Goal: Obtain resource: Download file/media

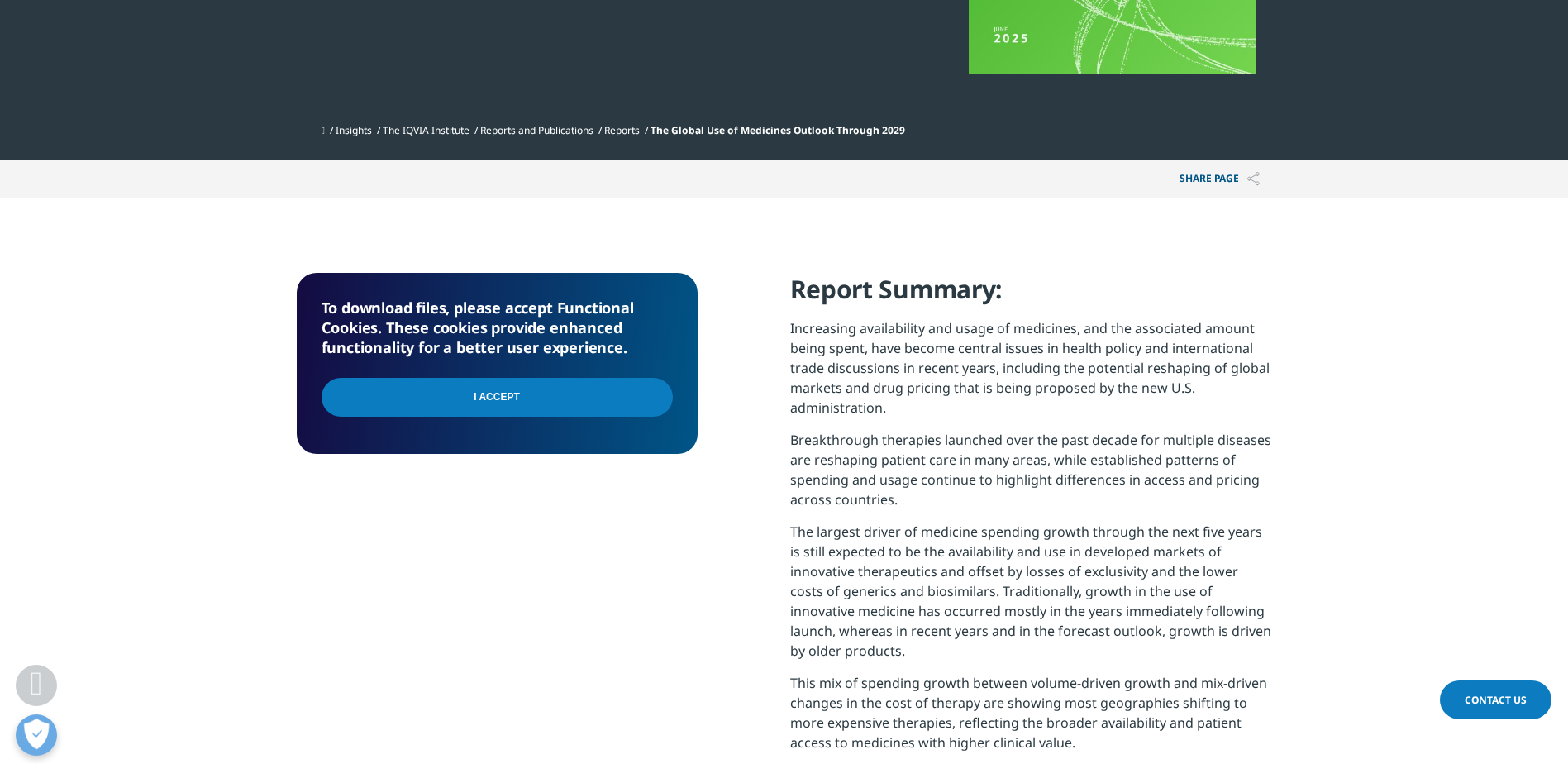
scroll to position [496, 0]
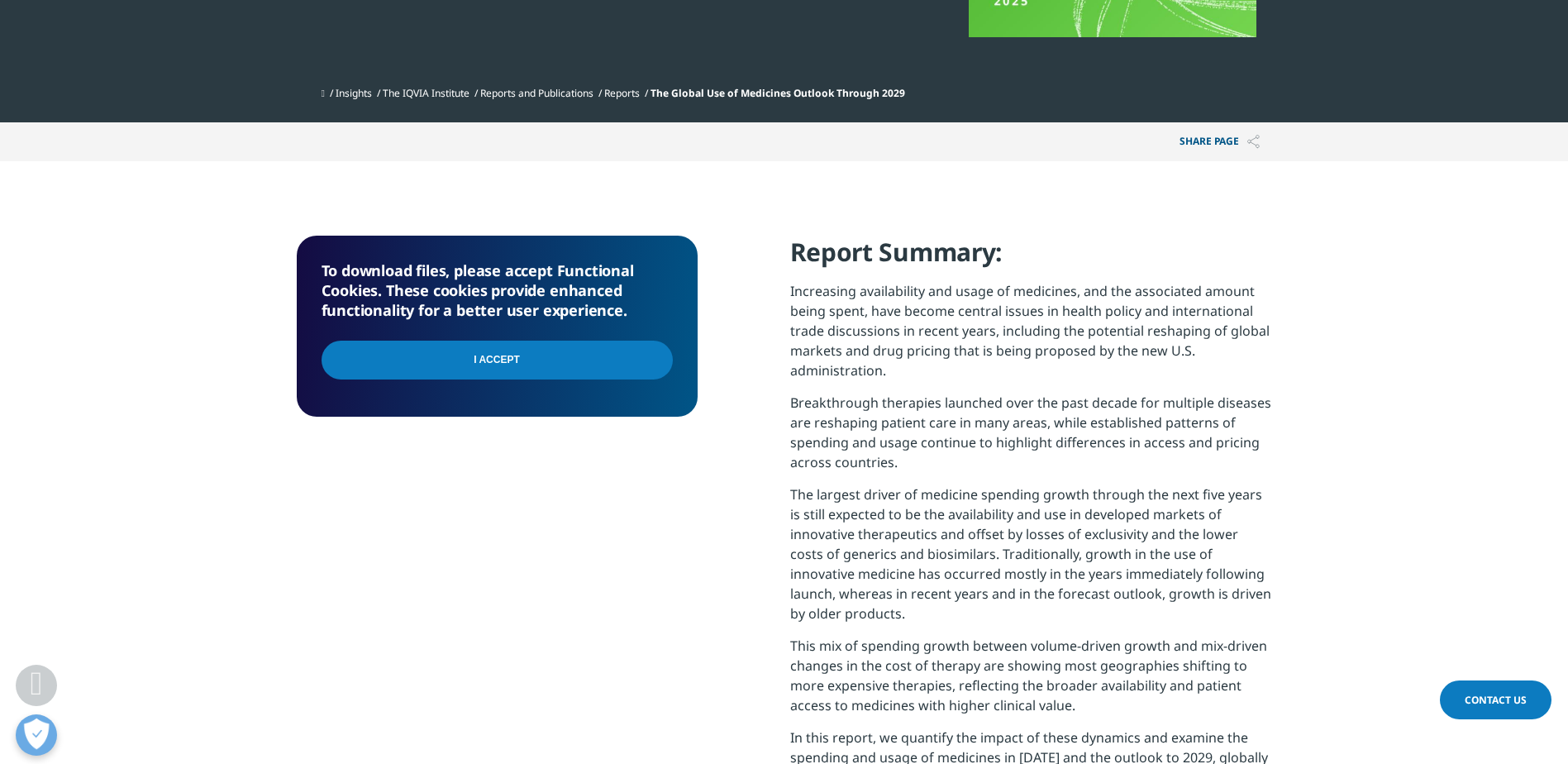
click at [600, 359] on input "I Accept" at bounding box center [496, 360] width 351 height 39
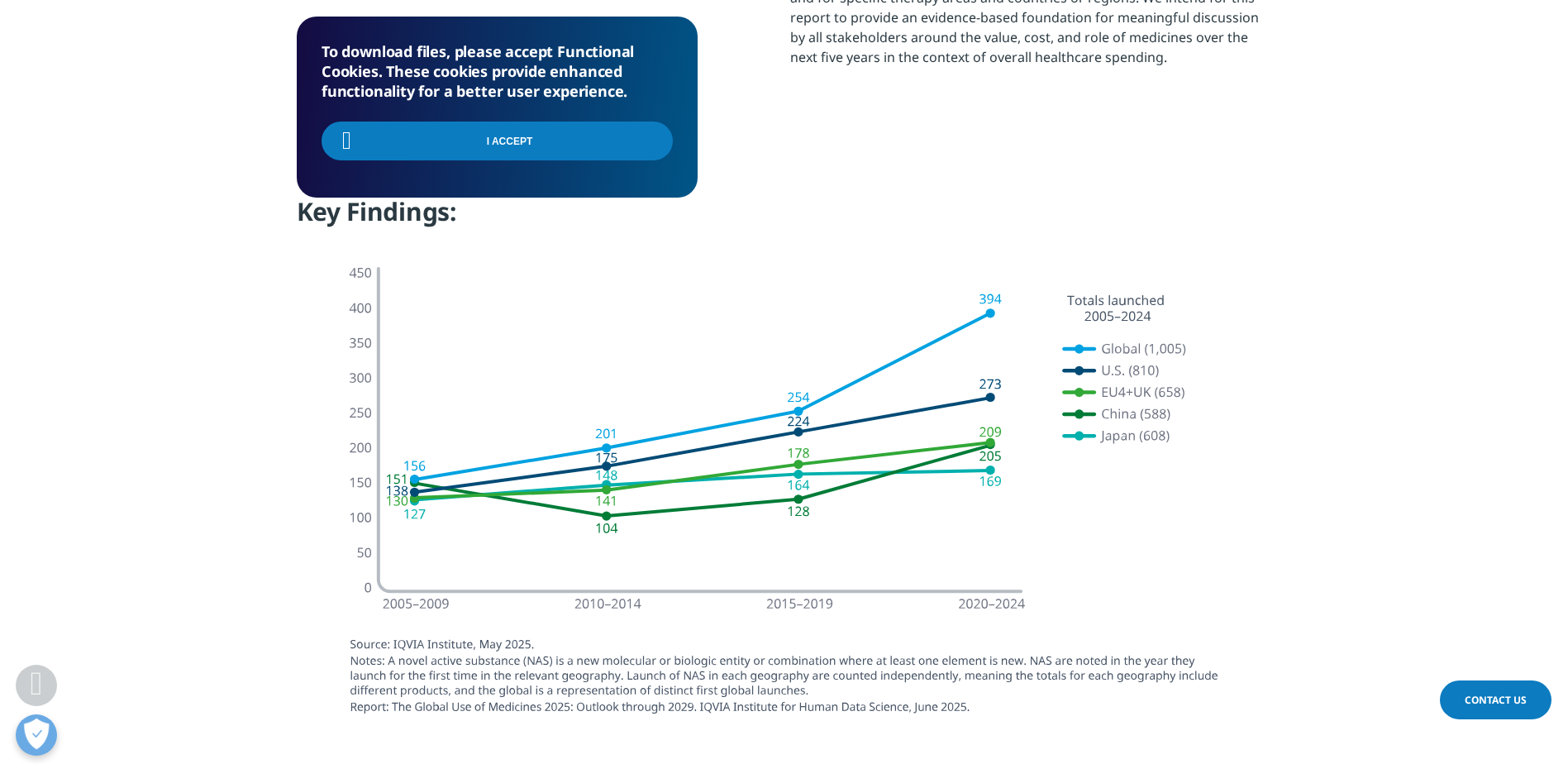
scroll to position [1405, 0]
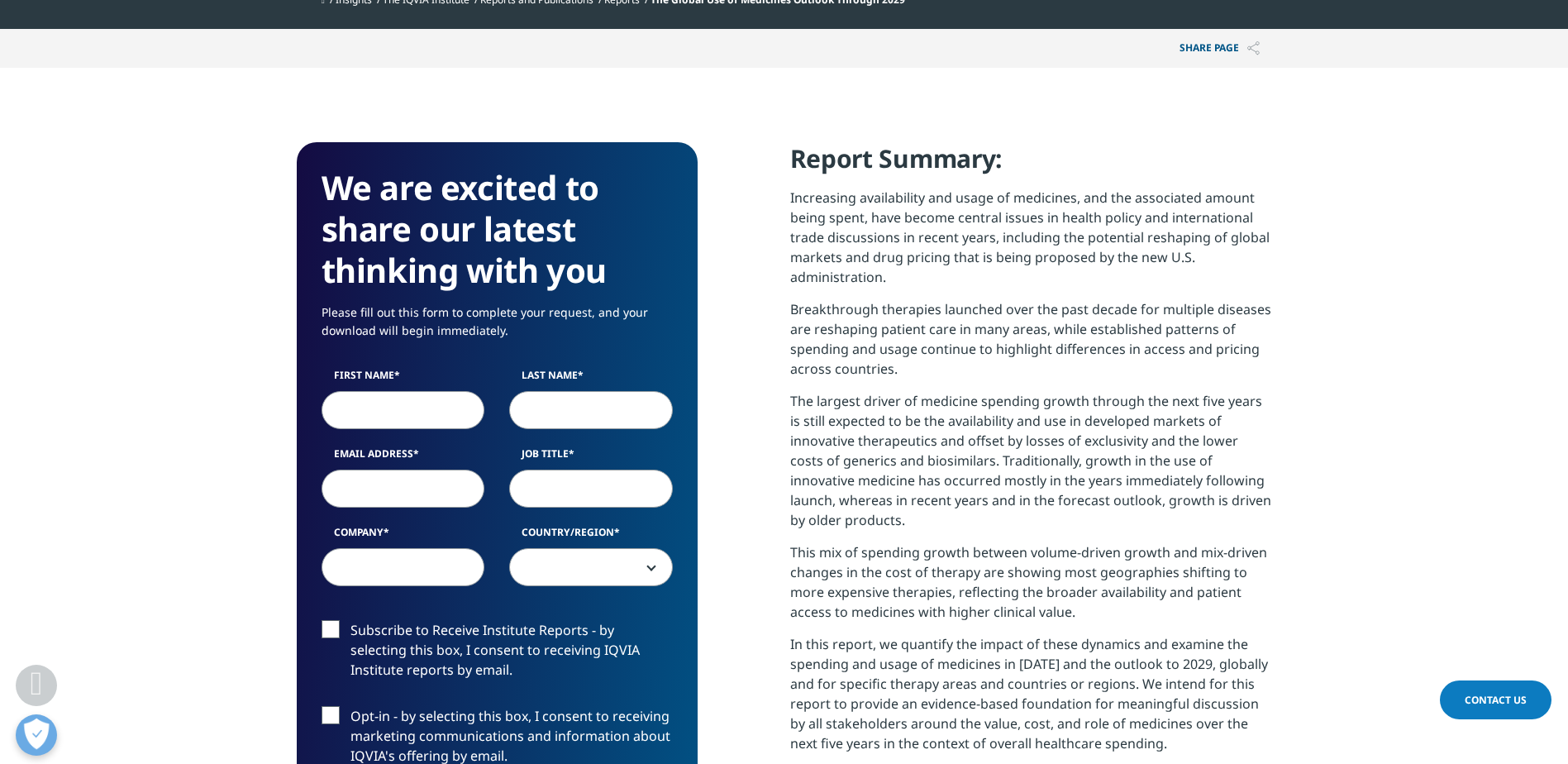
scroll to position [579, 0]
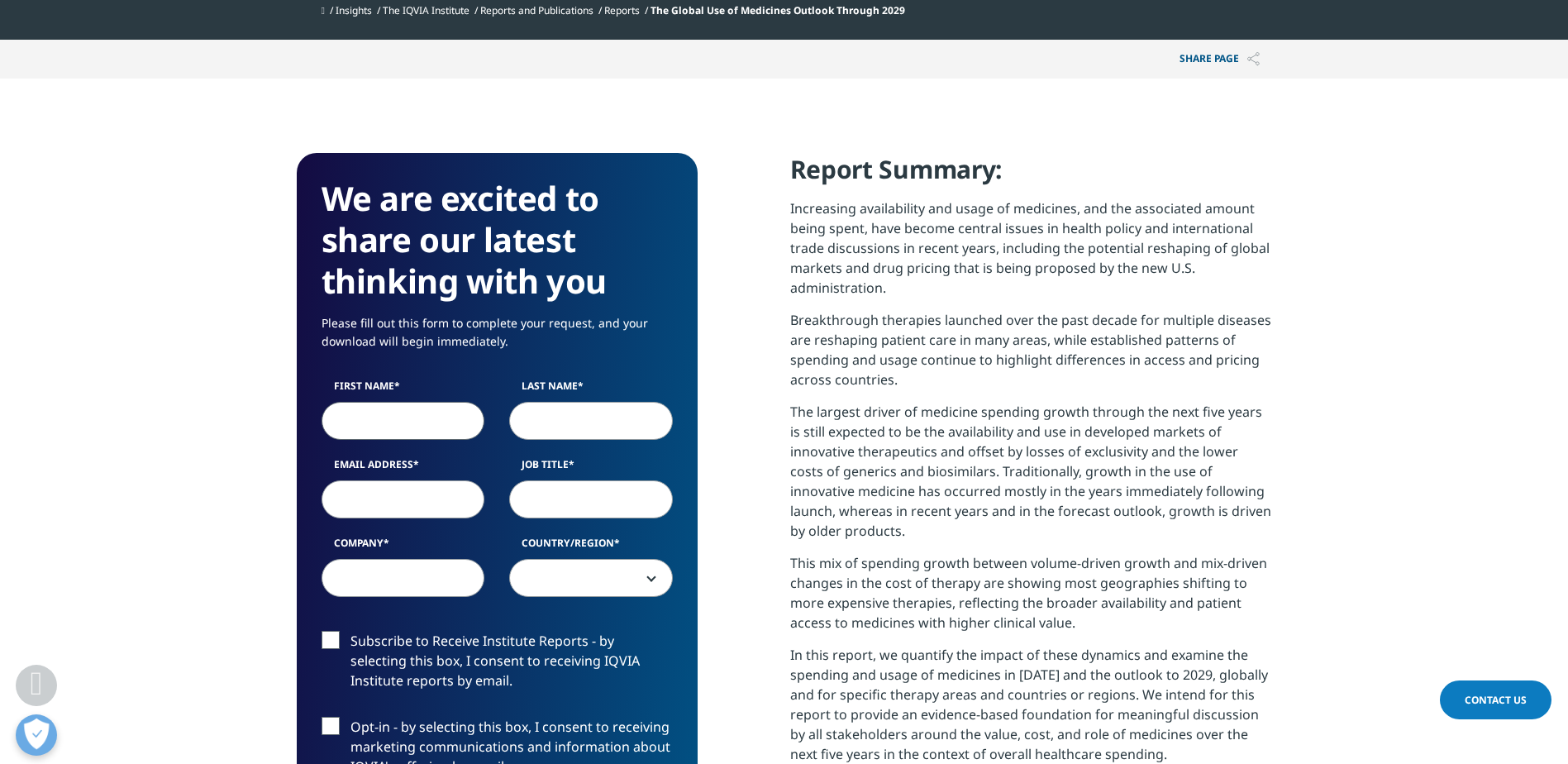
click at [381, 418] on input "First Name" at bounding box center [403, 420] width 164 height 38
type input "Alexandra"
click at [536, 428] on input "Last Name" at bounding box center [591, 420] width 164 height 38
type input "ellervik"
click at [422, 506] on input "Email Address" at bounding box center [403, 499] width 164 height 38
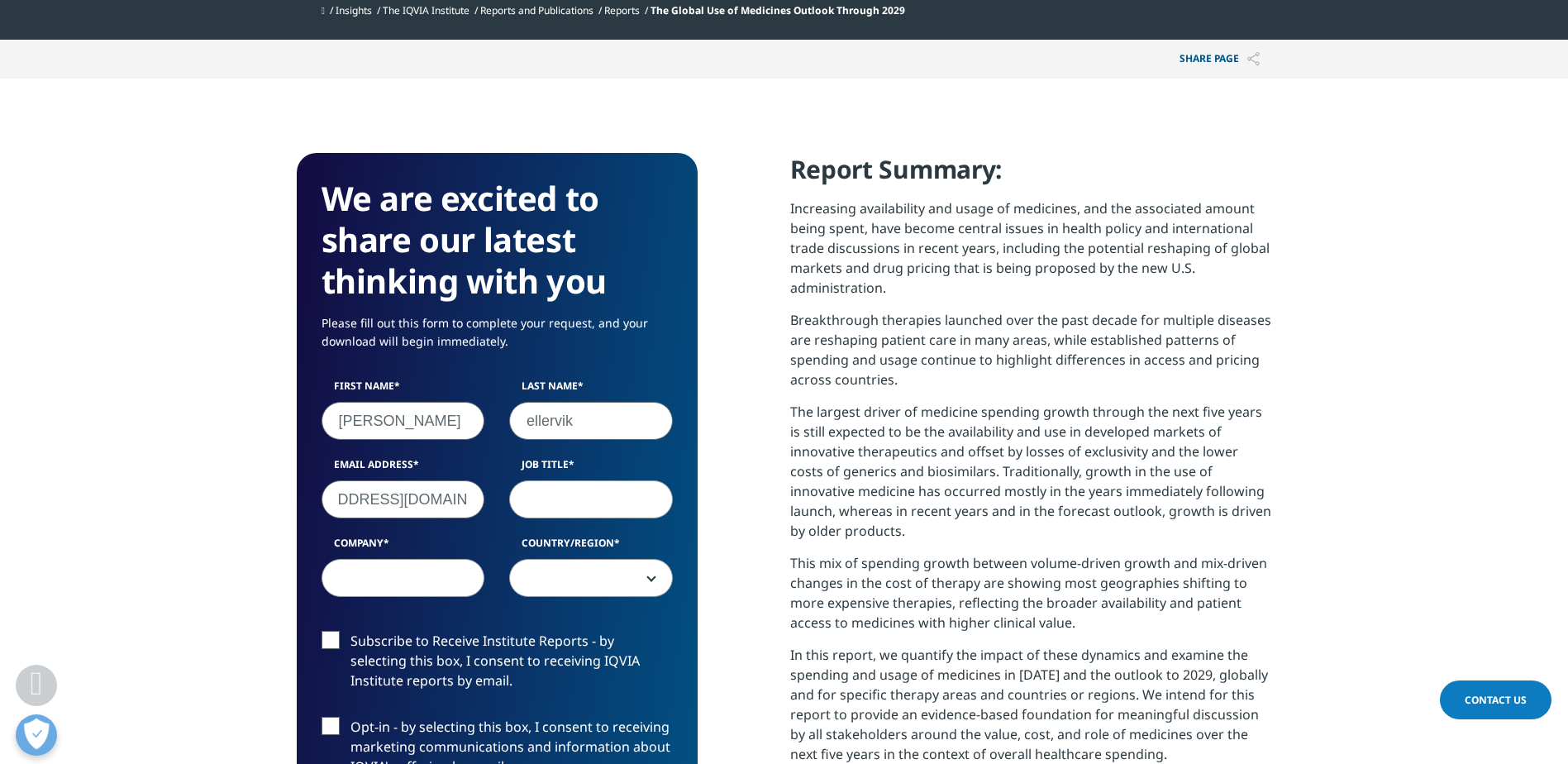
scroll to position [0, 150]
type input "alexandra..waldenstromellervik@skane.se"
click at [542, 492] on input "Job Title" at bounding box center [591, 499] width 164 height 38
type input "BD"
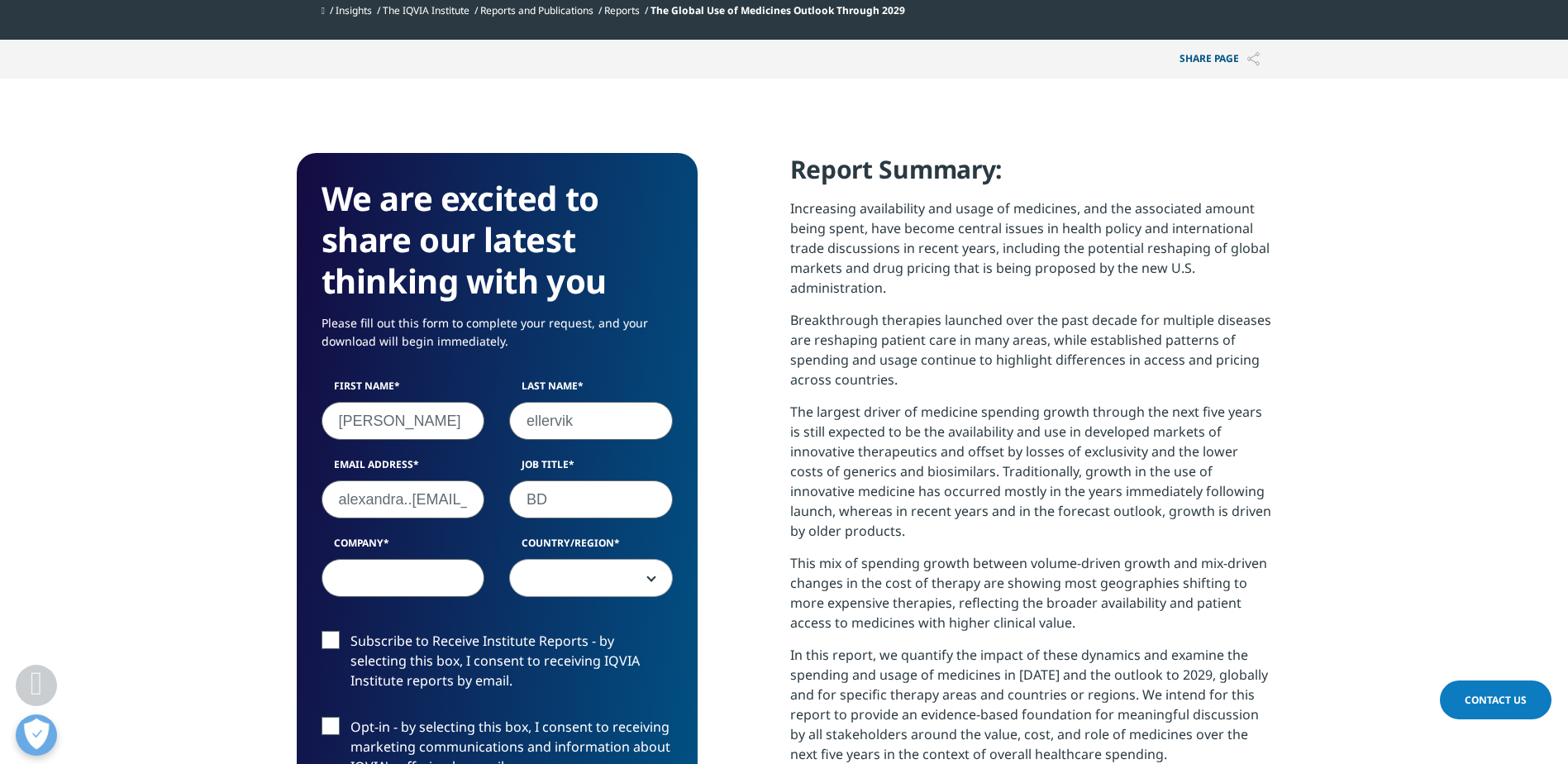
click at [433, 577] on input "Company" at bounding box center [403, 578] width 164 height 38
type input "invest n skåne"
click at [560, 581] on span at bounding box center [591, 579] width 162 height 38
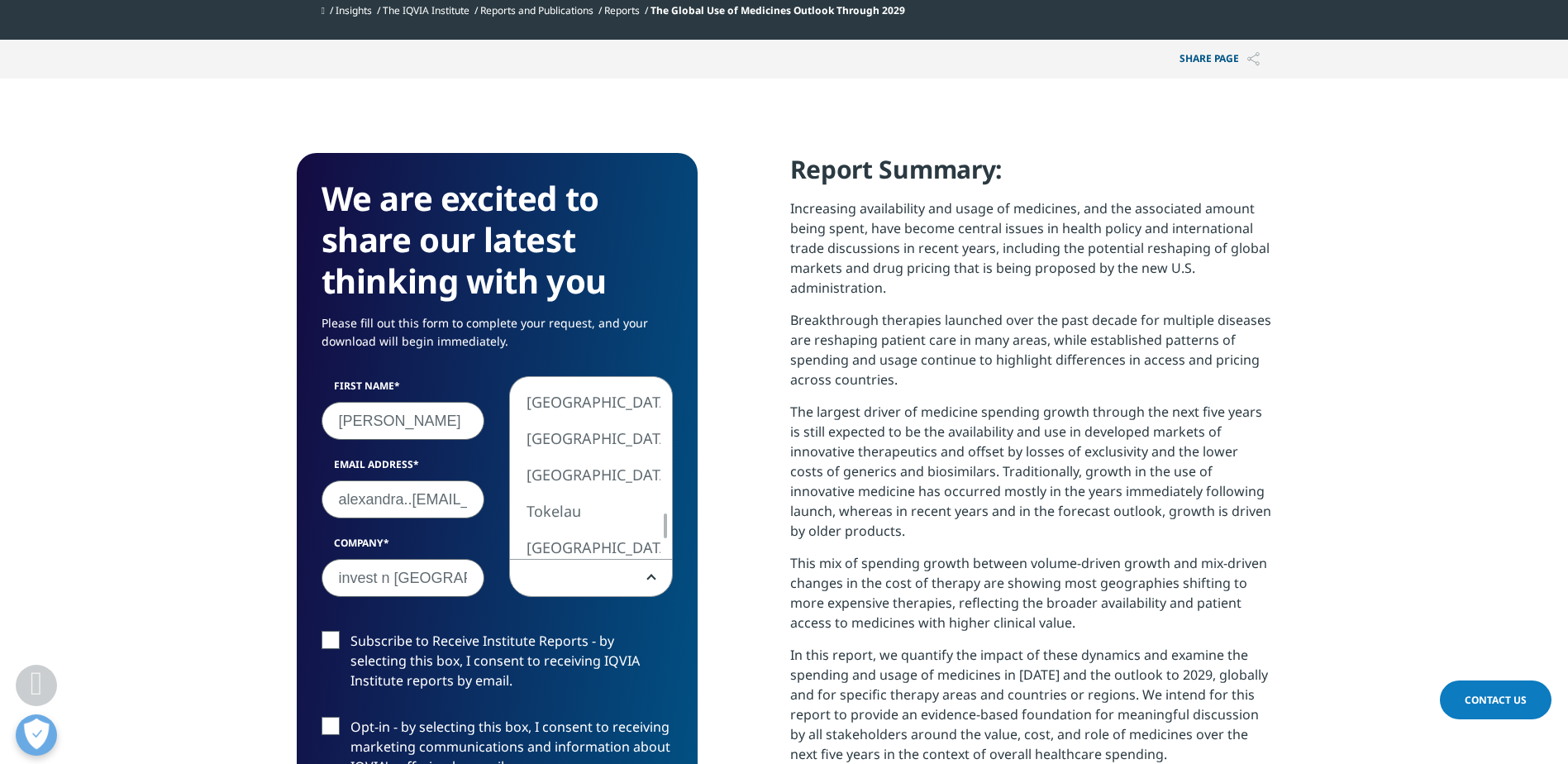
select select "Sweden"
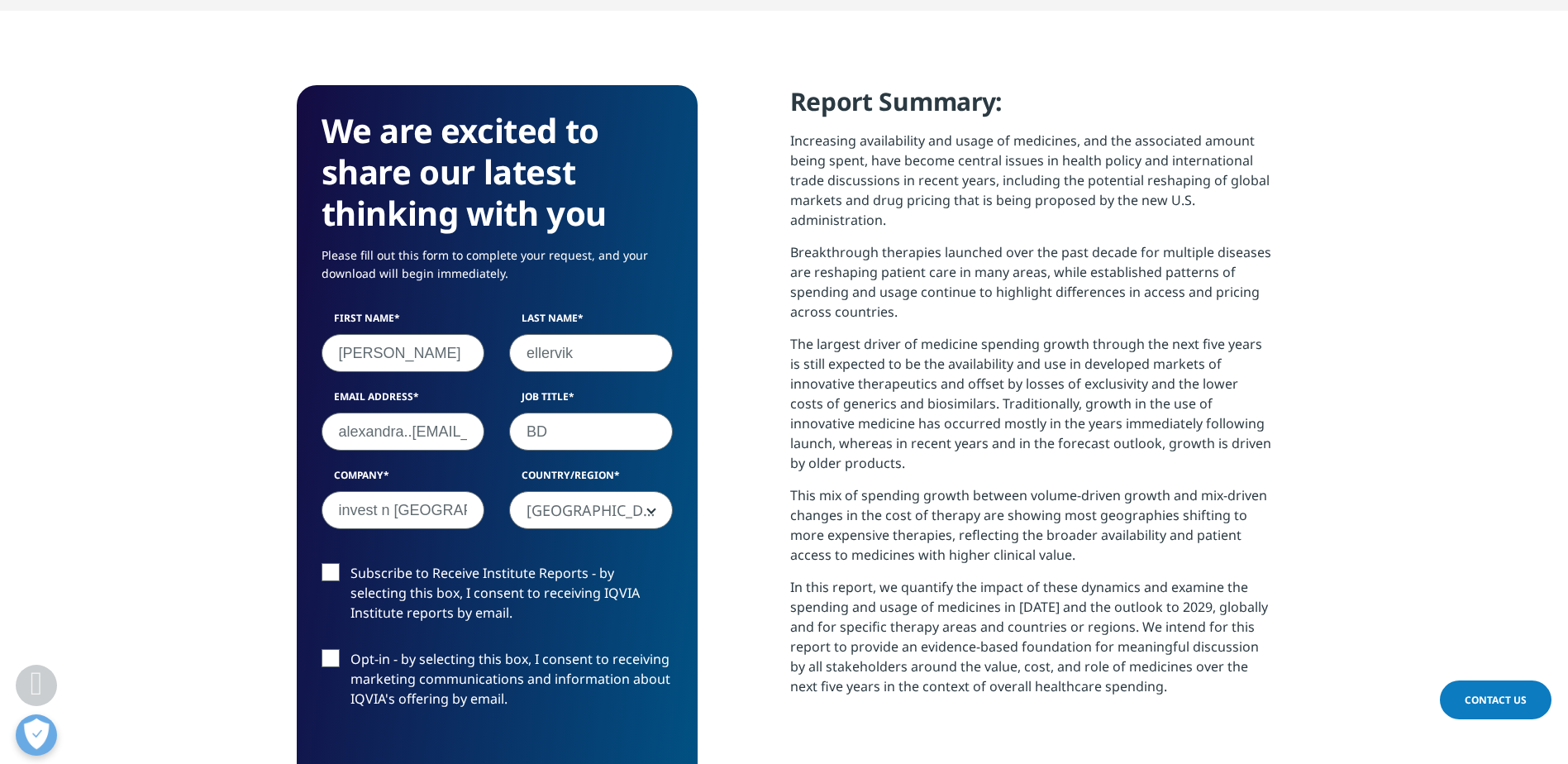
scroll to position [745, 0]
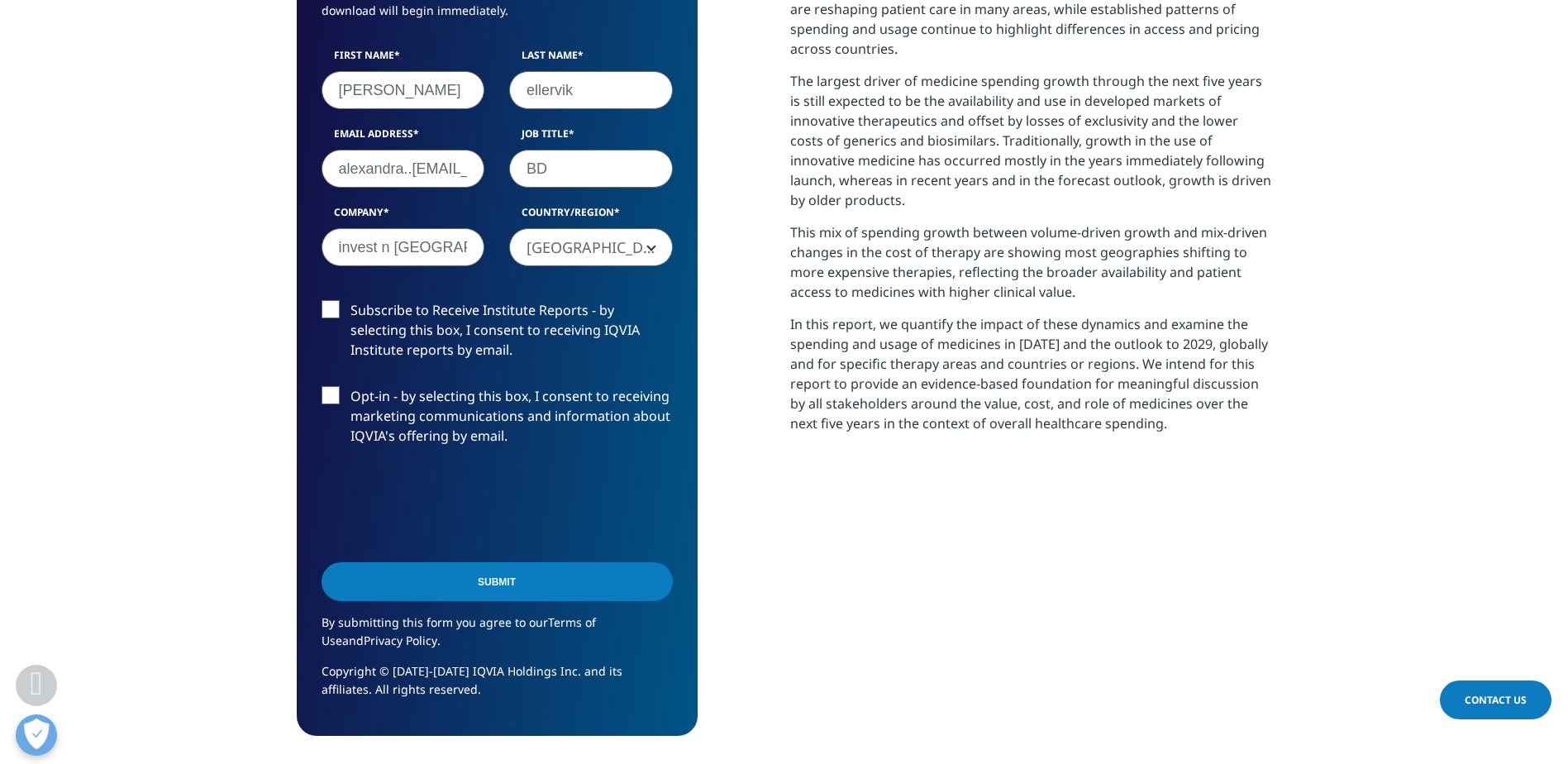
click at [430, 585] on input "Submit" at bounding box center [496, 582] width 351 height 39
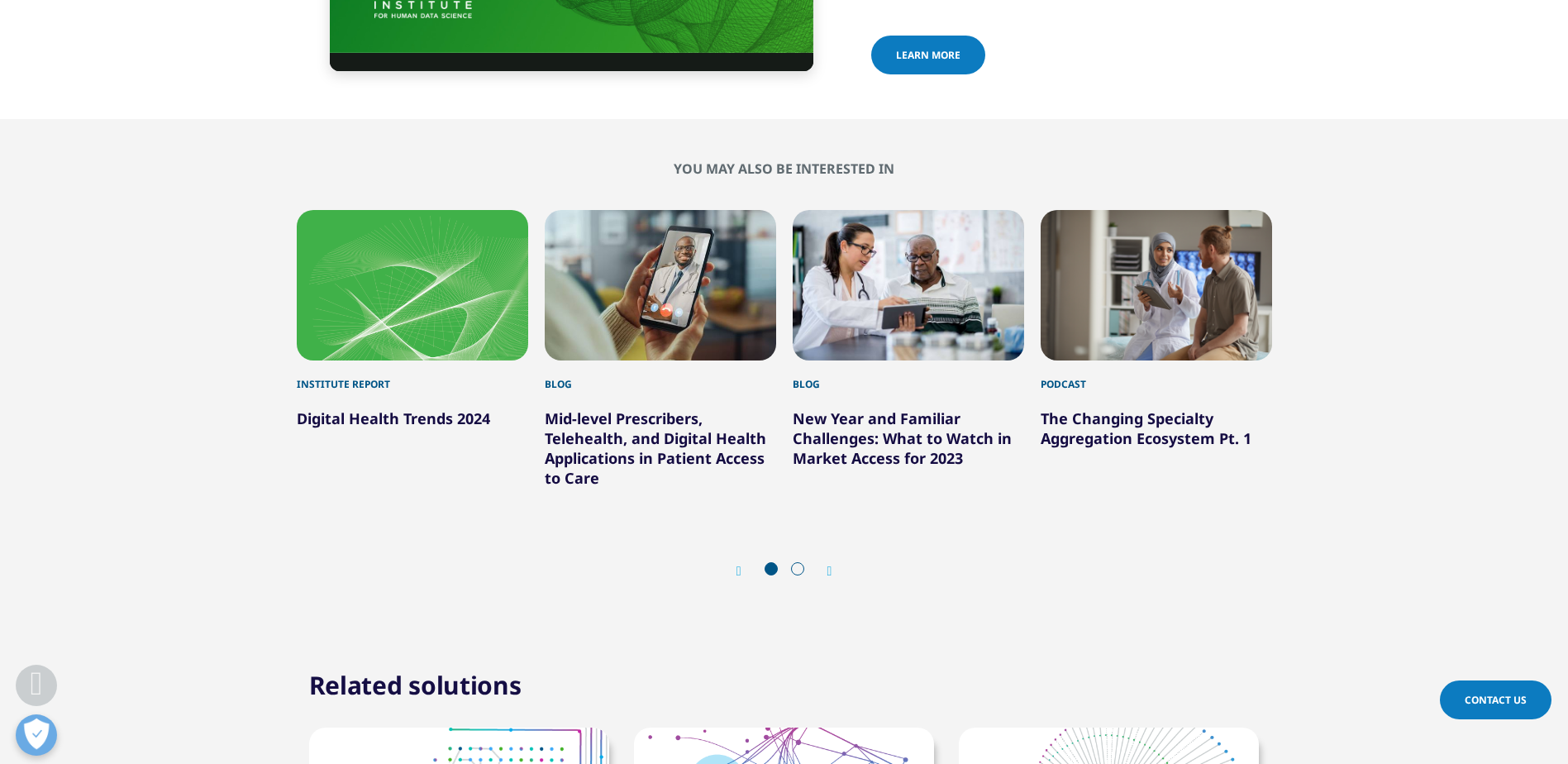
scroll to position [5702, 0]
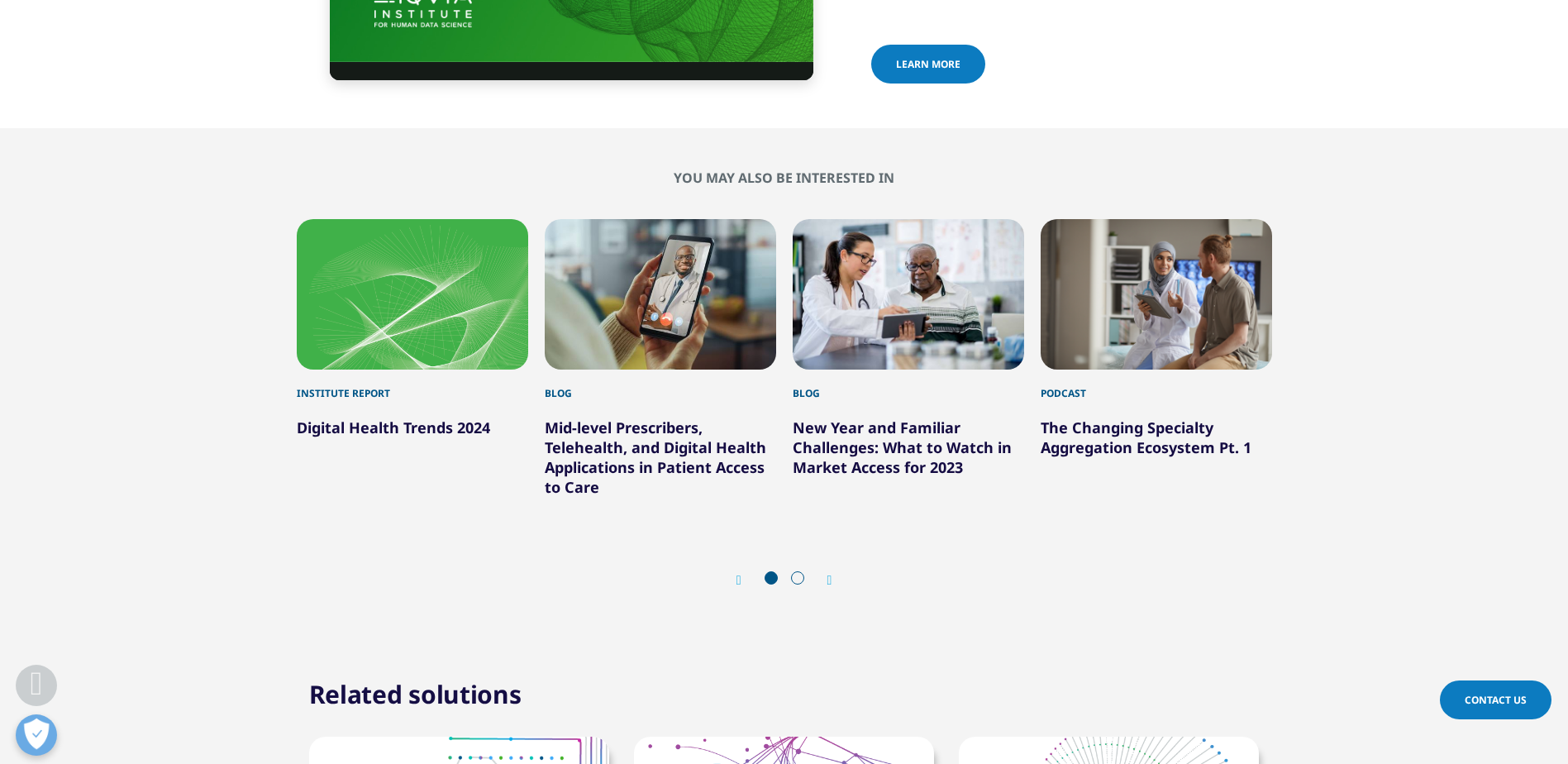
click at [412, 418] on link "Digital Health Trends 2024" at bounding box center [393, 427] width 194 height 19
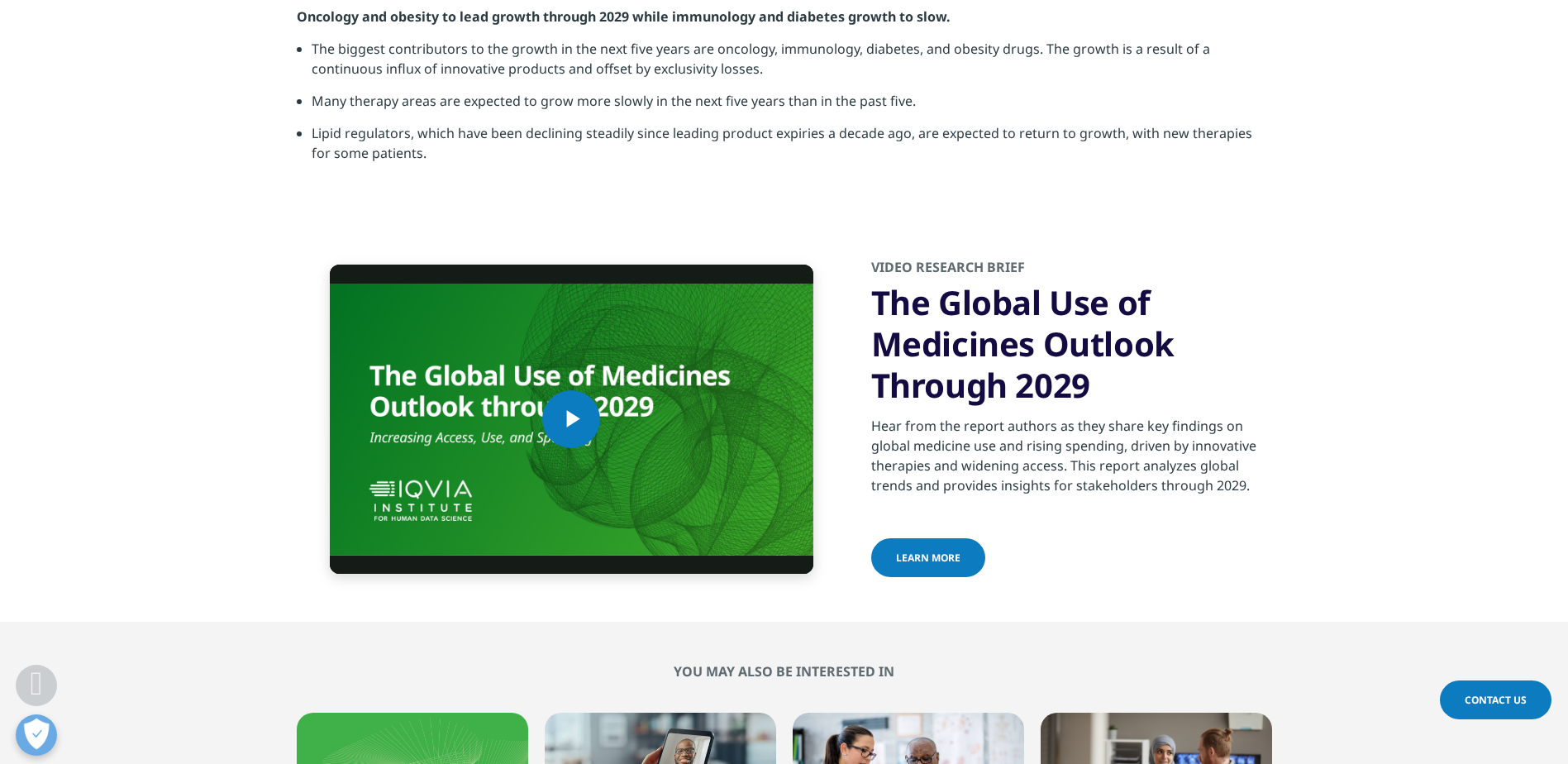
scroll to position [5206, 0]
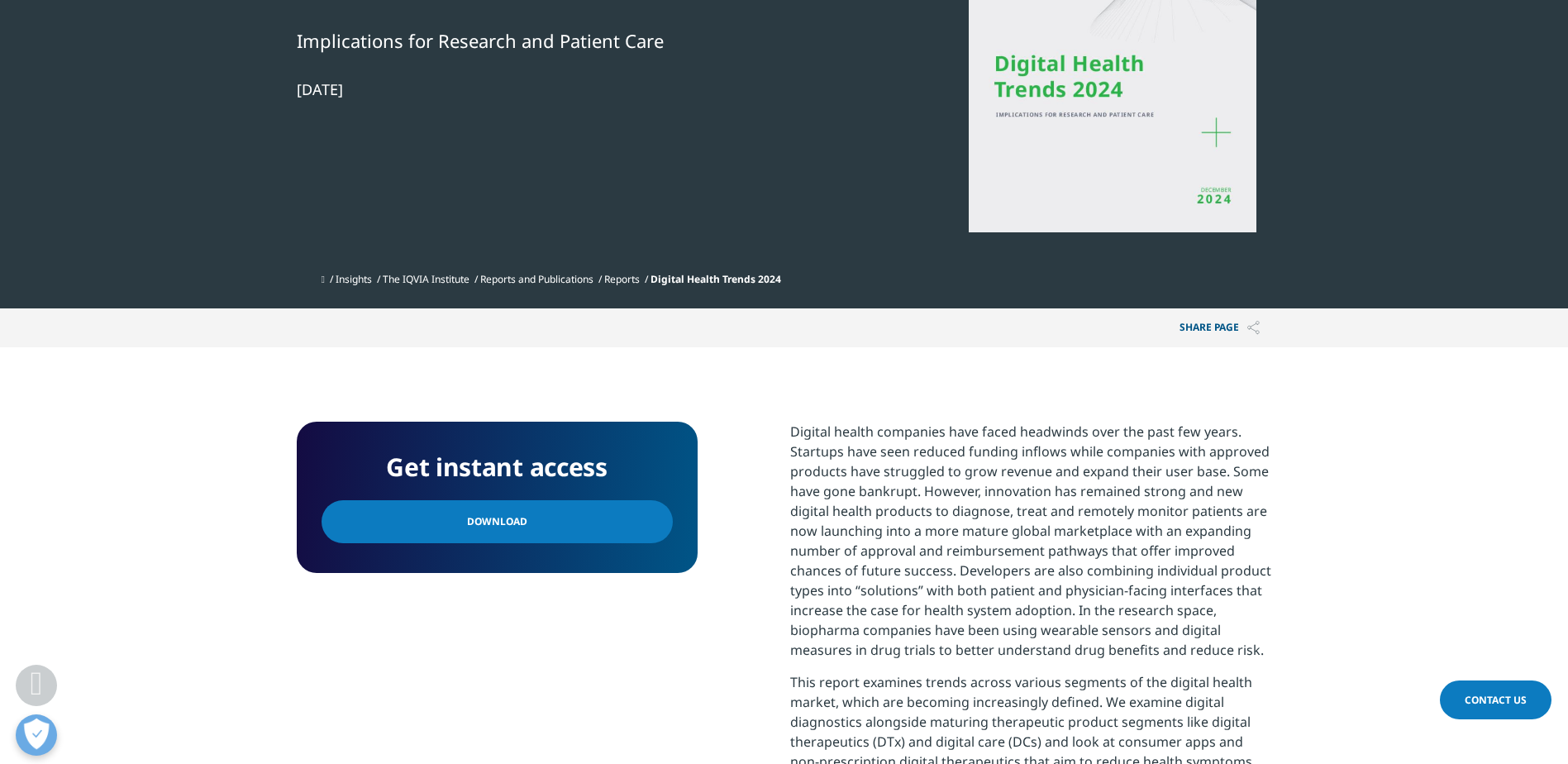
scroll to position [331, 0]
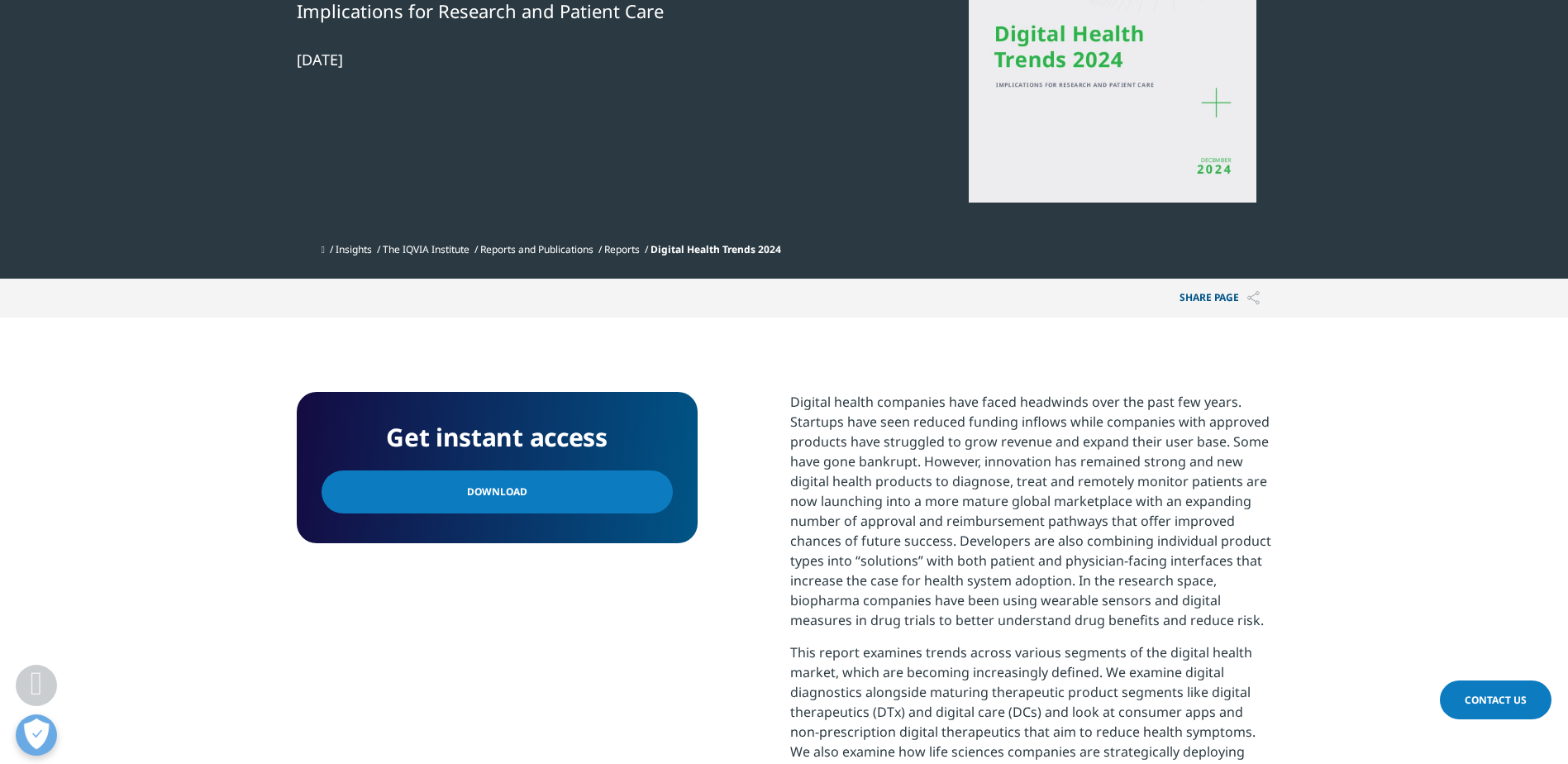
click at [588, 500] on link "Download" at bounding box center [496, 492] width 351 height 43
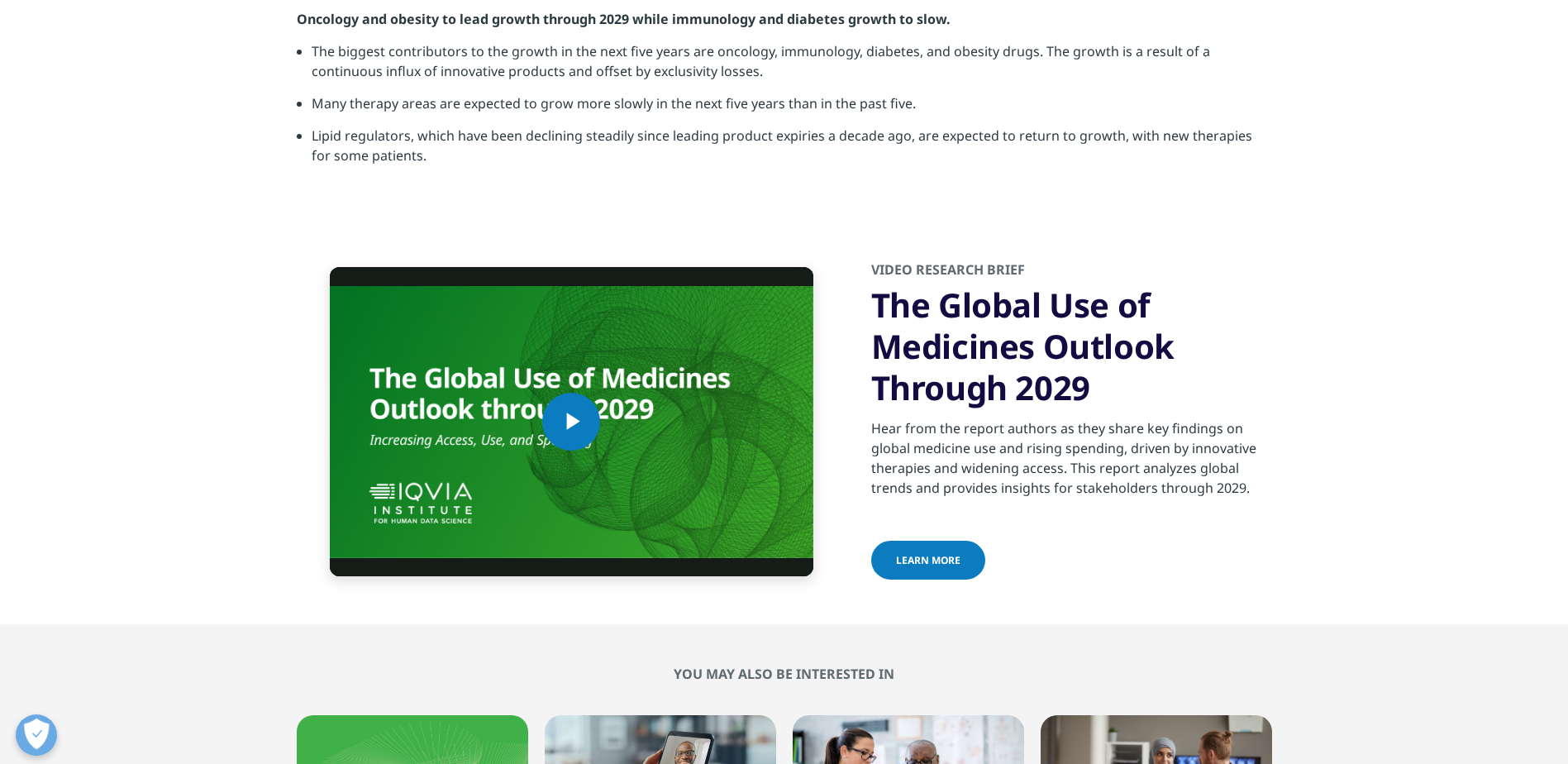
scroll to position [665, 975]
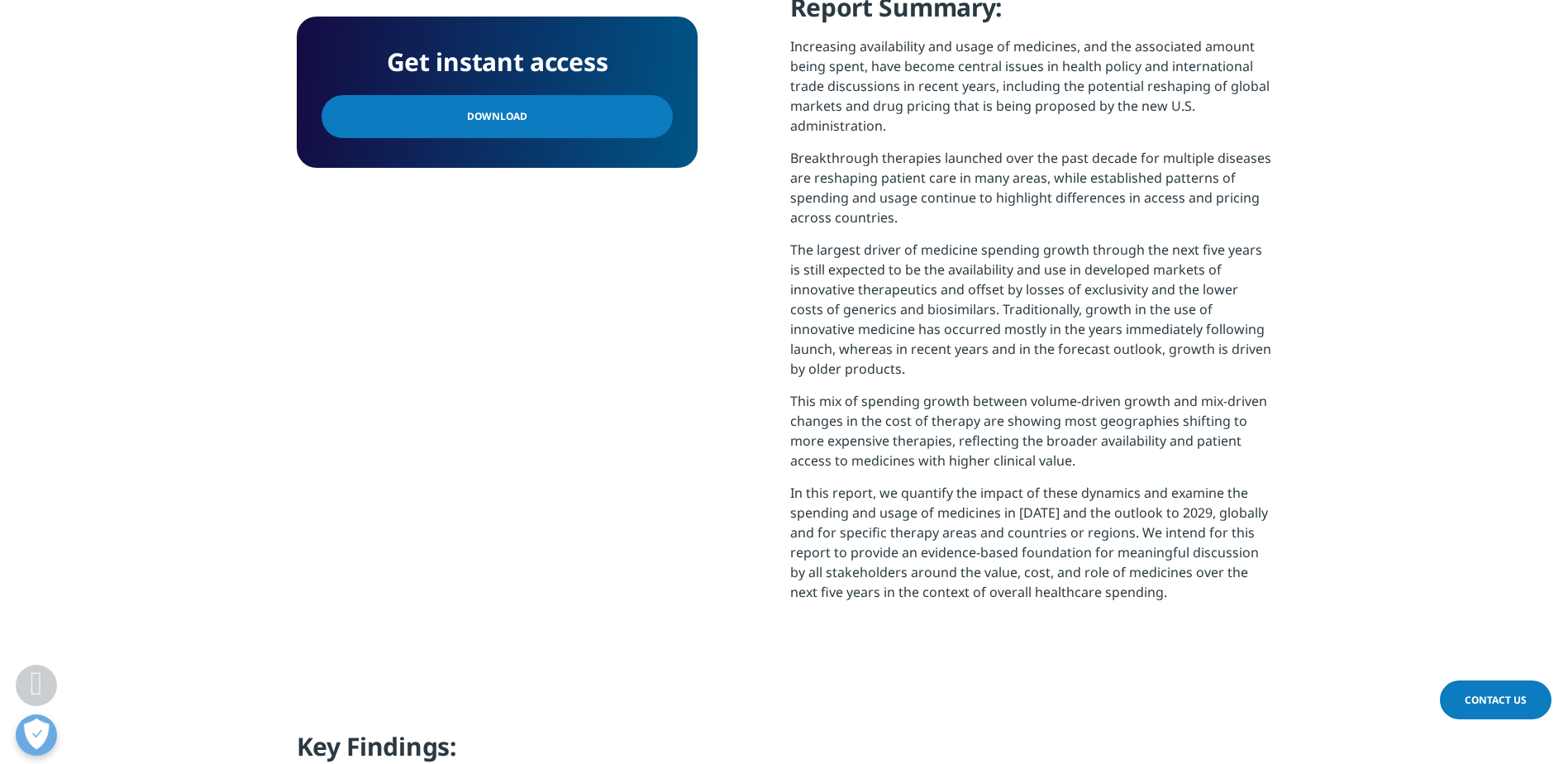
click at [123, 159] on section "Get instant access Download Report Summary: Increasing availability and usage o…" at bounding box center [784, 323] width 1568 height 814
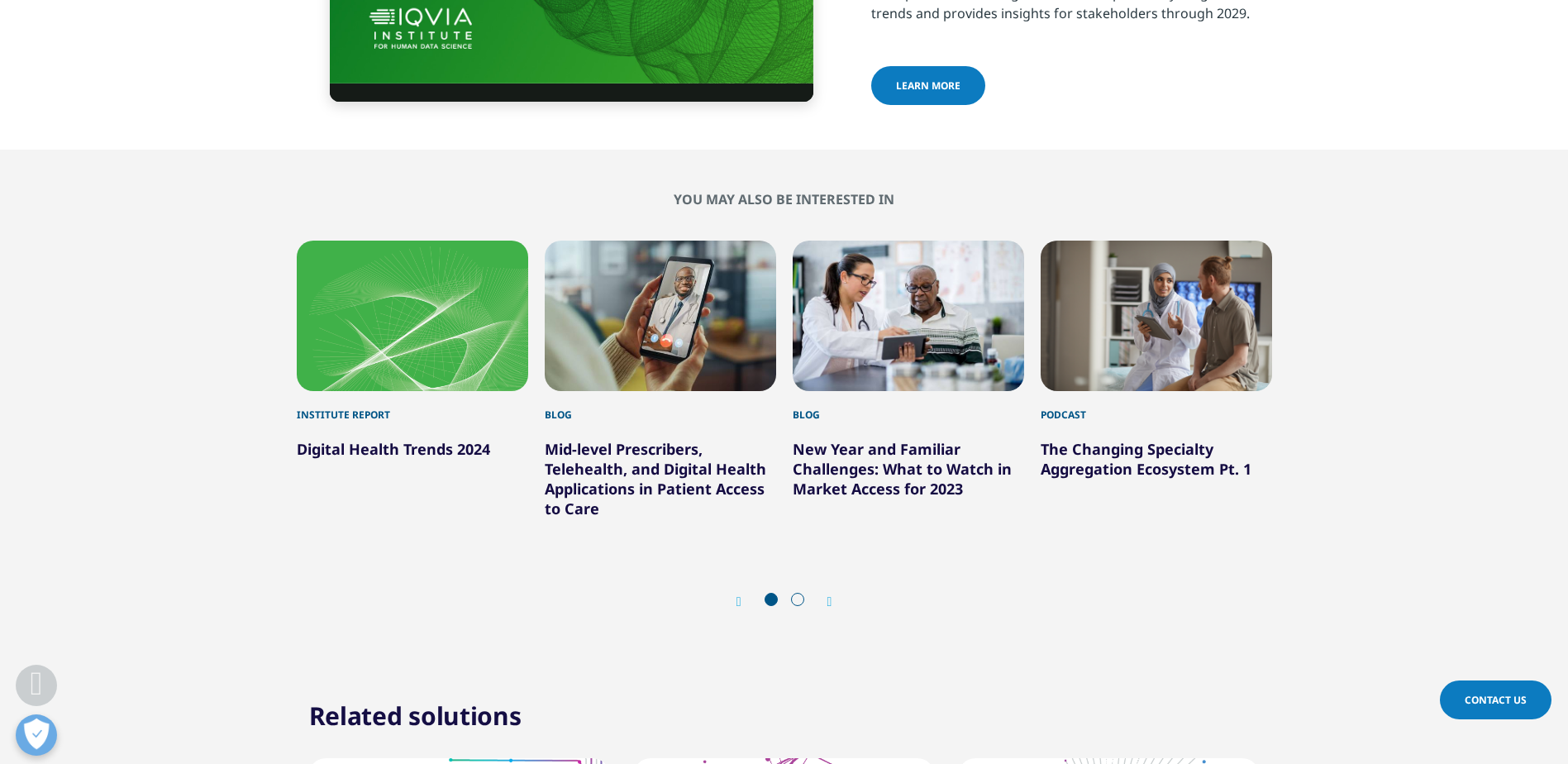
scroll to position [5705, 0]
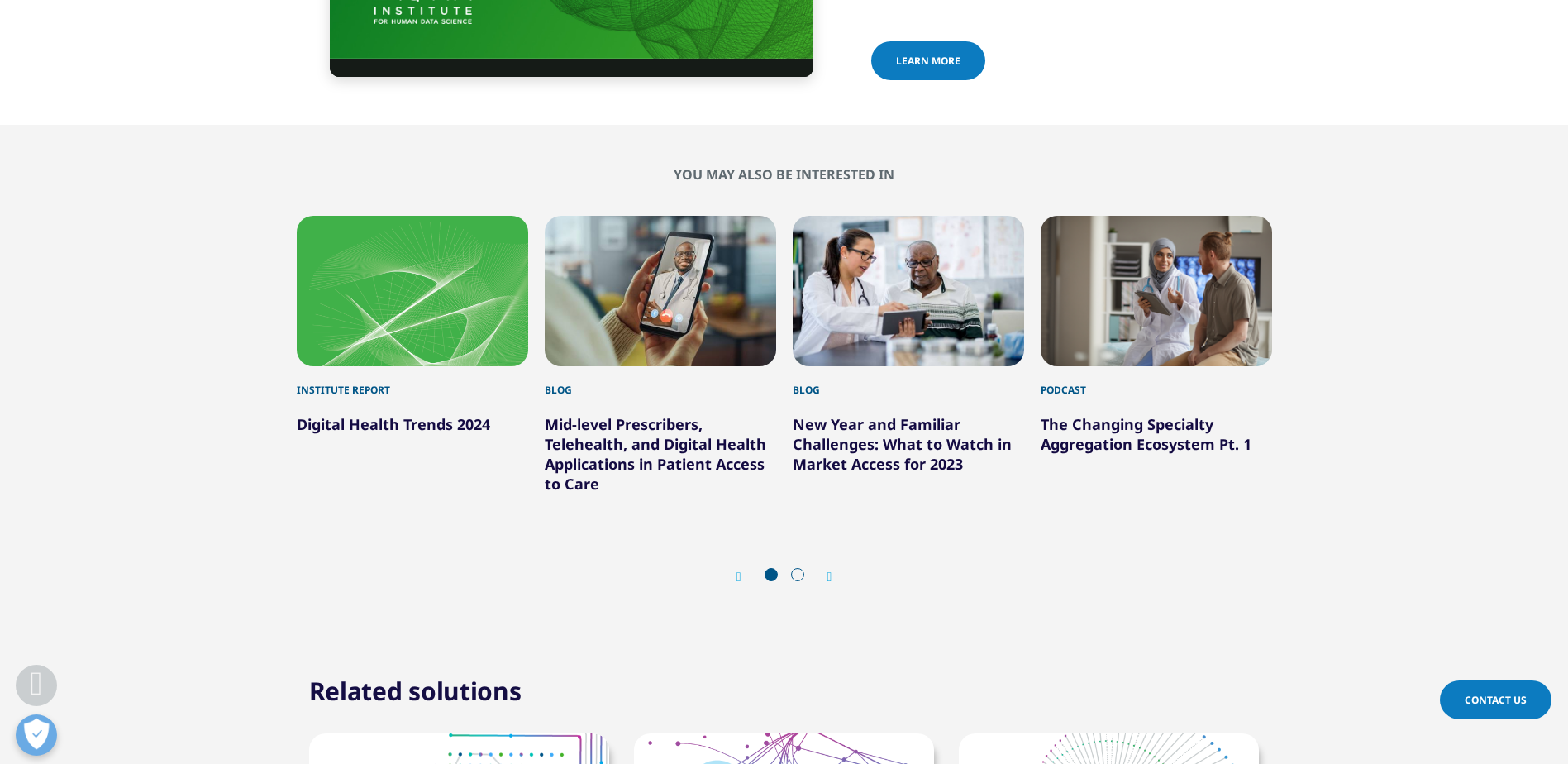
click at [798, 568] on span at bounding box center [798, 574] width 14 height 14
click at [829, 570] on icon "Next slide" at bounding box center [830, 577] width 5 height 14
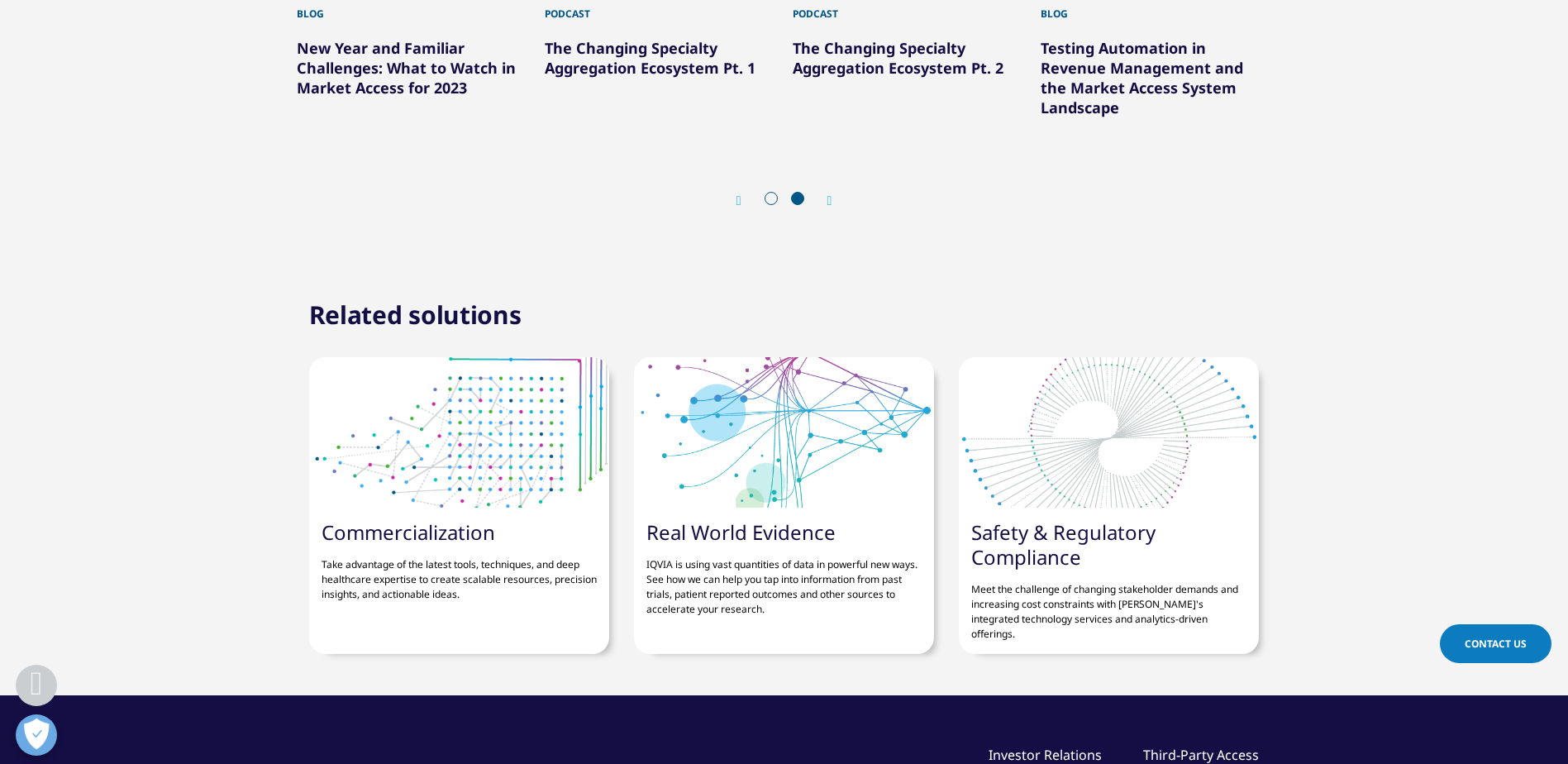
scroll to position [6119, 0]
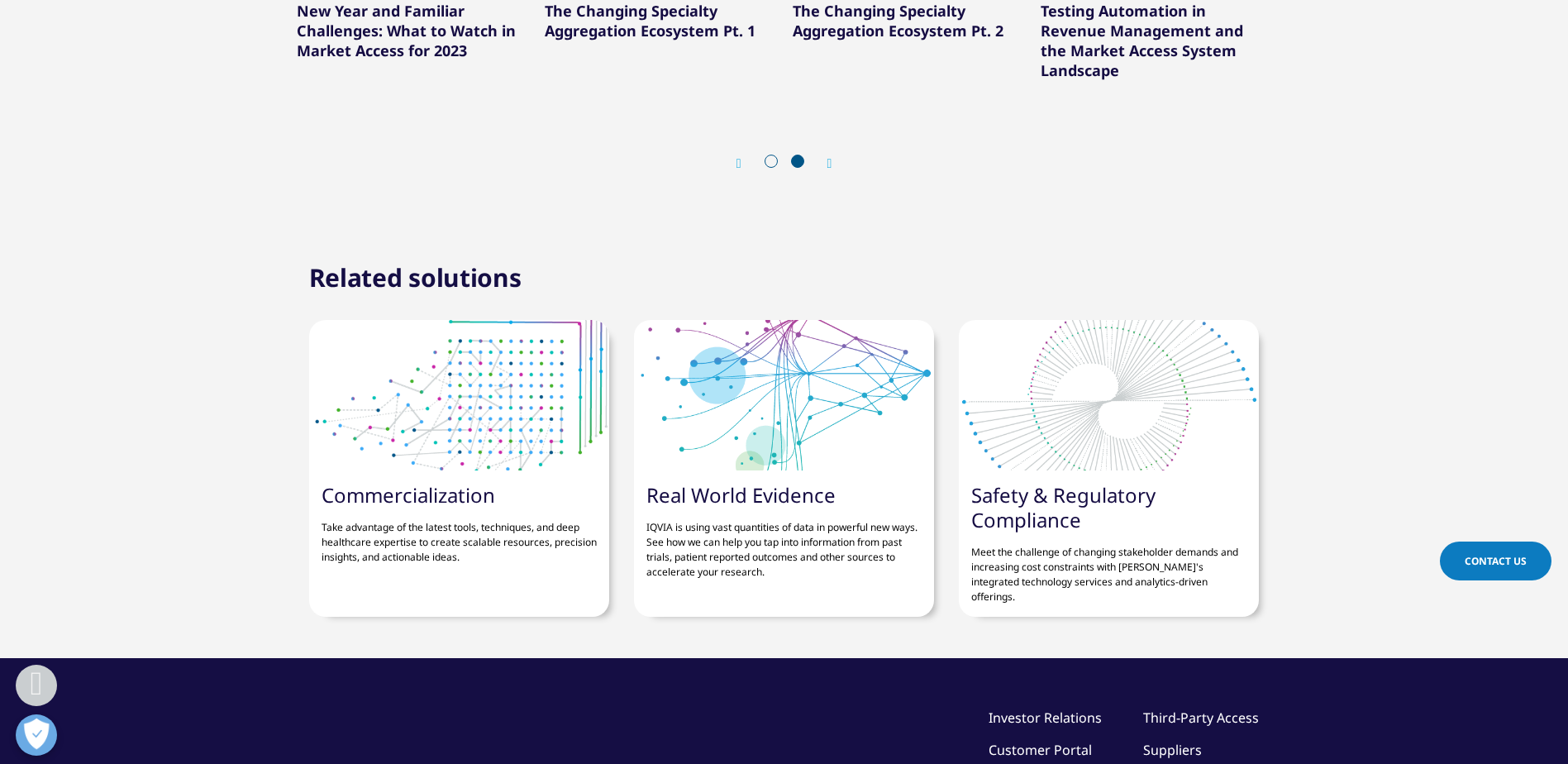
click at [700, 508] on p "IQVIA is using vast quantities of data in powerful new ways. See how we can hel…" at bounding box center [783, 543] width 275 height 72
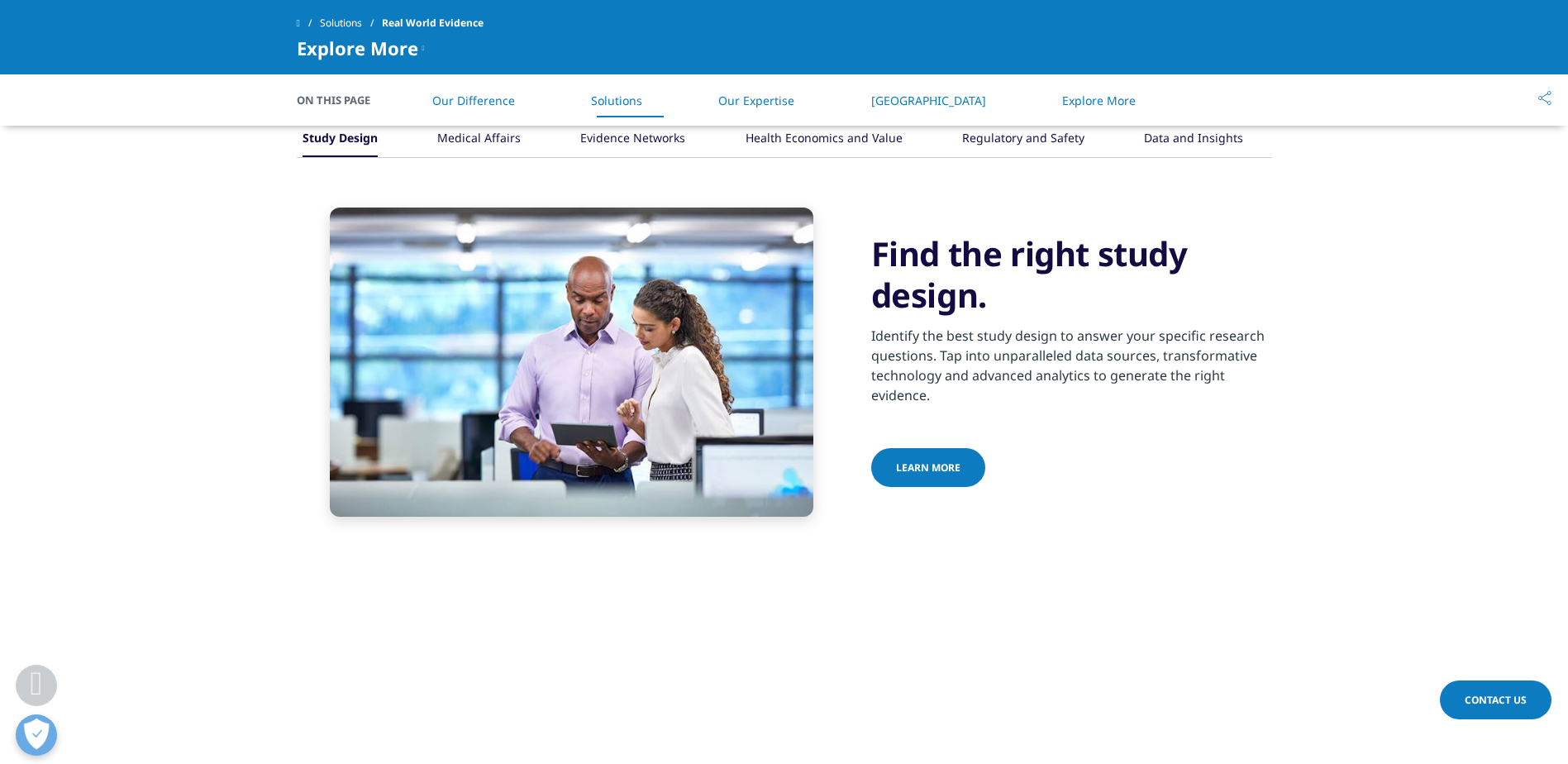
scroll to position [1323, 0]
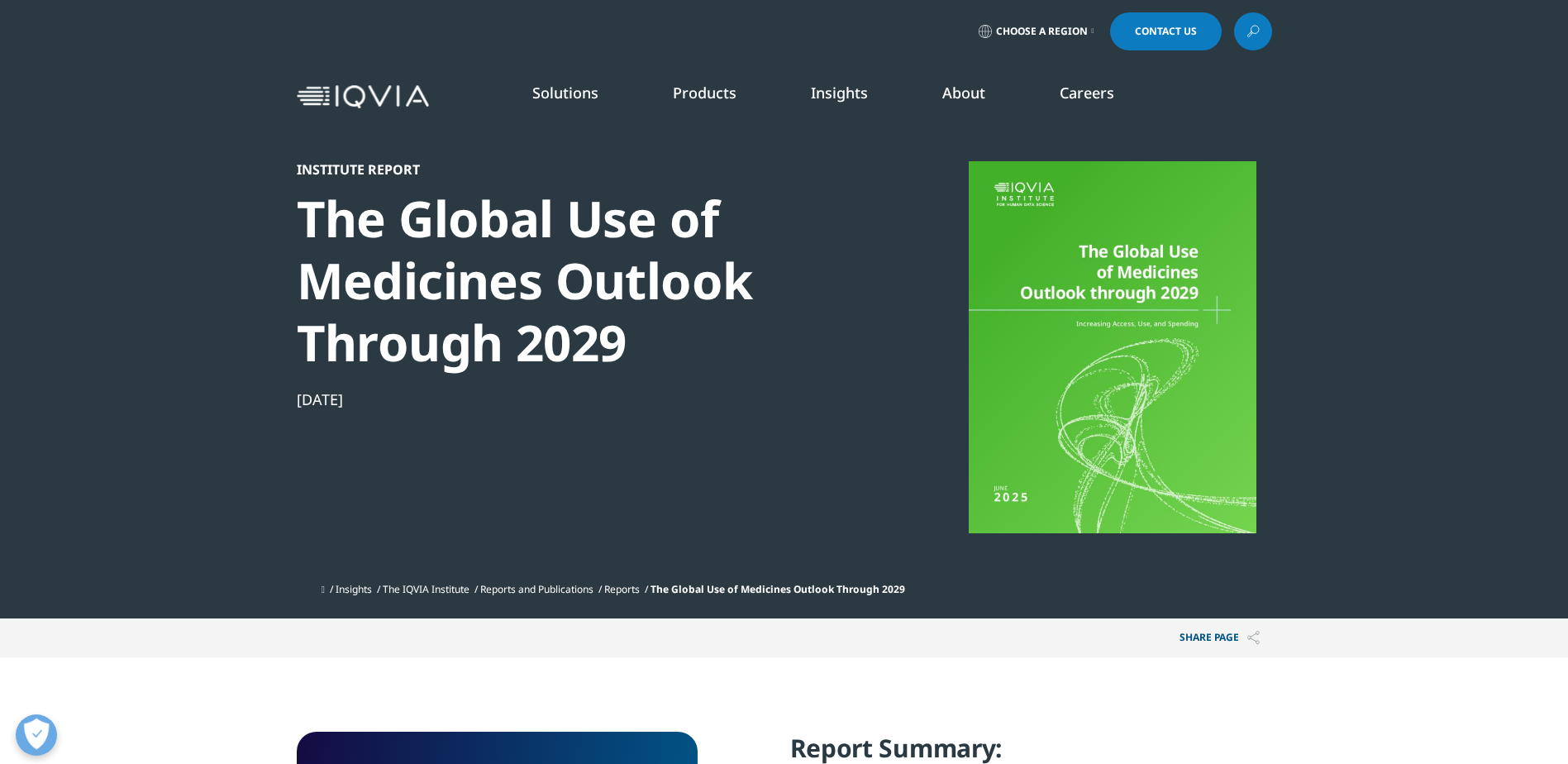
click at [441, 302] on link "SEE LATEST REPORTS" at bounding box center [558, 301] width 326 height 14
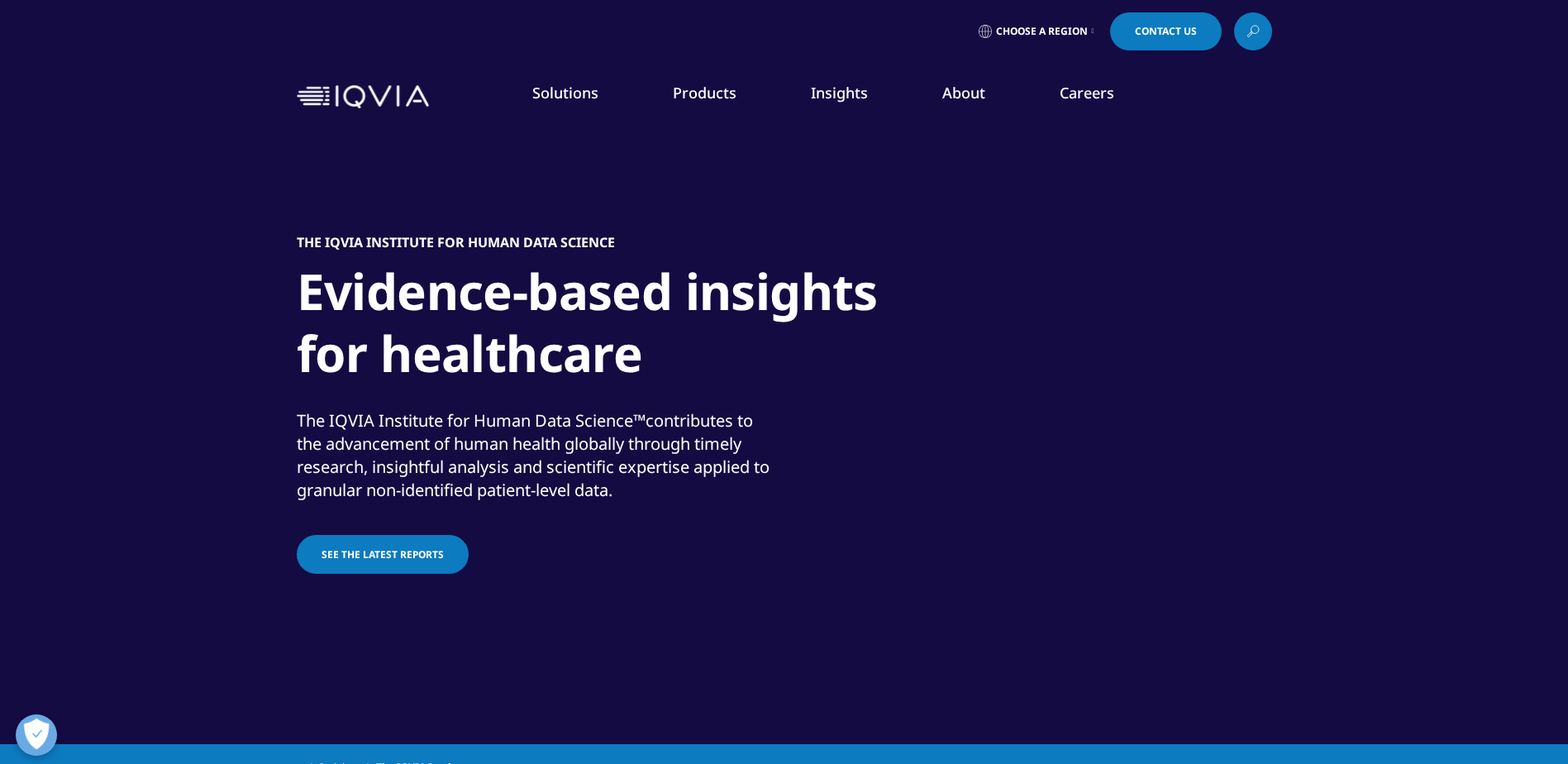
click at [366, 541] on link "See the latest reports" at bounding box center [382, 554] width 172 height 39
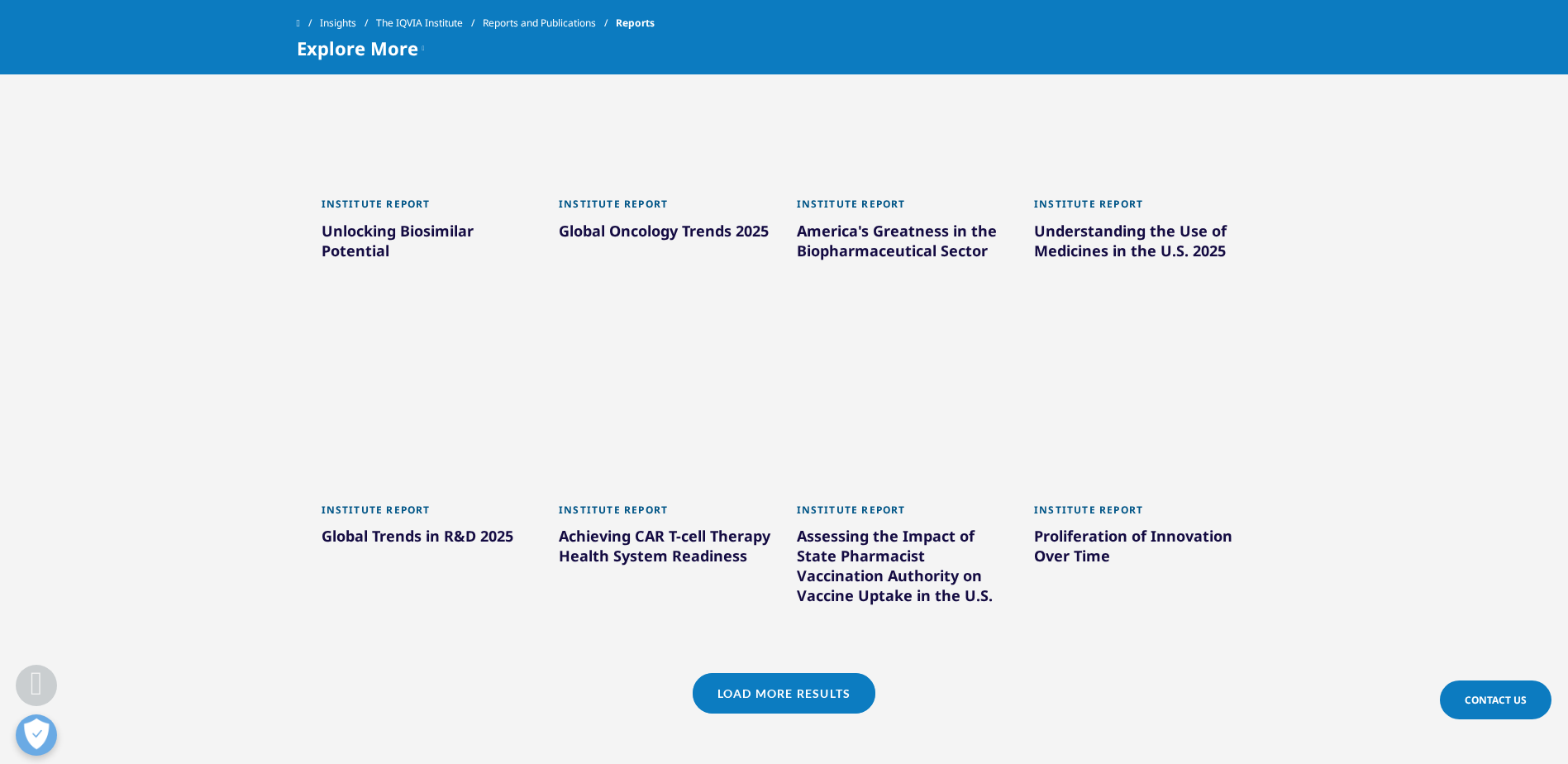
scroll to position [1323, 0]
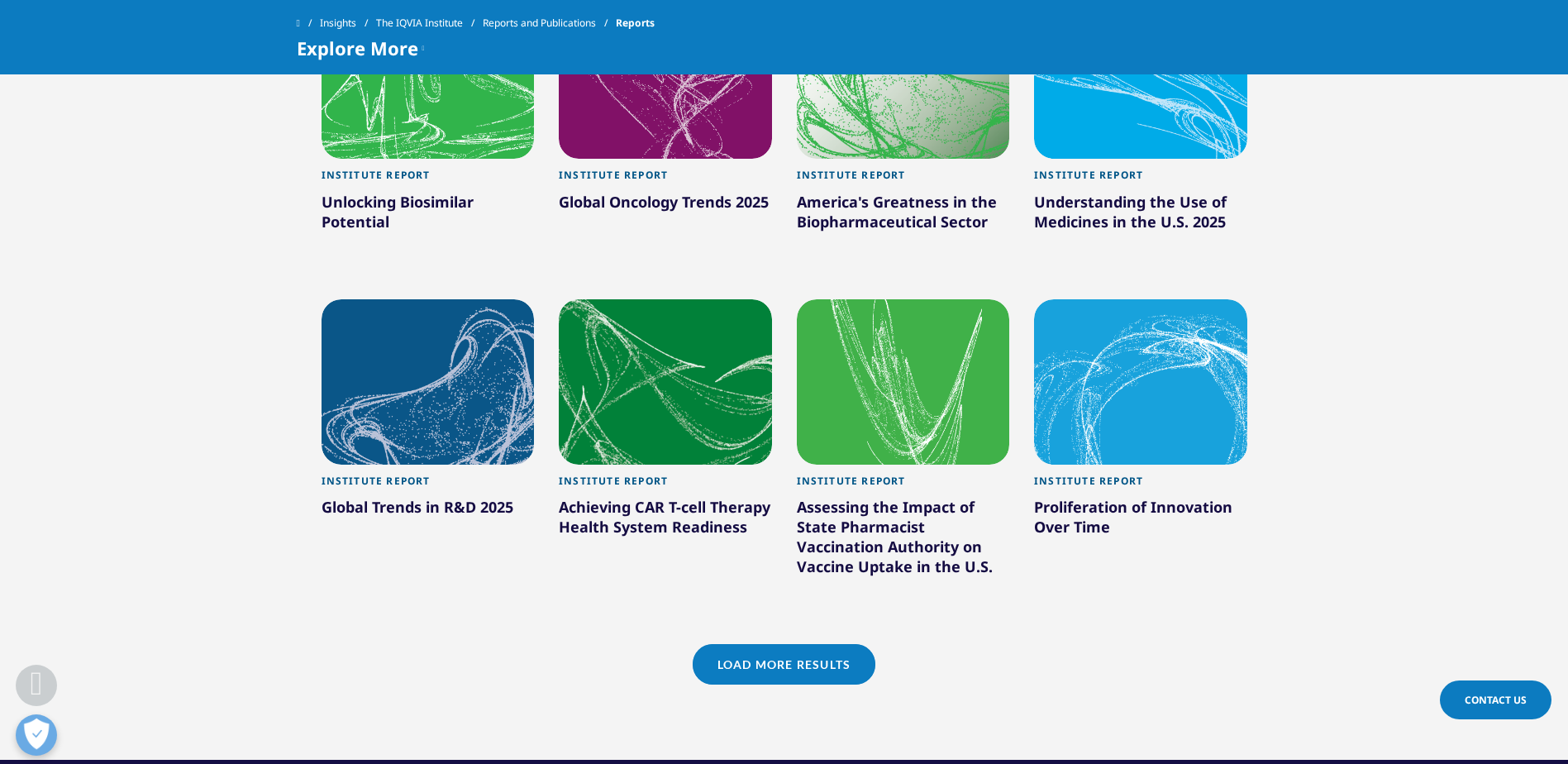
click at [1075, 528] on div "Proliferation of Innovation Over Time" at bounding box center [1141, 519] width 213 height 47
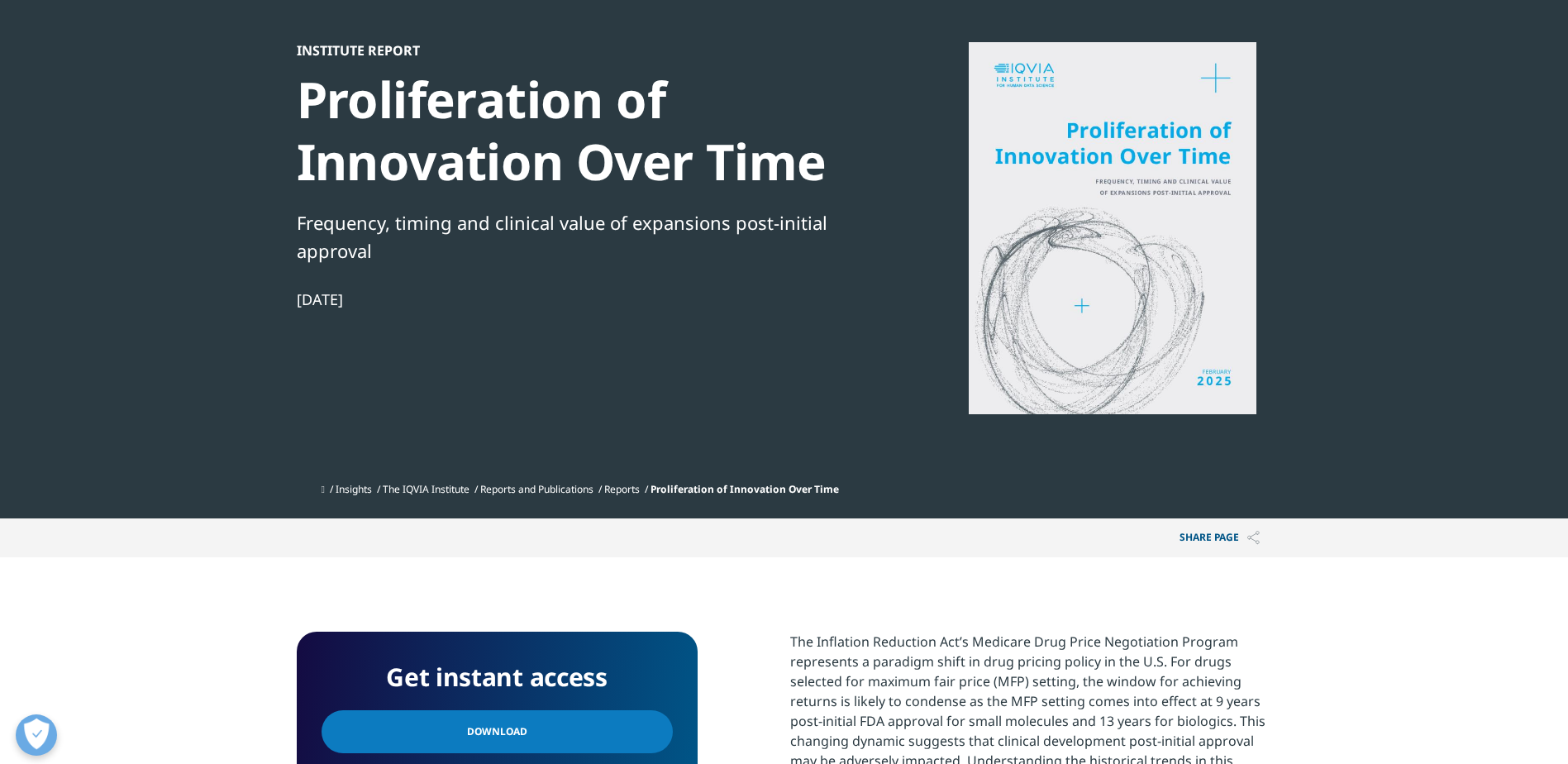
scroll to position [331, 0]
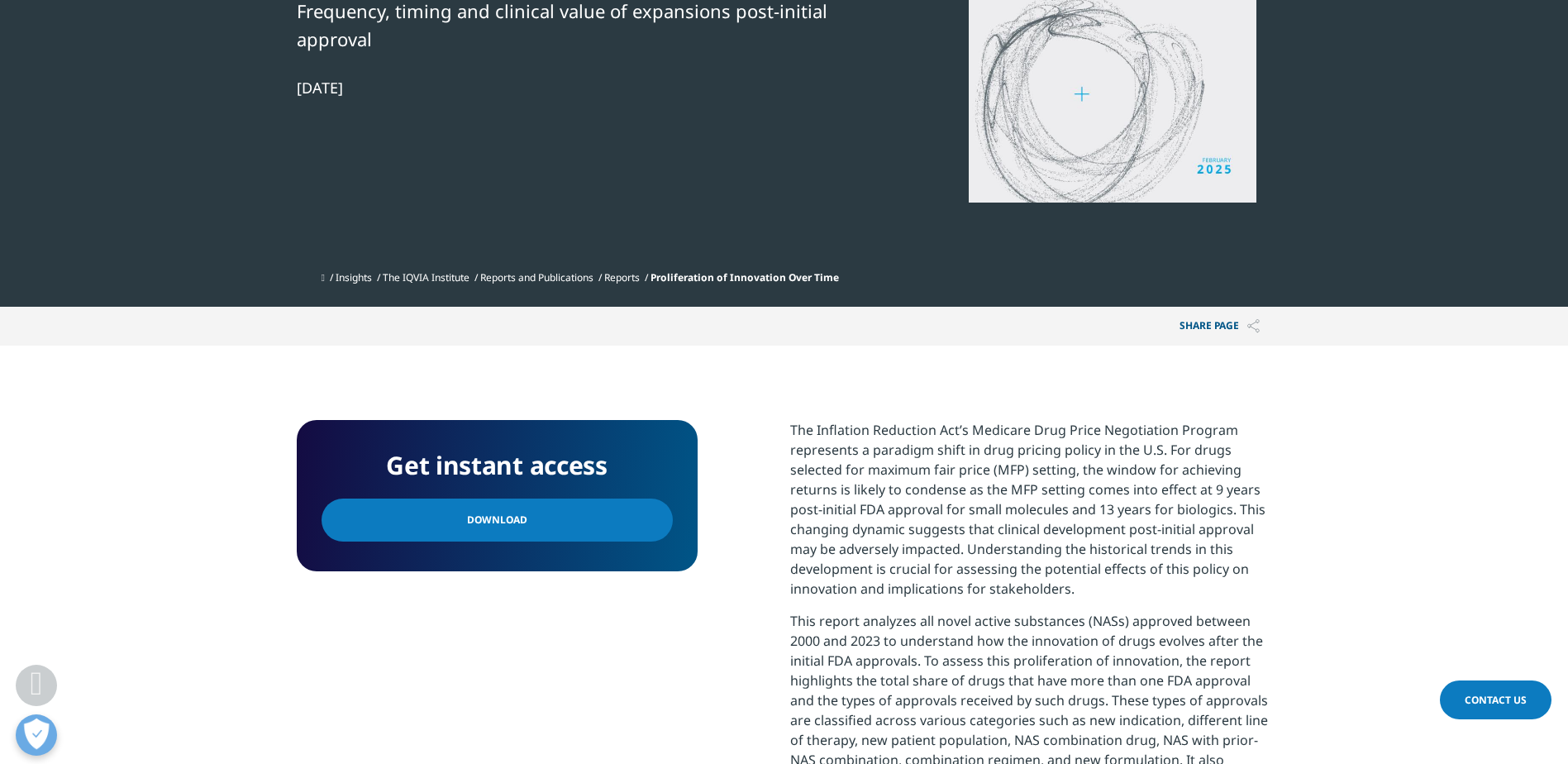
click at [564, 523] on link "Download" at bounding box center [496, 519] width 351 height 43
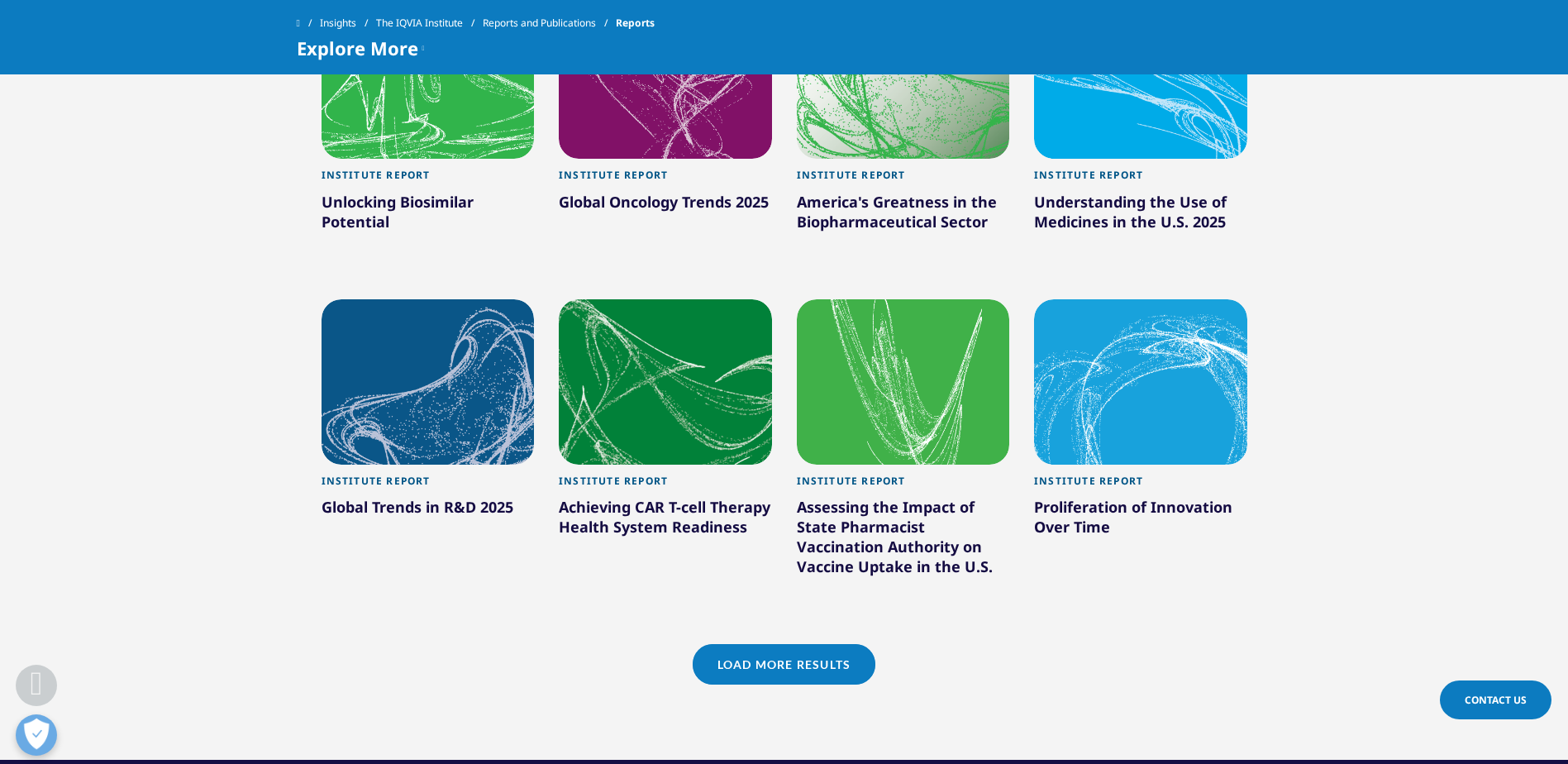
click at [410, 378] on div at bounding box center [428, 382] width 213 height 165
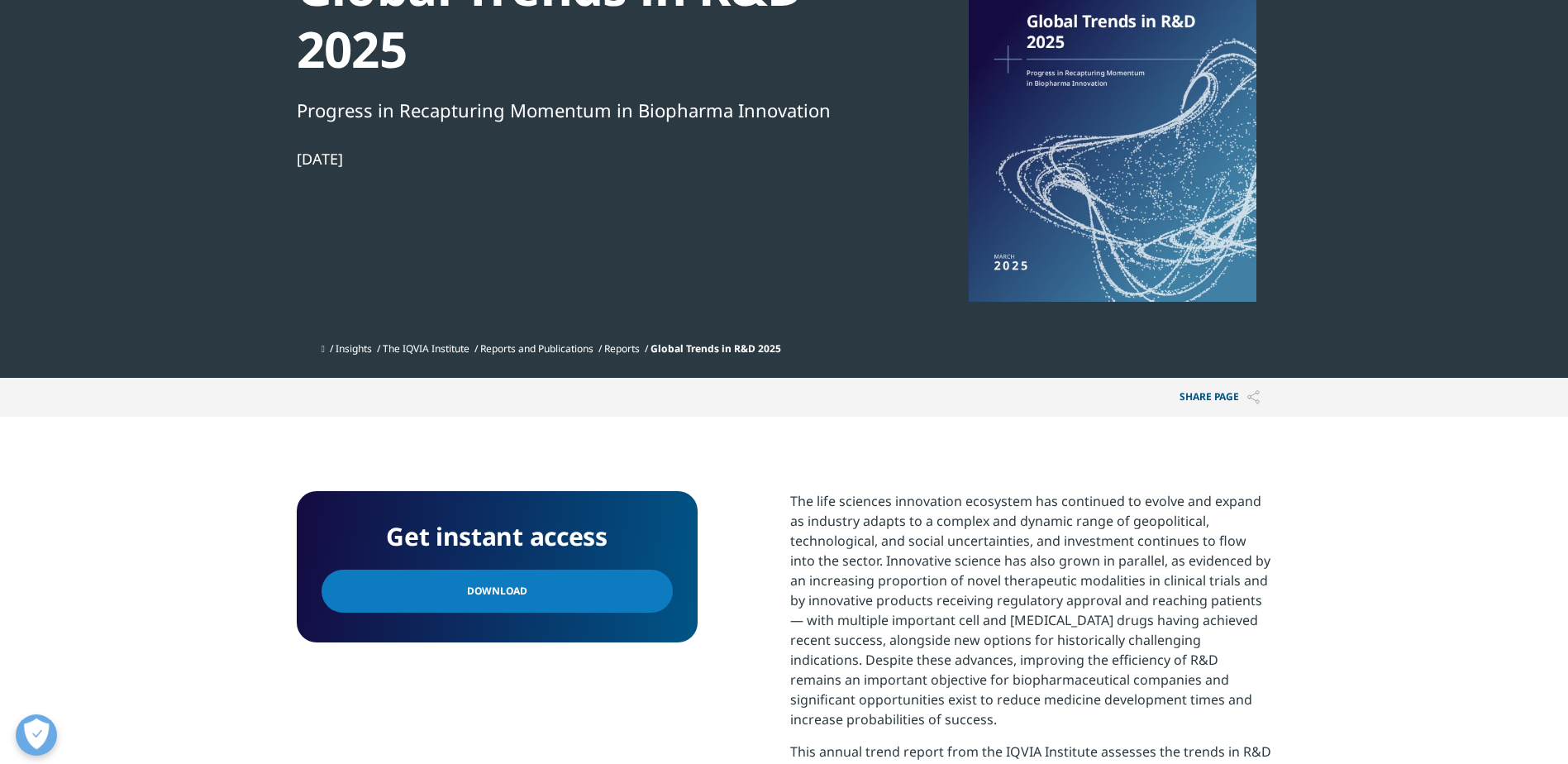
scroll to position [248, 0]
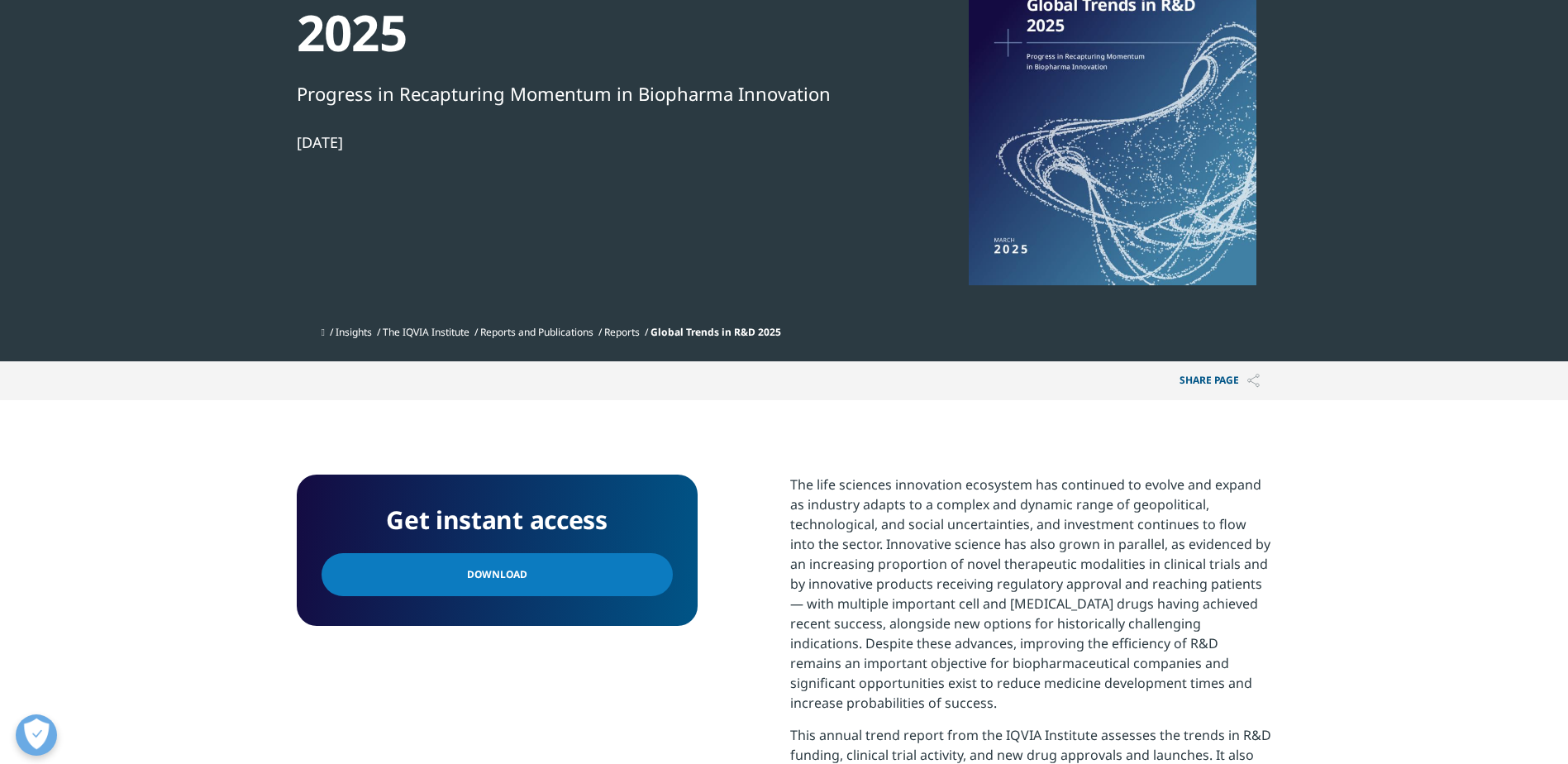
click at [526, 575] on link "Download" at bounding box center [496, 574] width 351 height 43
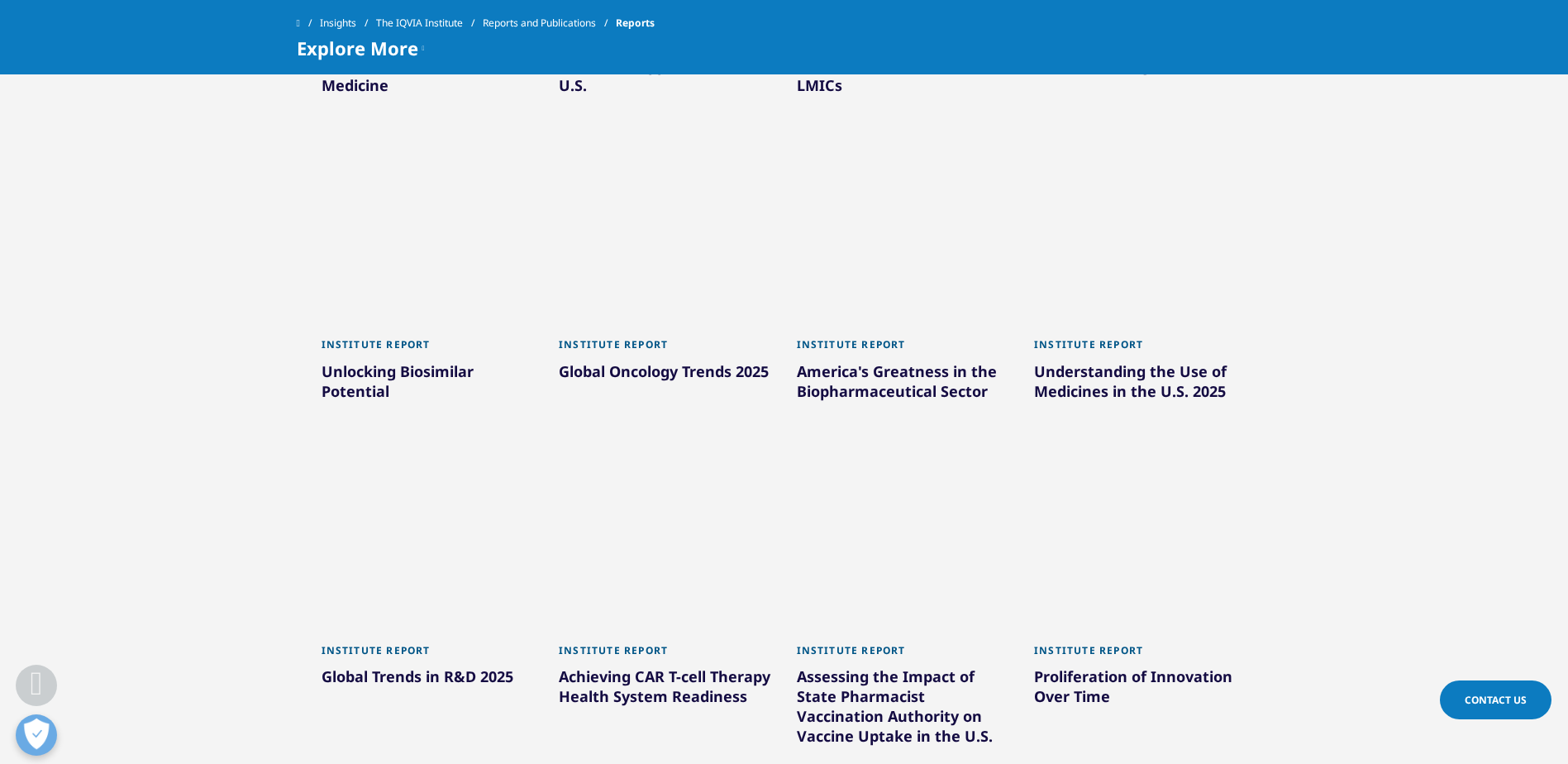
scroll to position [1071, 0]
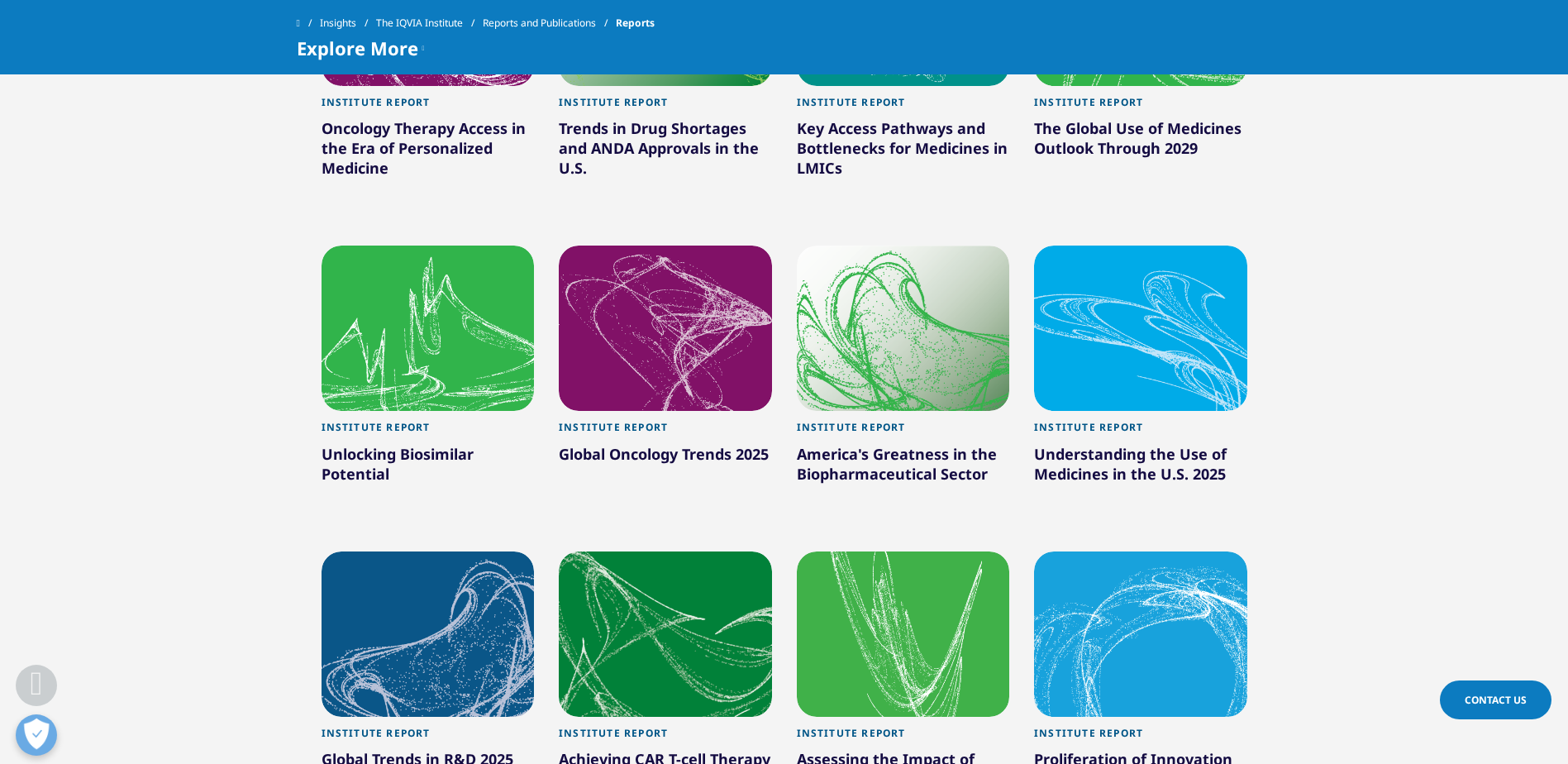
click at [1131, 349] on div at bounding box center [1141, 327] width 213 height 165
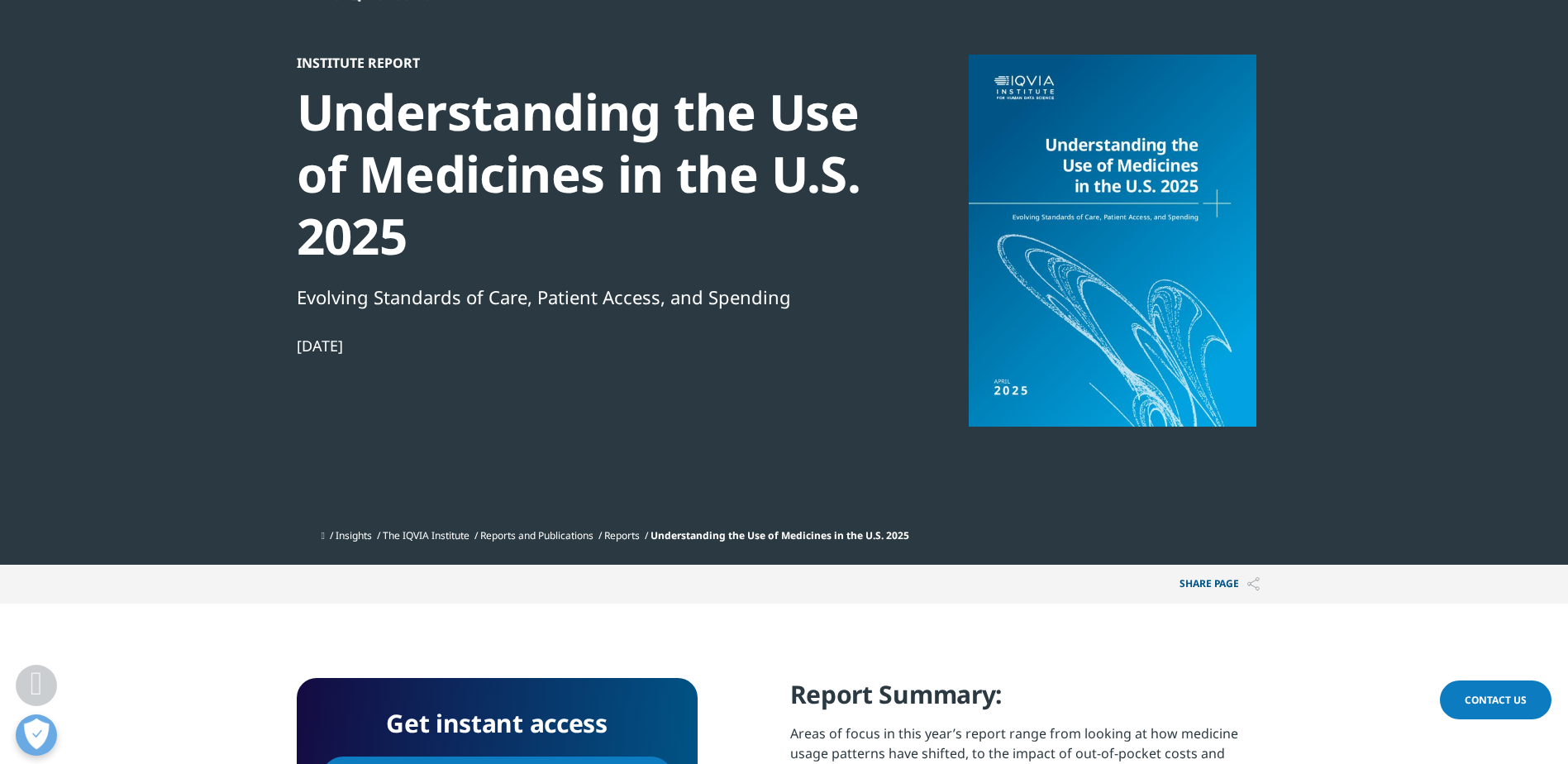
scroll to position [331, 0]
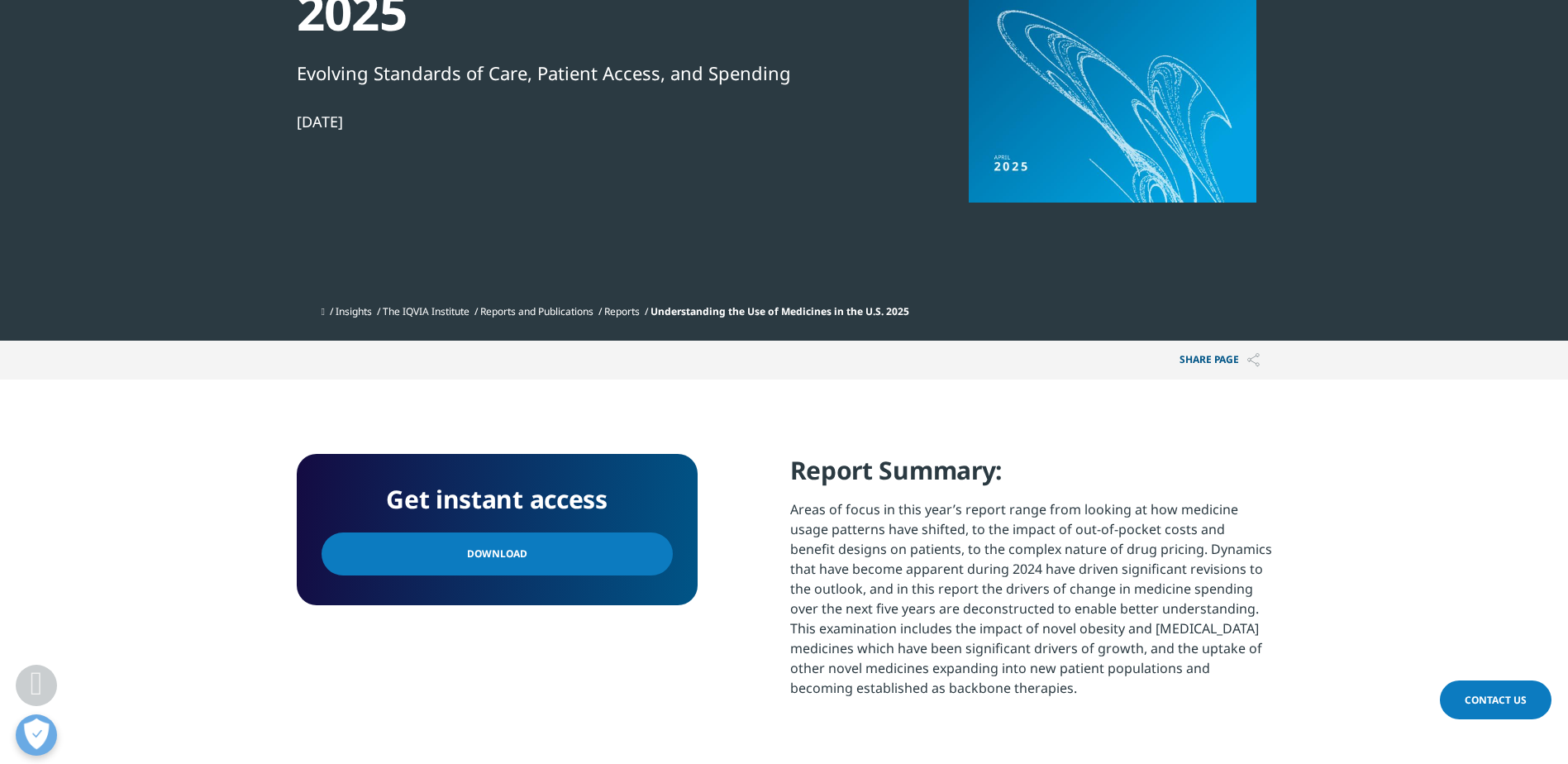
drag, startPoint x: 637, startPoint y: 557, endPoint x: 632, endPoint y: 547, distance: 11.2
click at [637, 554] on link "Download" at bounding box center [496, 553] width 351 height 43
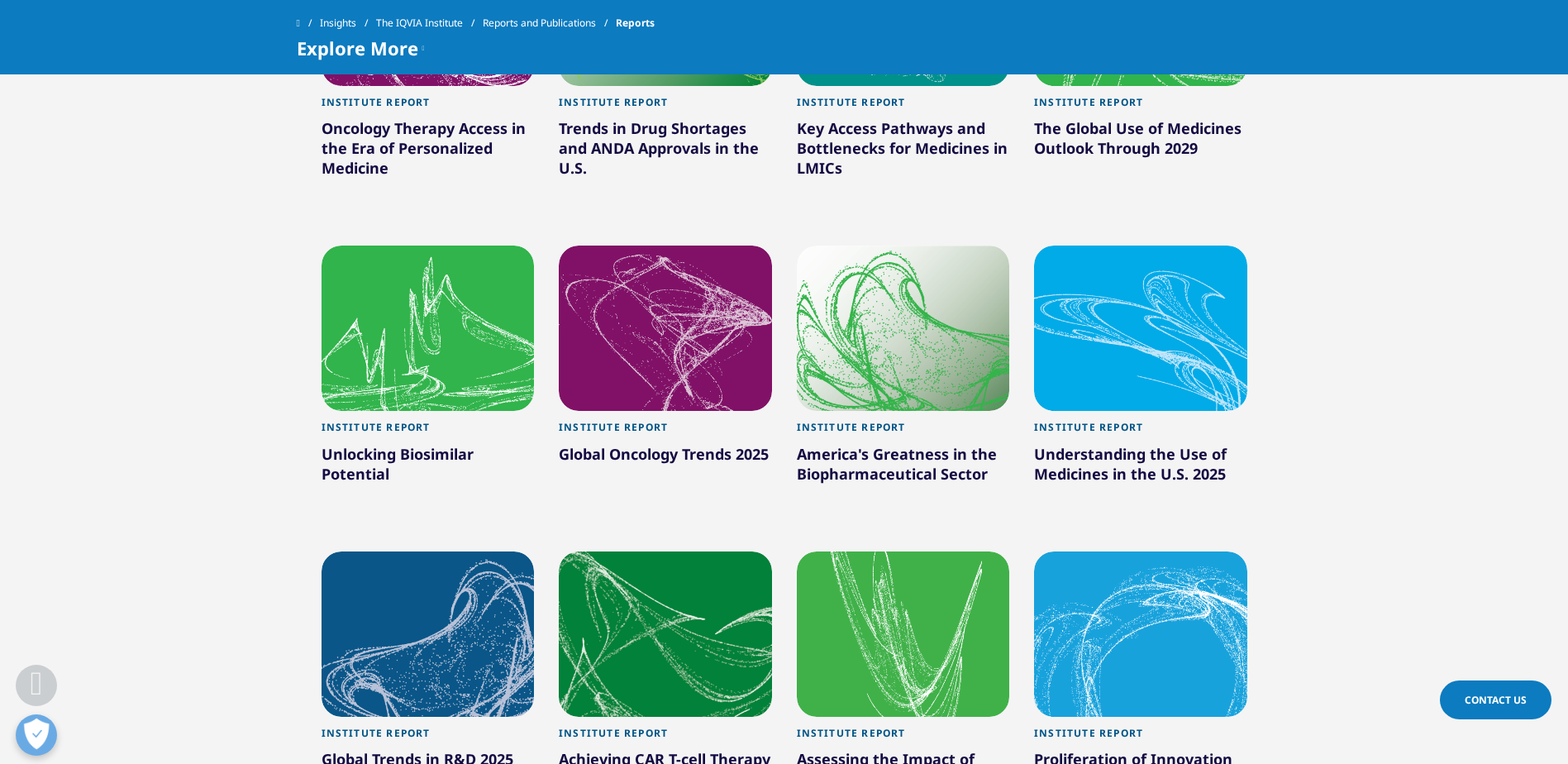
click at [901, 355] on div at bounding box center [903, 327] width 213 height 165
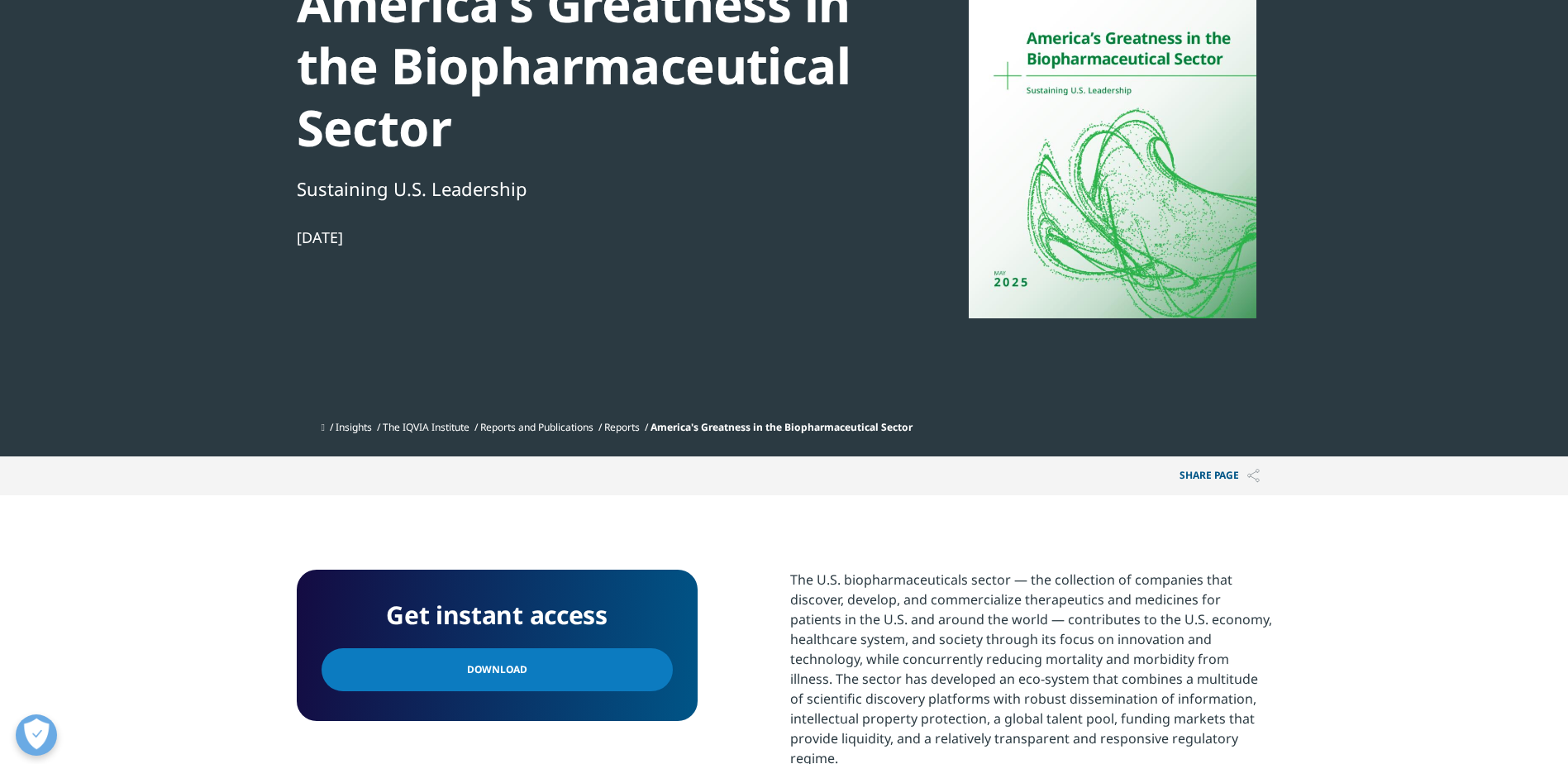
scroll to position [331, 0]
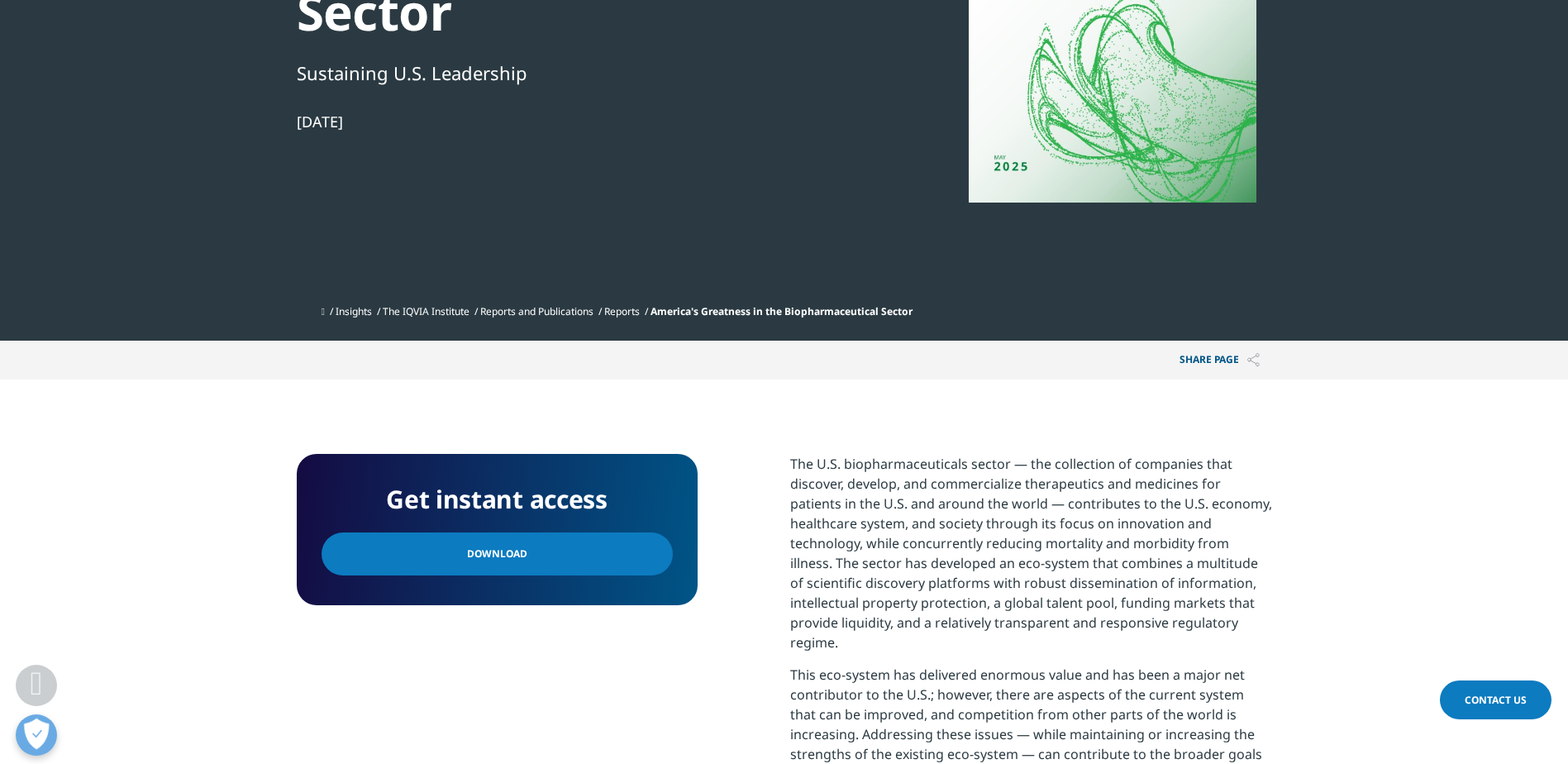
click at [573, 561] on link "Download" at bounding box center [496, 553] width 351 height 43
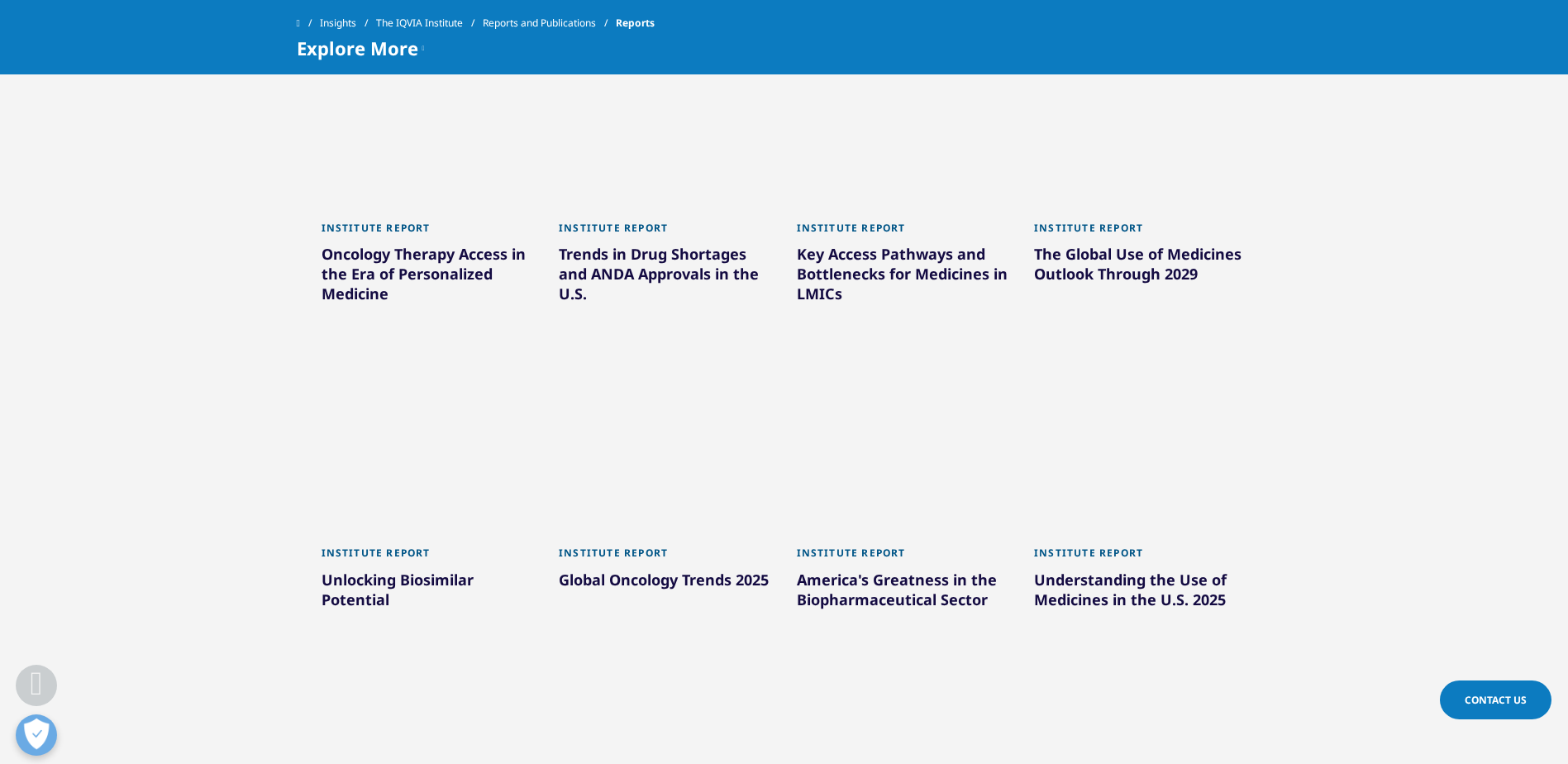
scroll to position [944, 0]
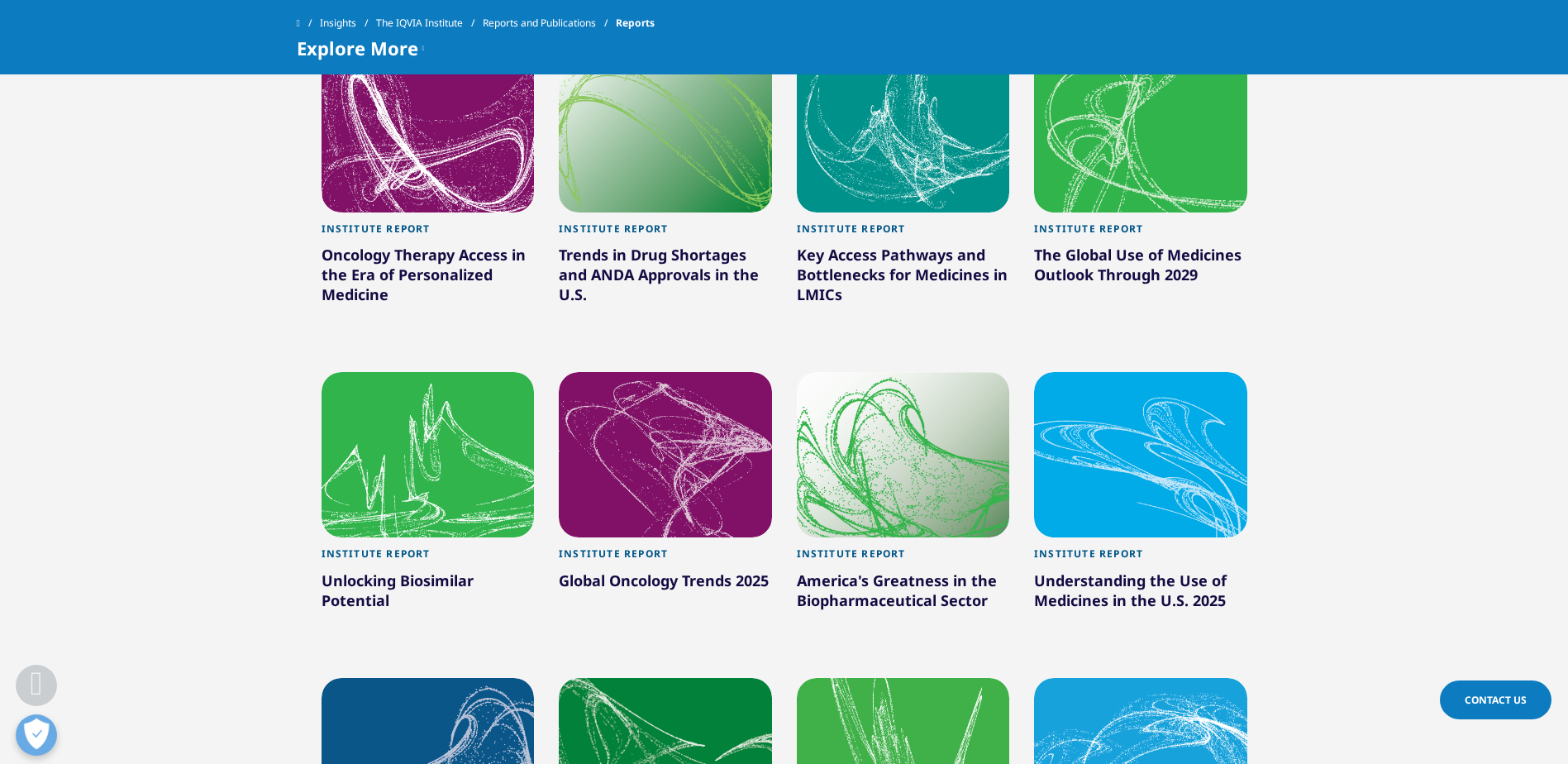
click at [676, 462] on div at bounding box center [666, 454] width 213 height 165
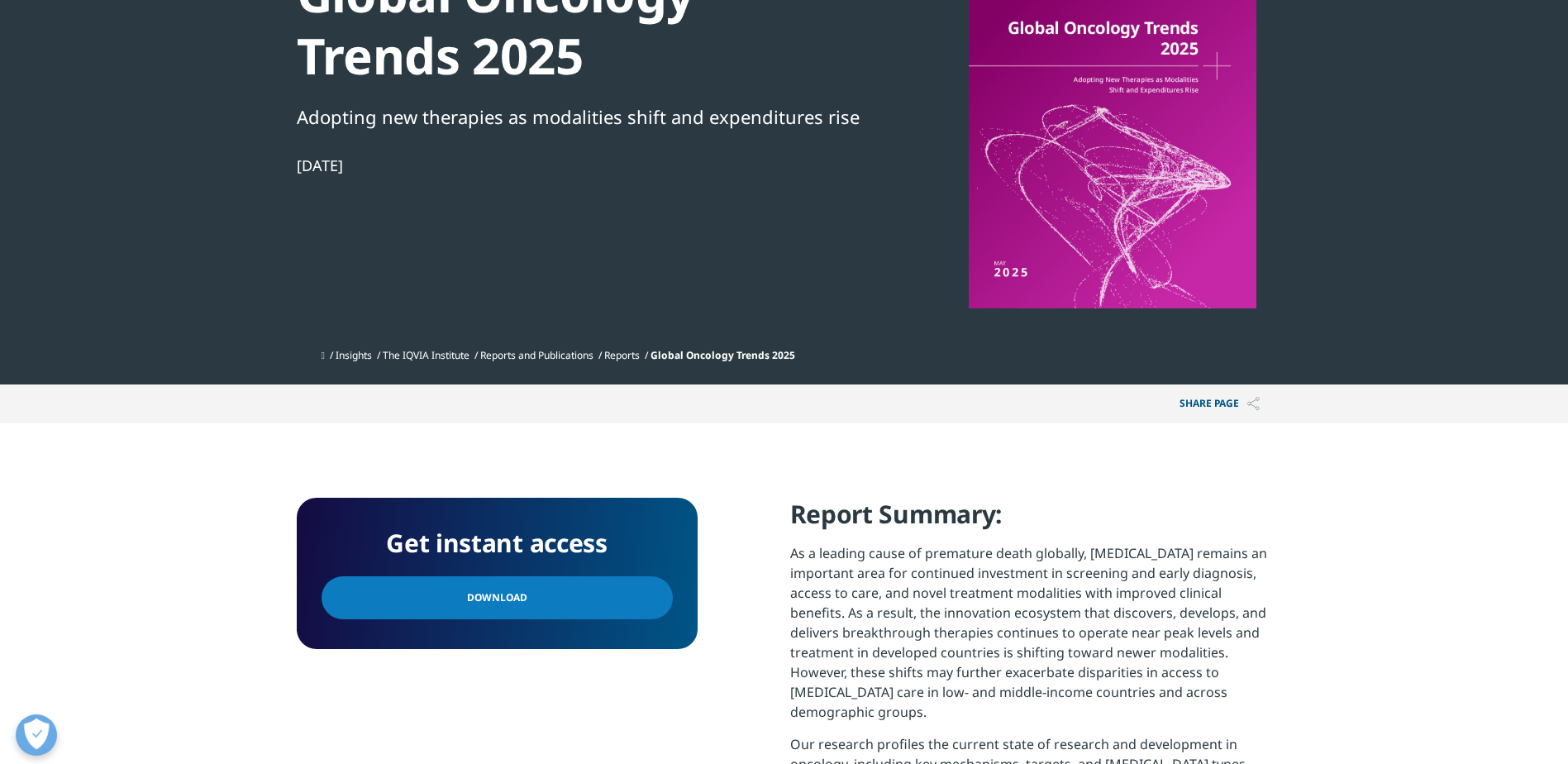
scroll to position [248, 0]
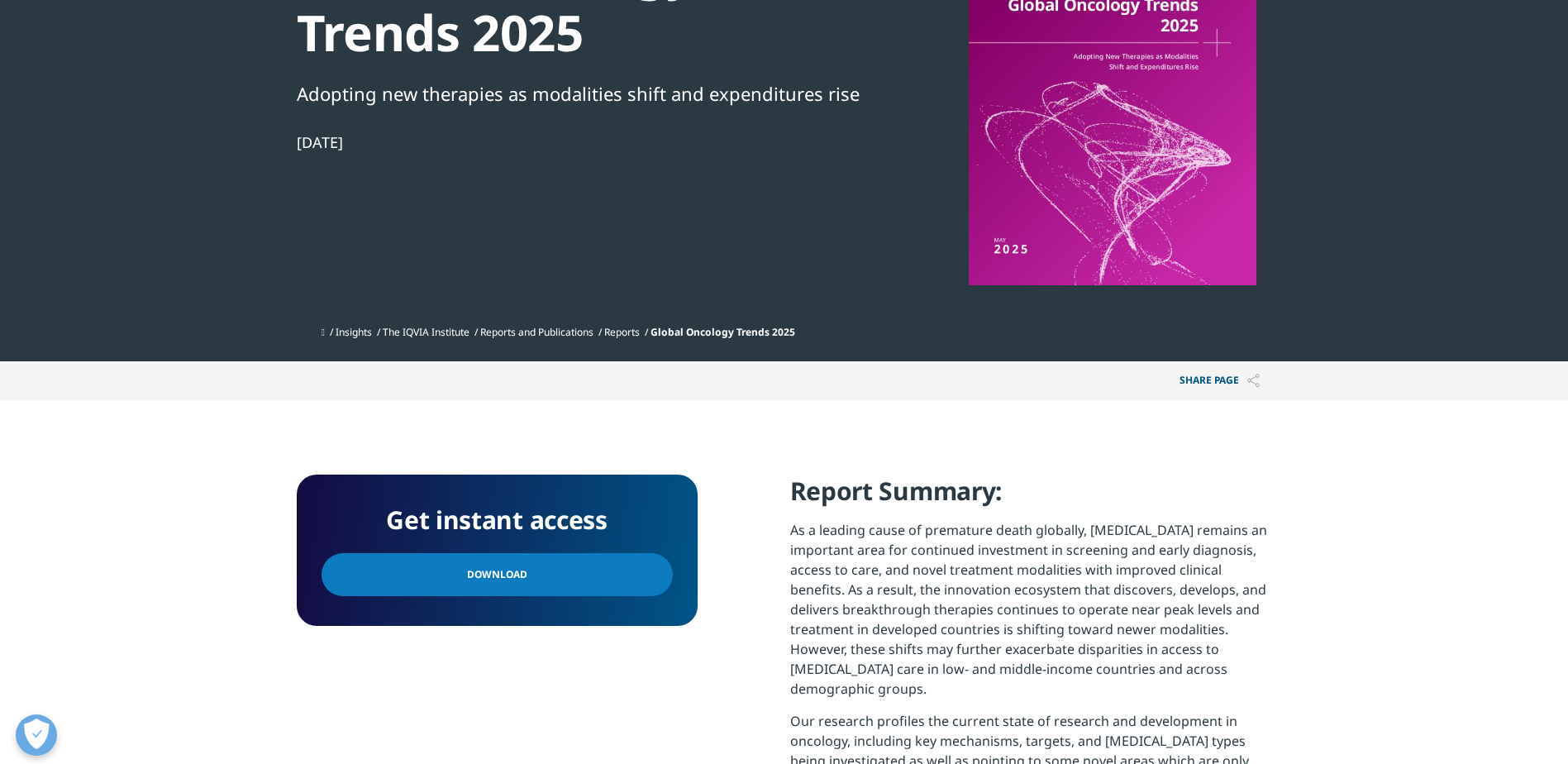
click at [547, 568] on link "Download" at bounding box center [496, 574] width 351 height 43
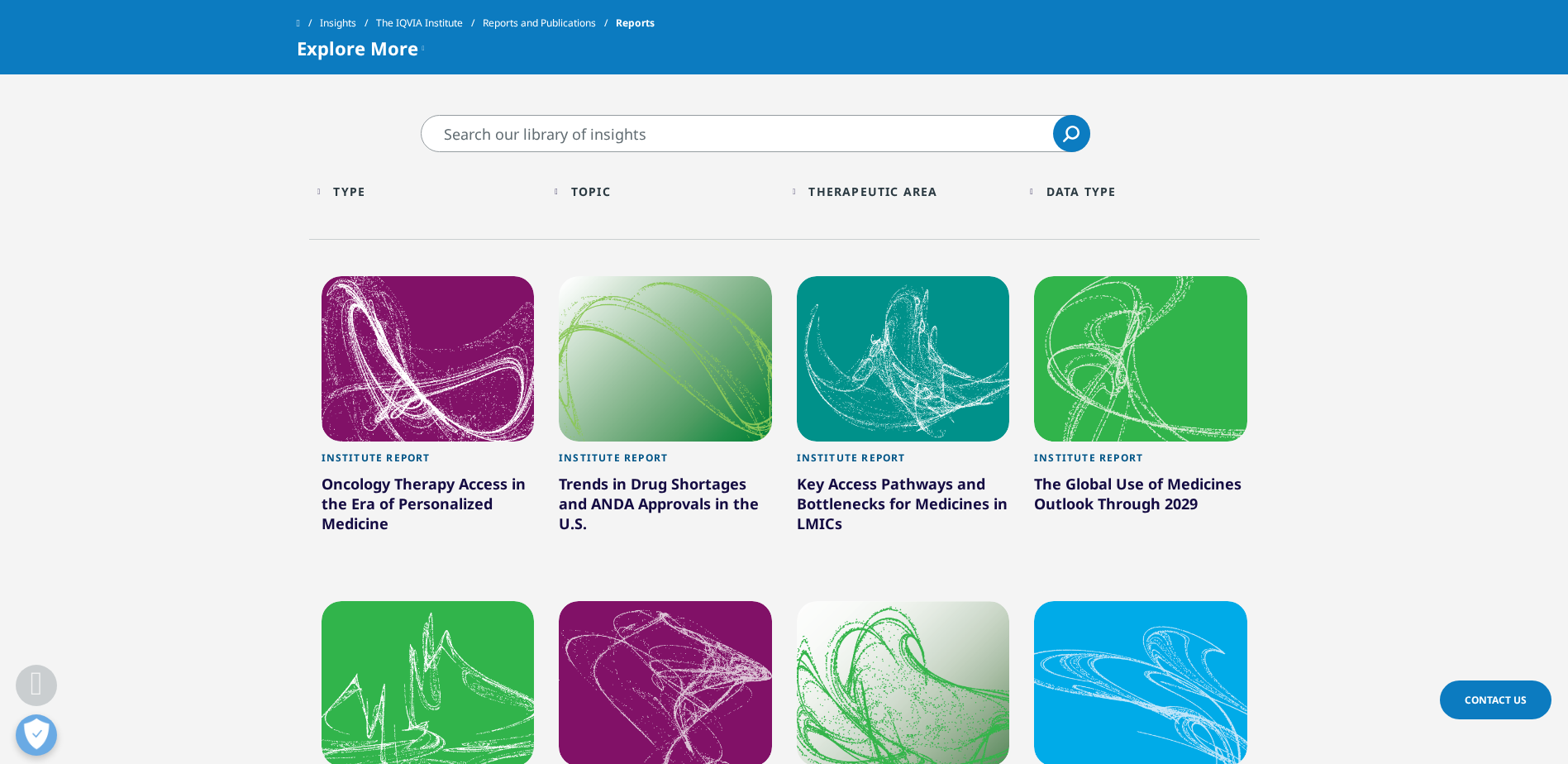
scroll to position [696, 0]
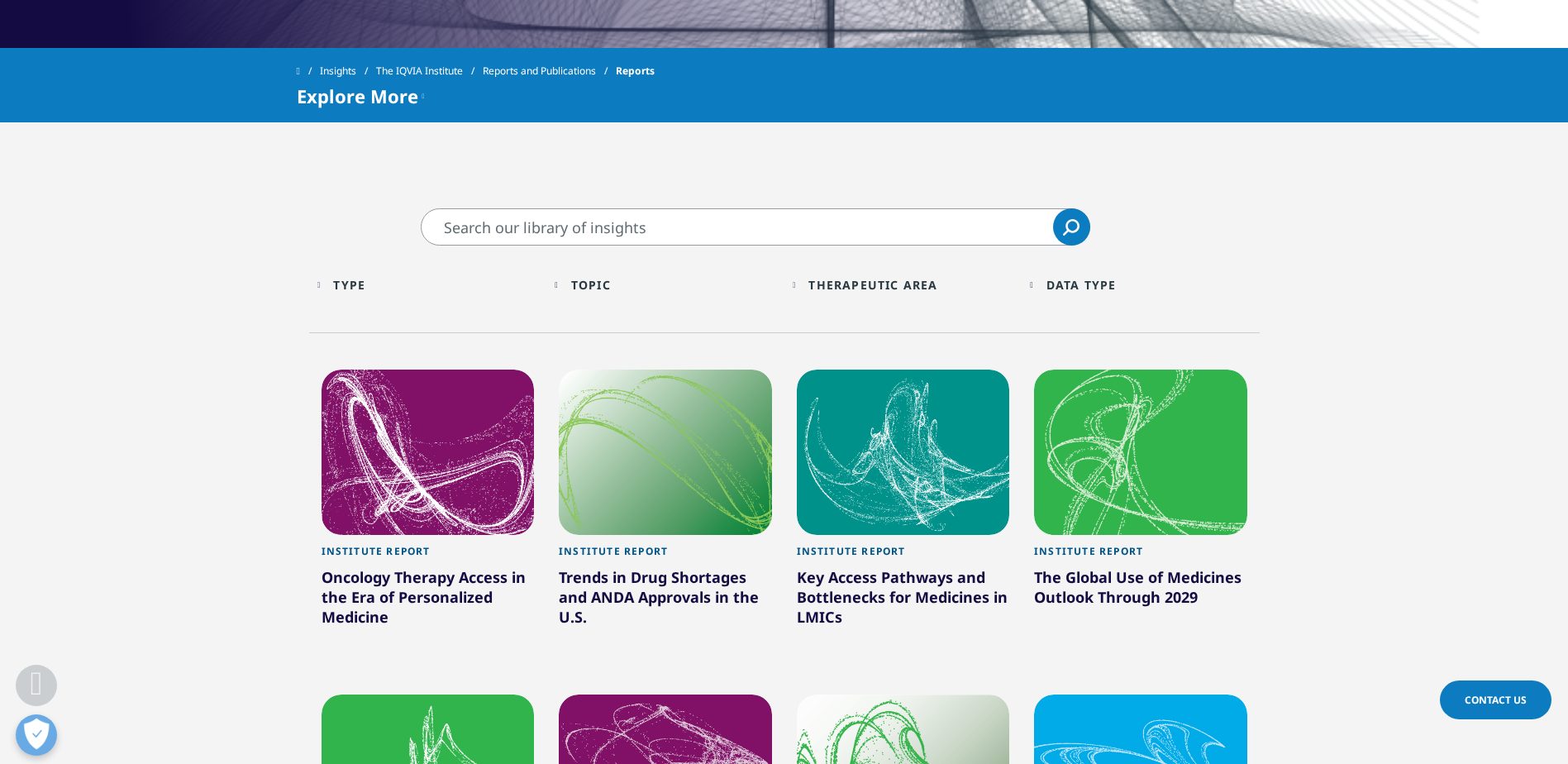
click at [1099, 457] on div at bounding box center [1141, 452] width 213 height 165
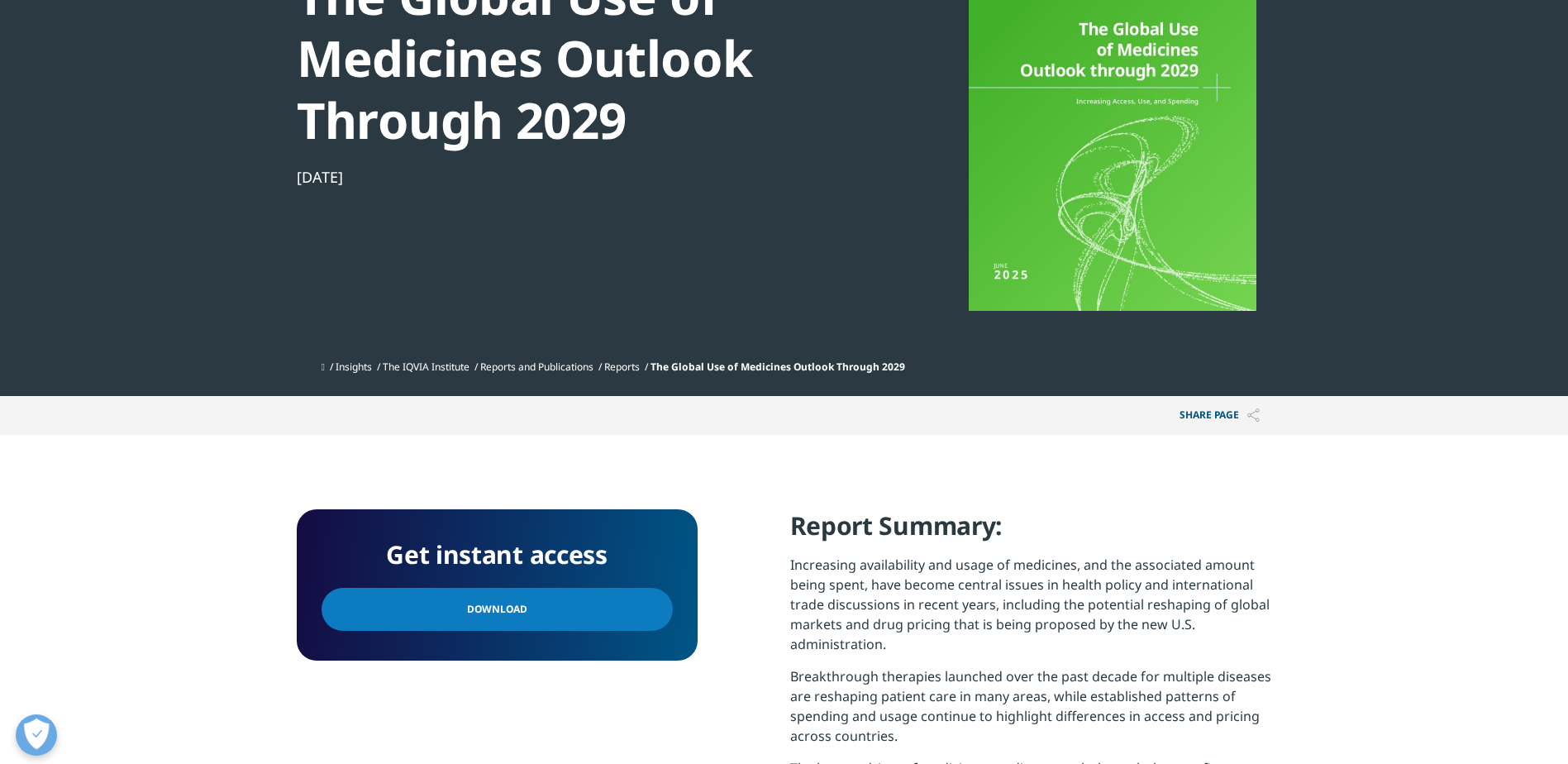
scroll to position [331, 0]
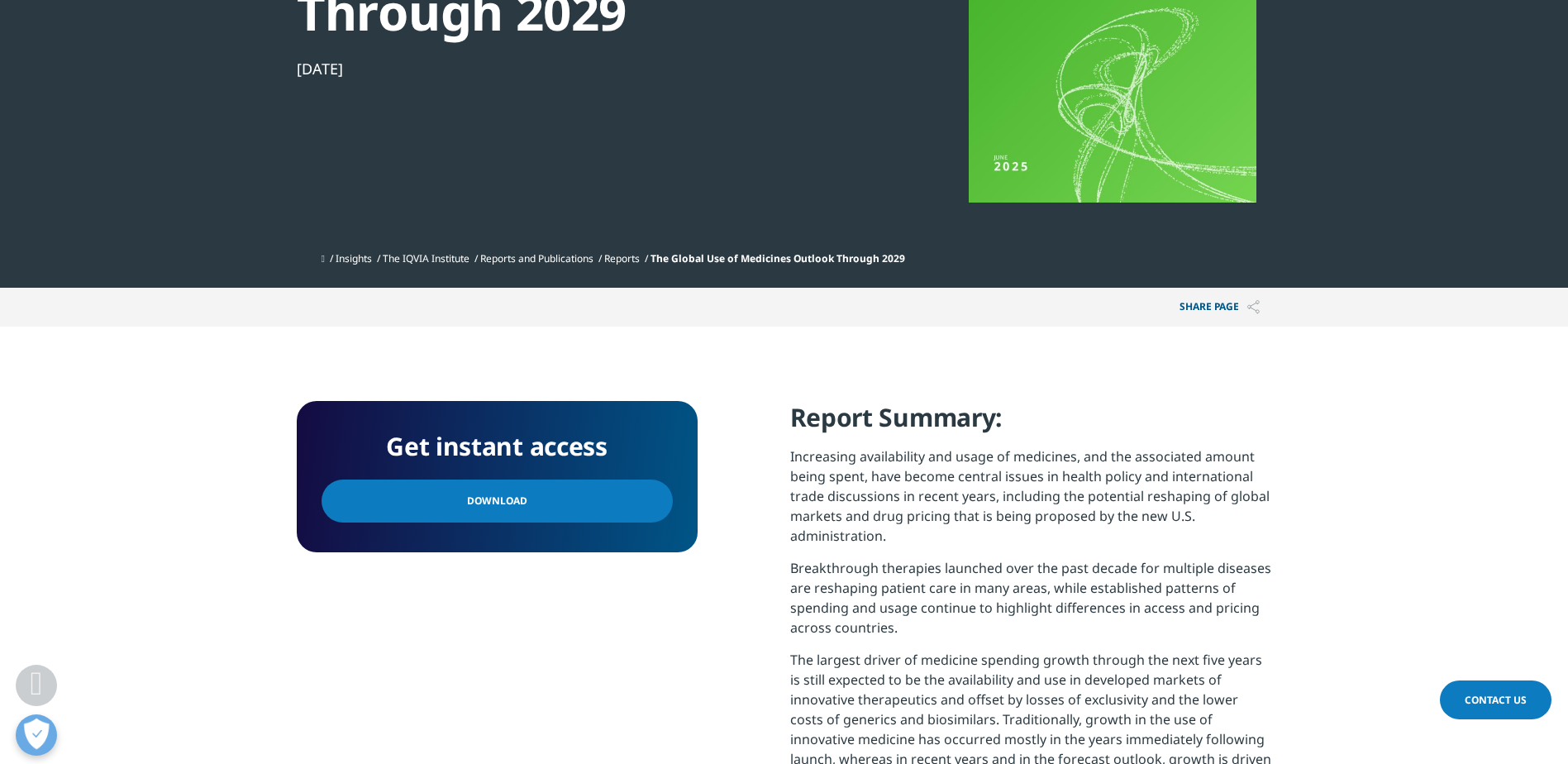
click at [529, 494] on link "Download" at bounding box center [496, 501] width 351 height 43
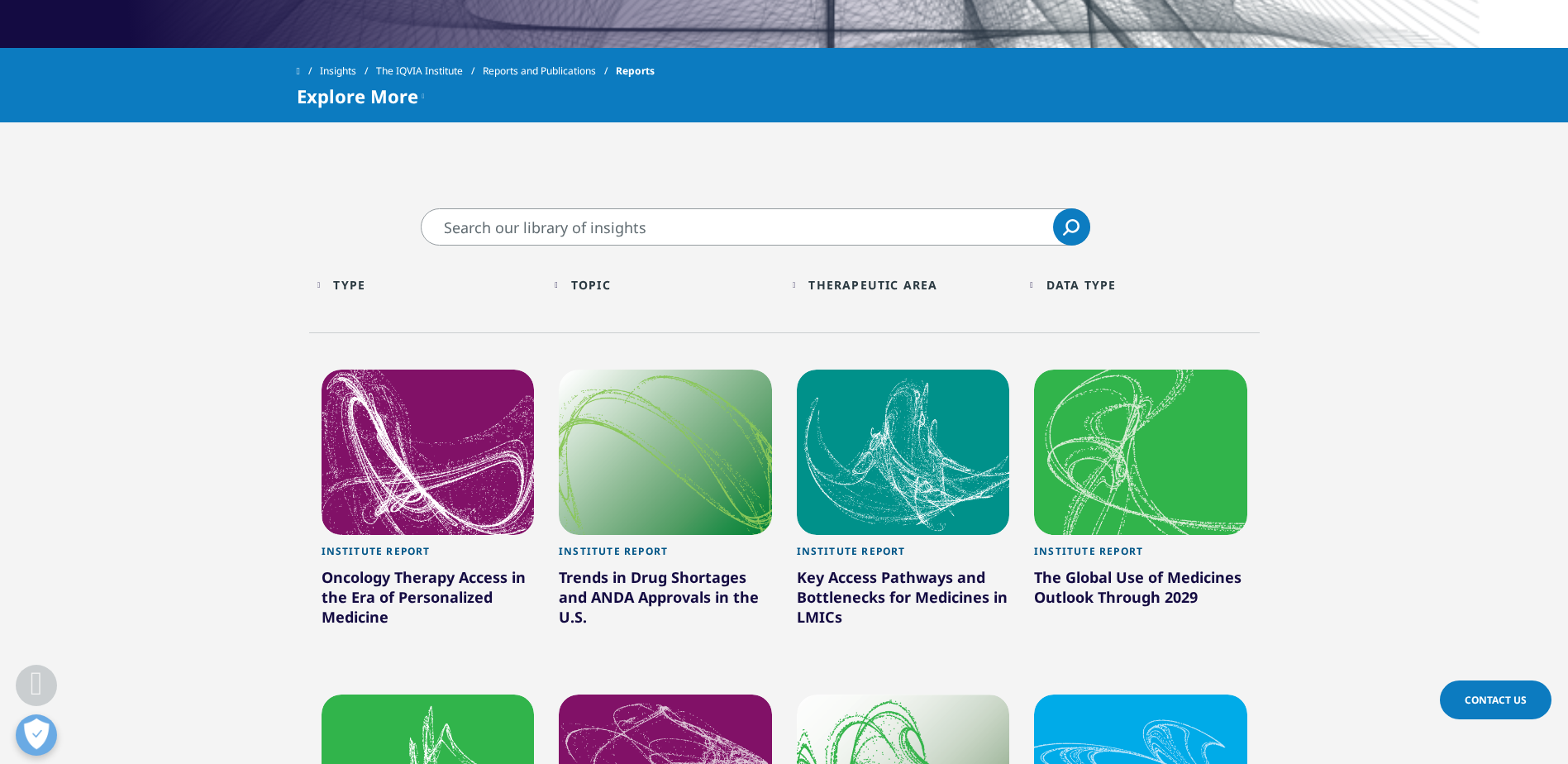
click at [397, 583] on div "Oncology Therapy Access in the Era of Personalized Medicine" at bounding box center [428, 600] width 213 height 66
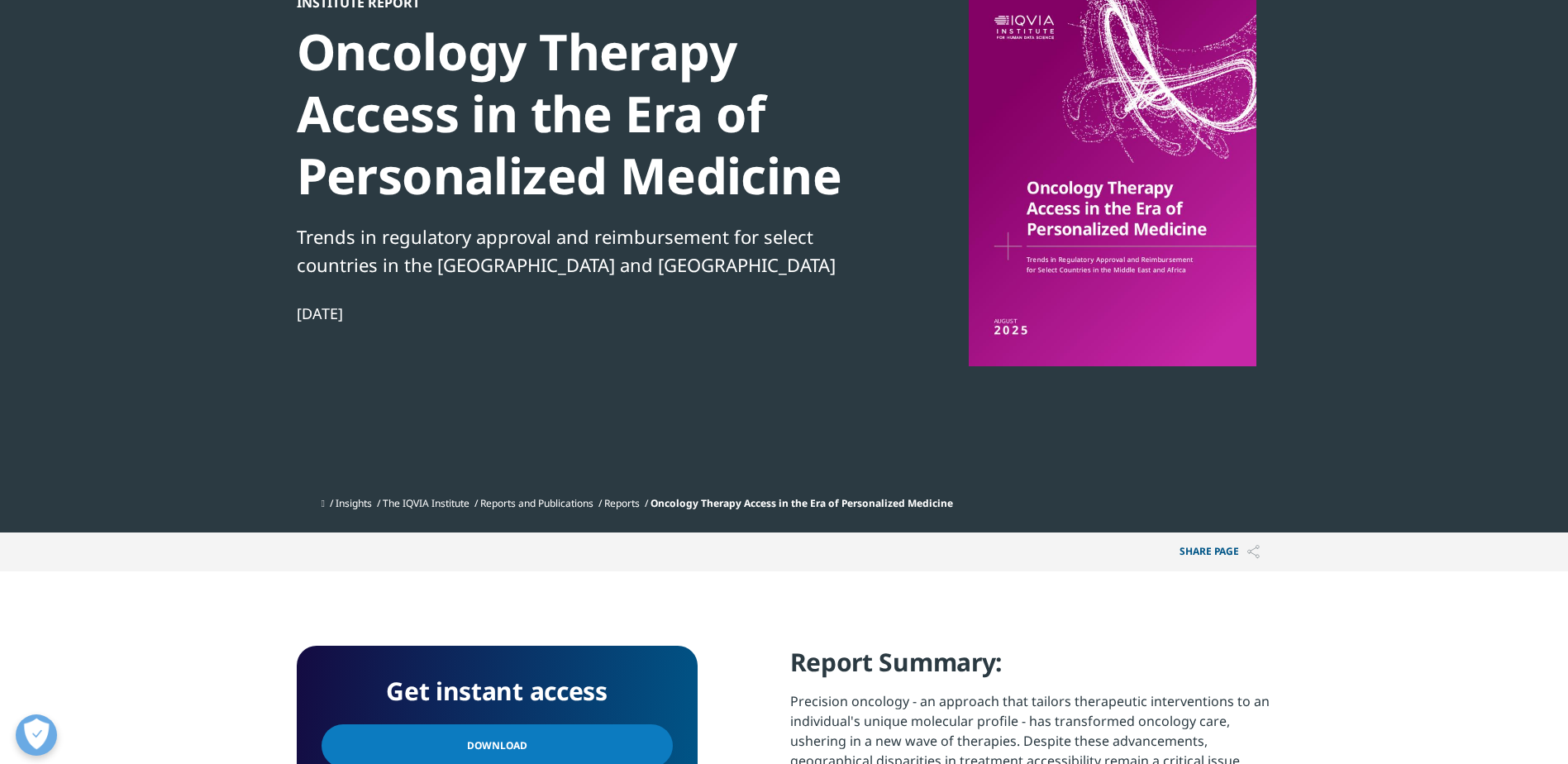
scroll to position [165, 0]
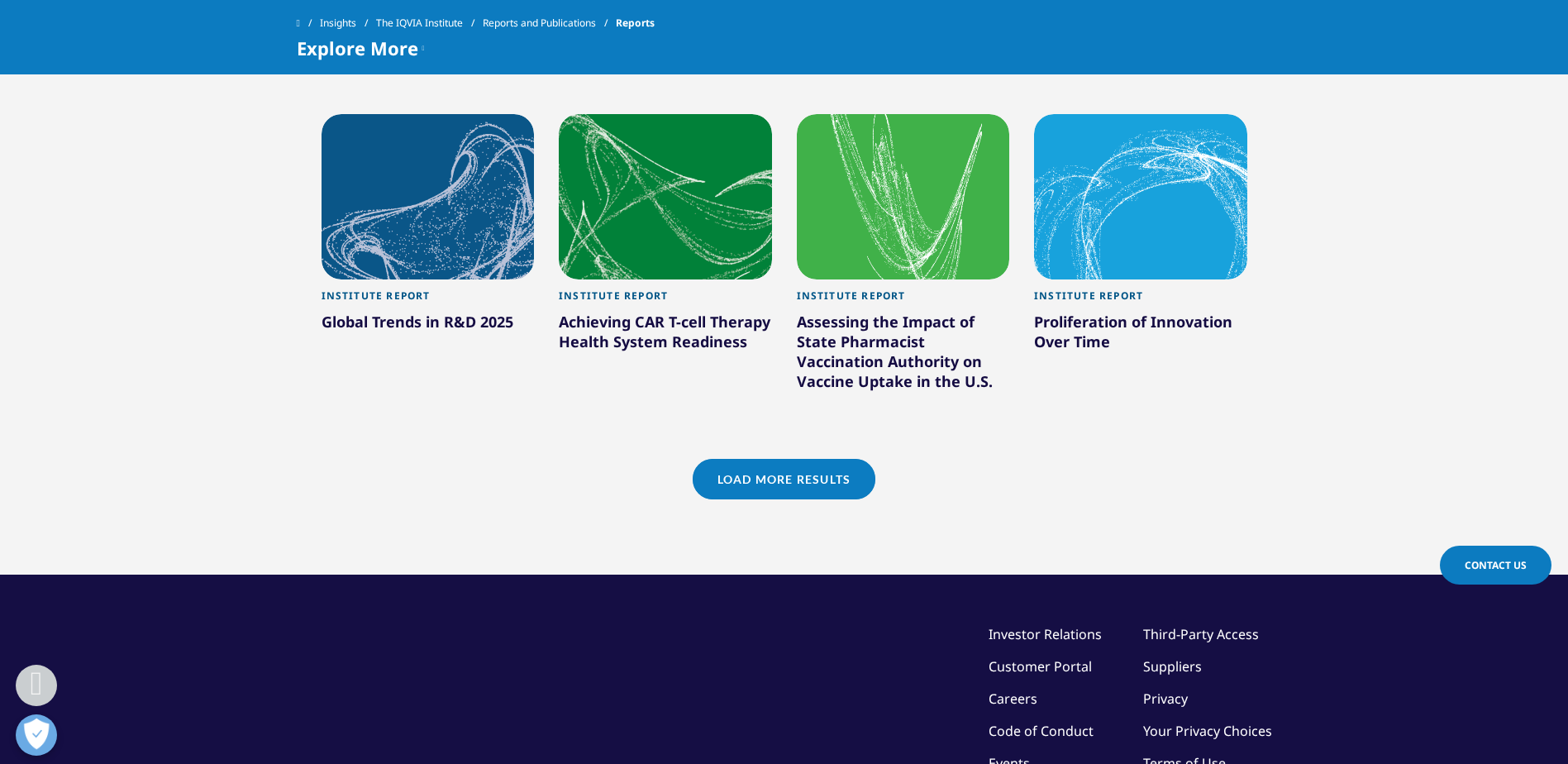
scroll to position [1495, 0]
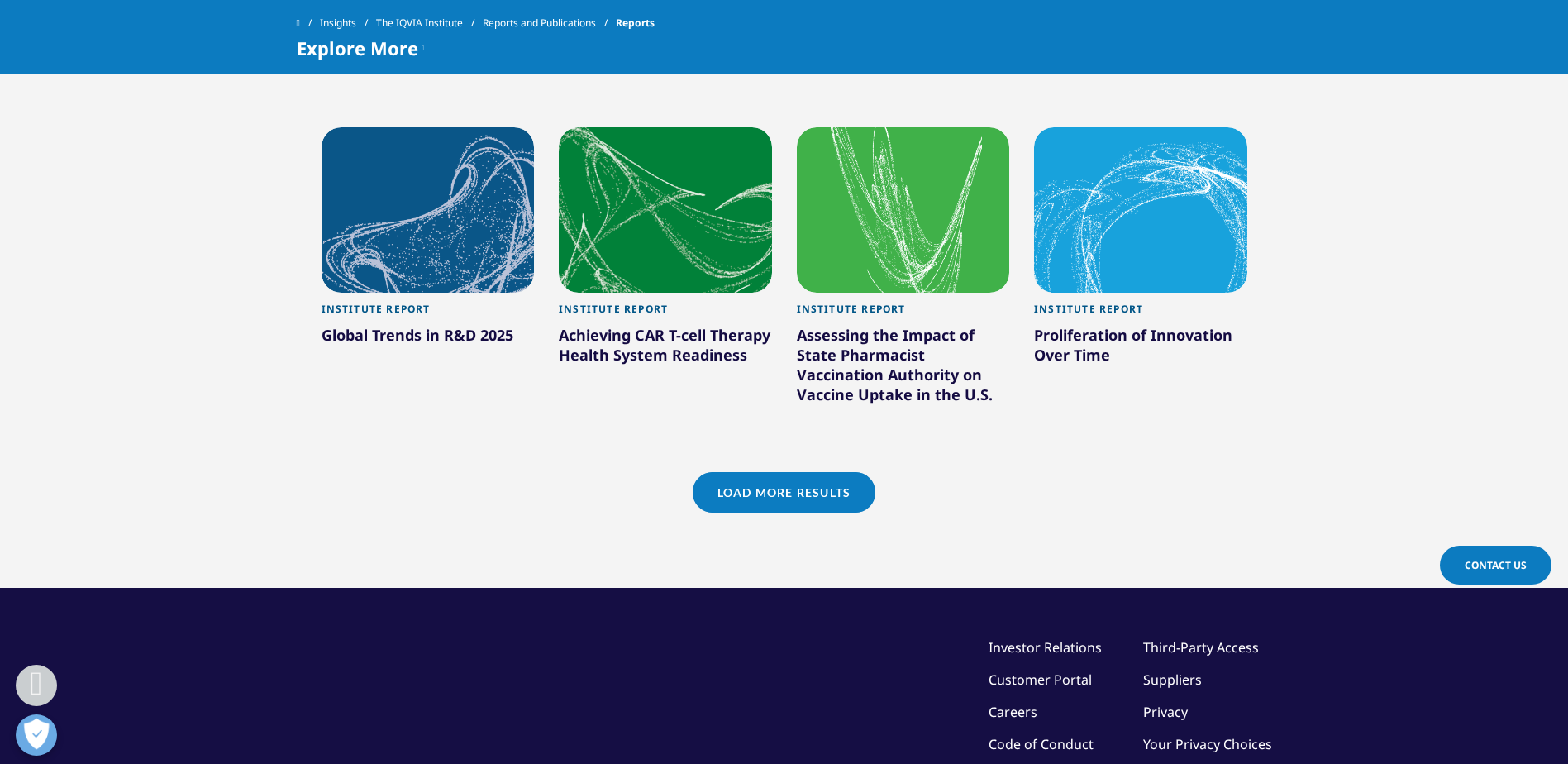
click at [768, 502] on link "Load More Results" at bounding box center [784, 492] width 183 height 41
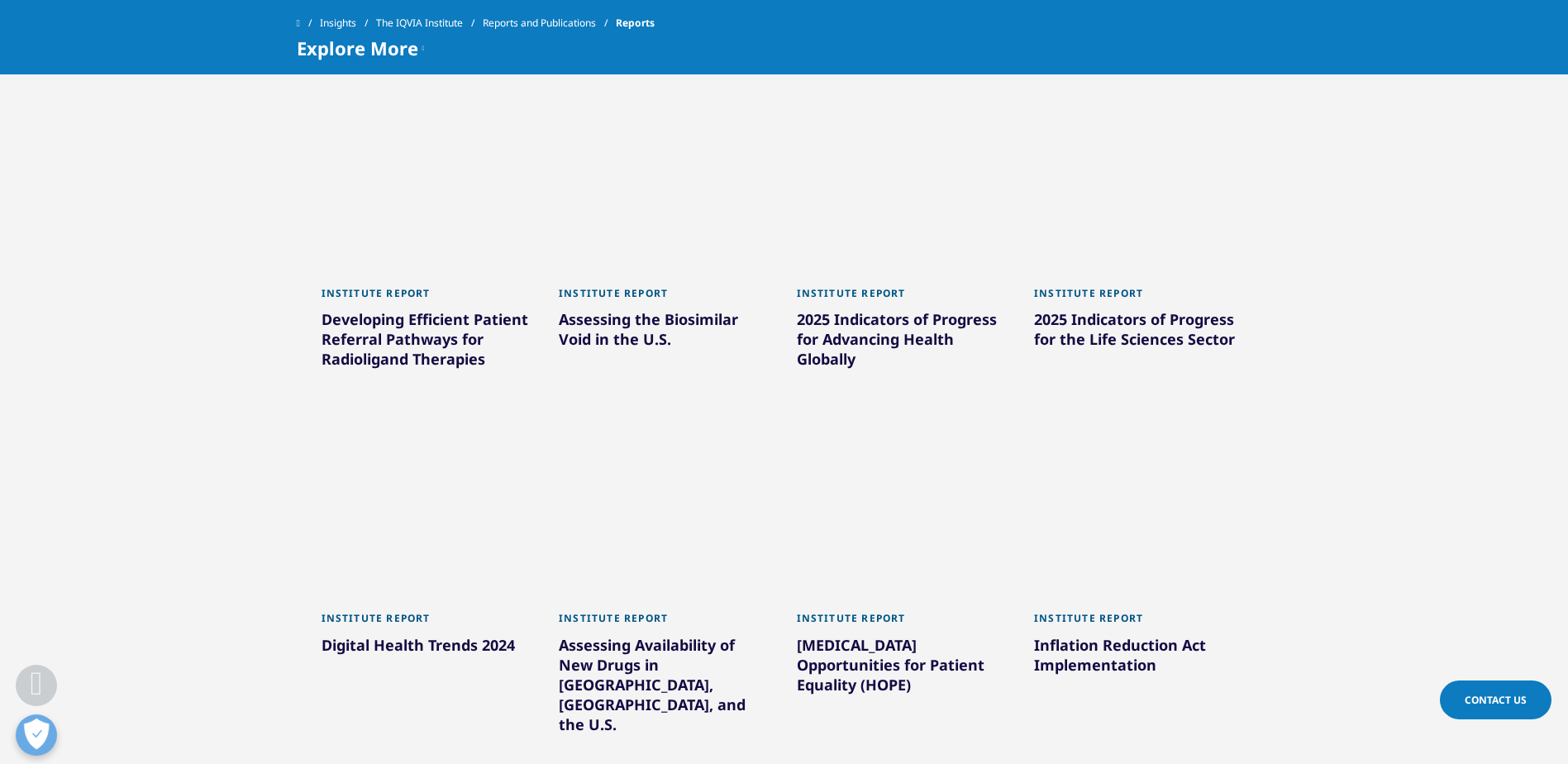
scroll to position [1826, 0]
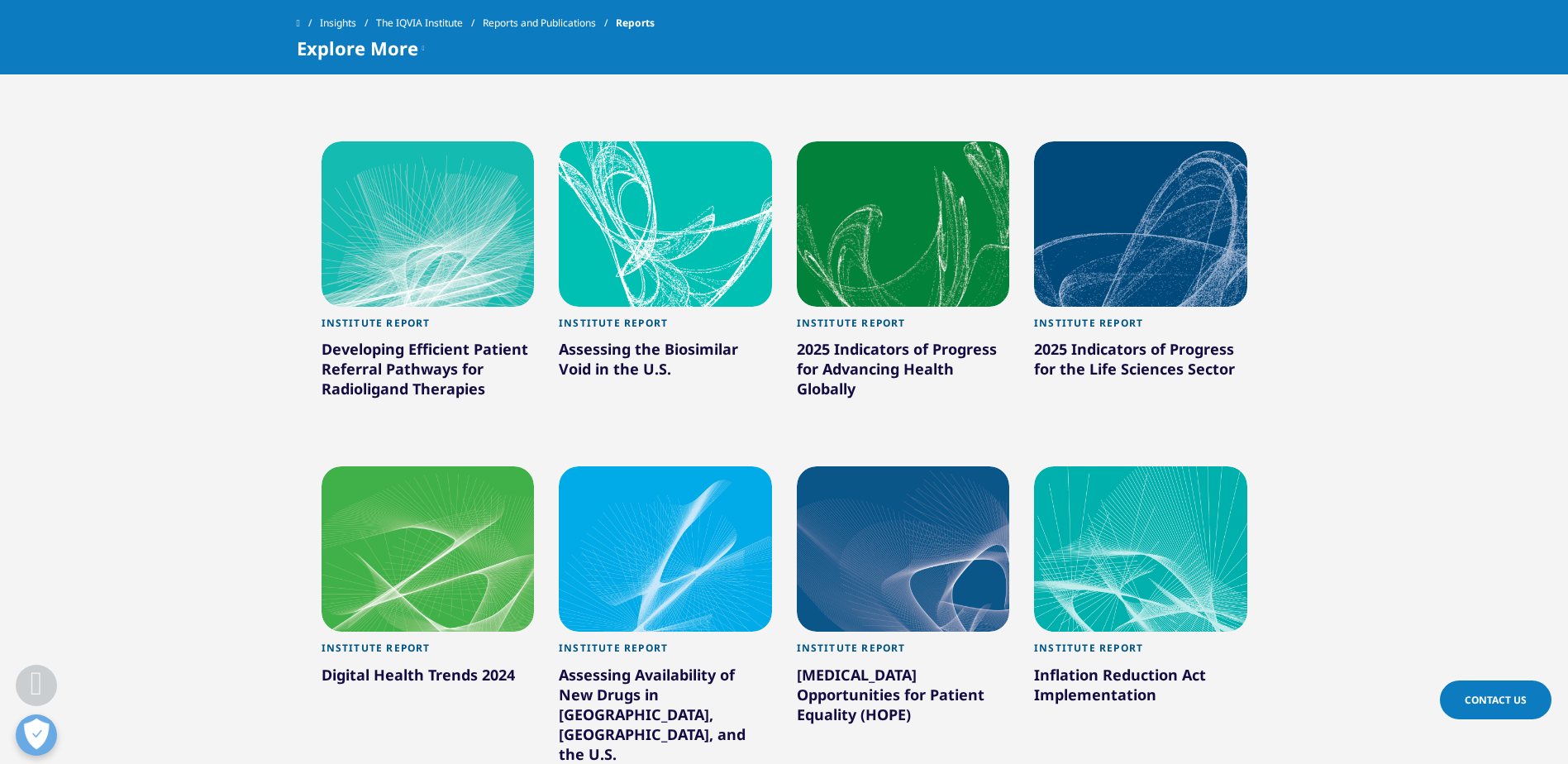
click at [887, 362] on div "2025 Indicators of Progress for Advancing Health Globally" at bounding box center [903, 372] width 213 height 66
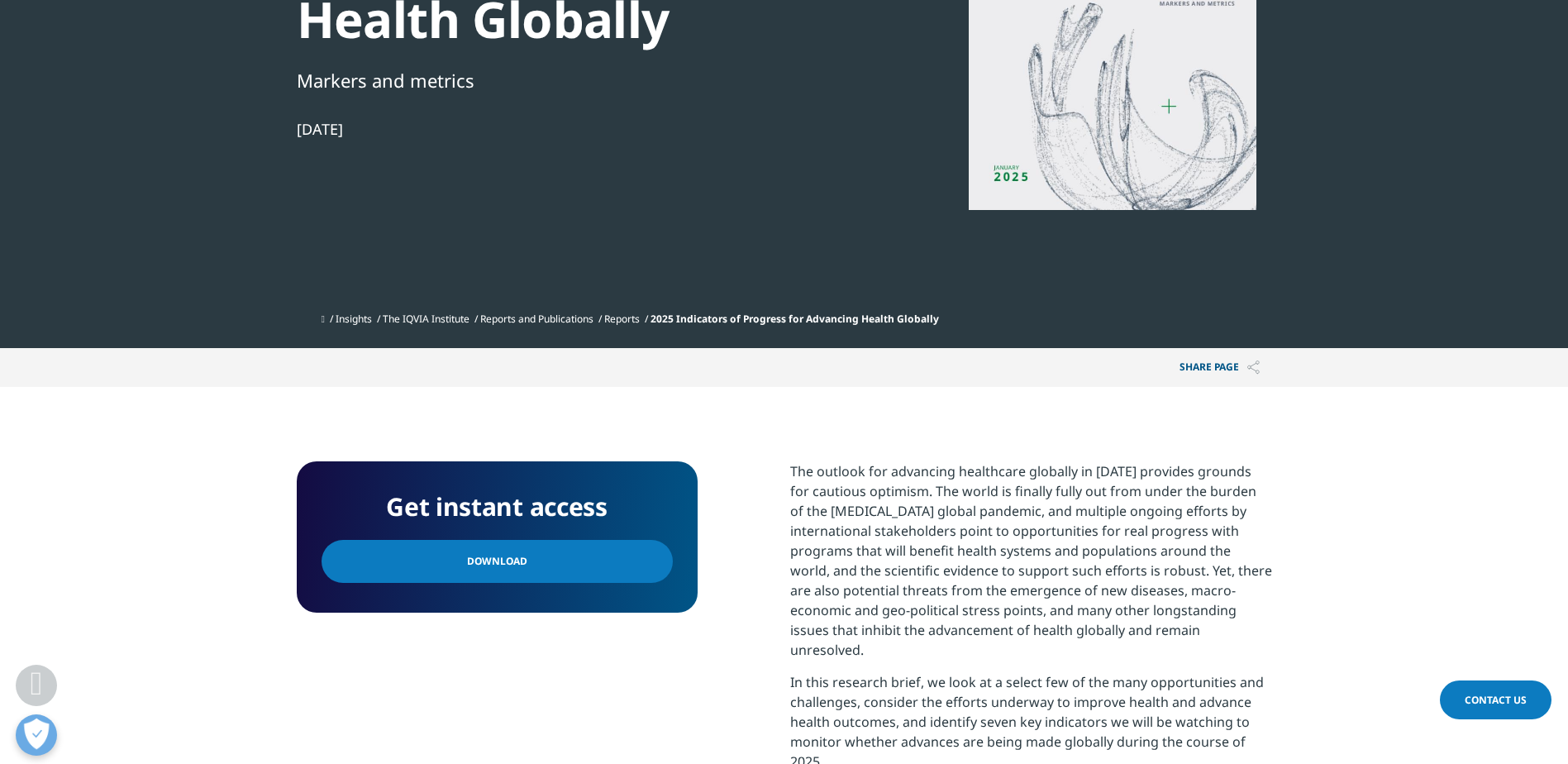
scroll to position [331, 0]
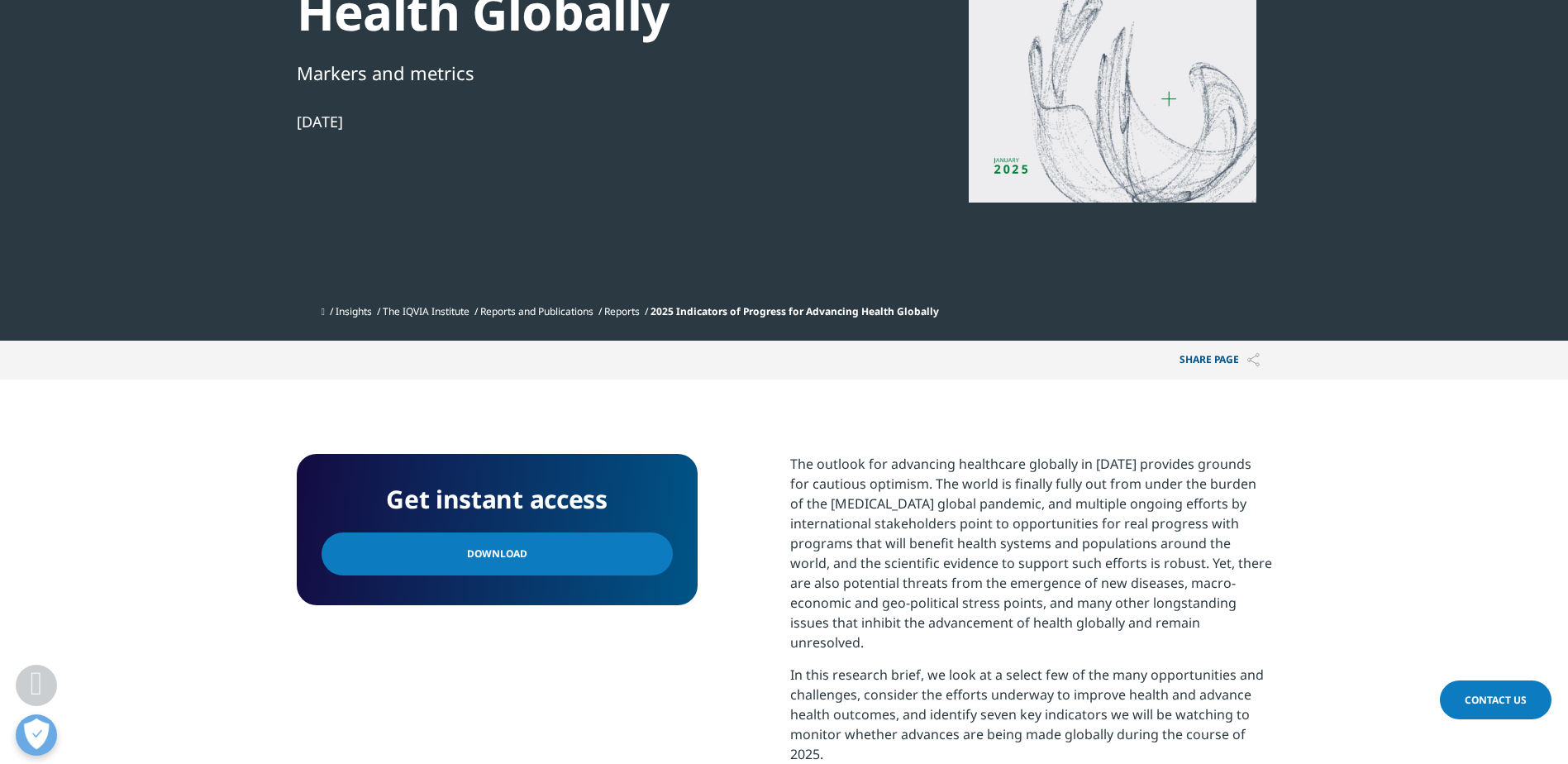
click at [580, 558] on link "Download" at bounding box center [496, 553] width 351 height 43
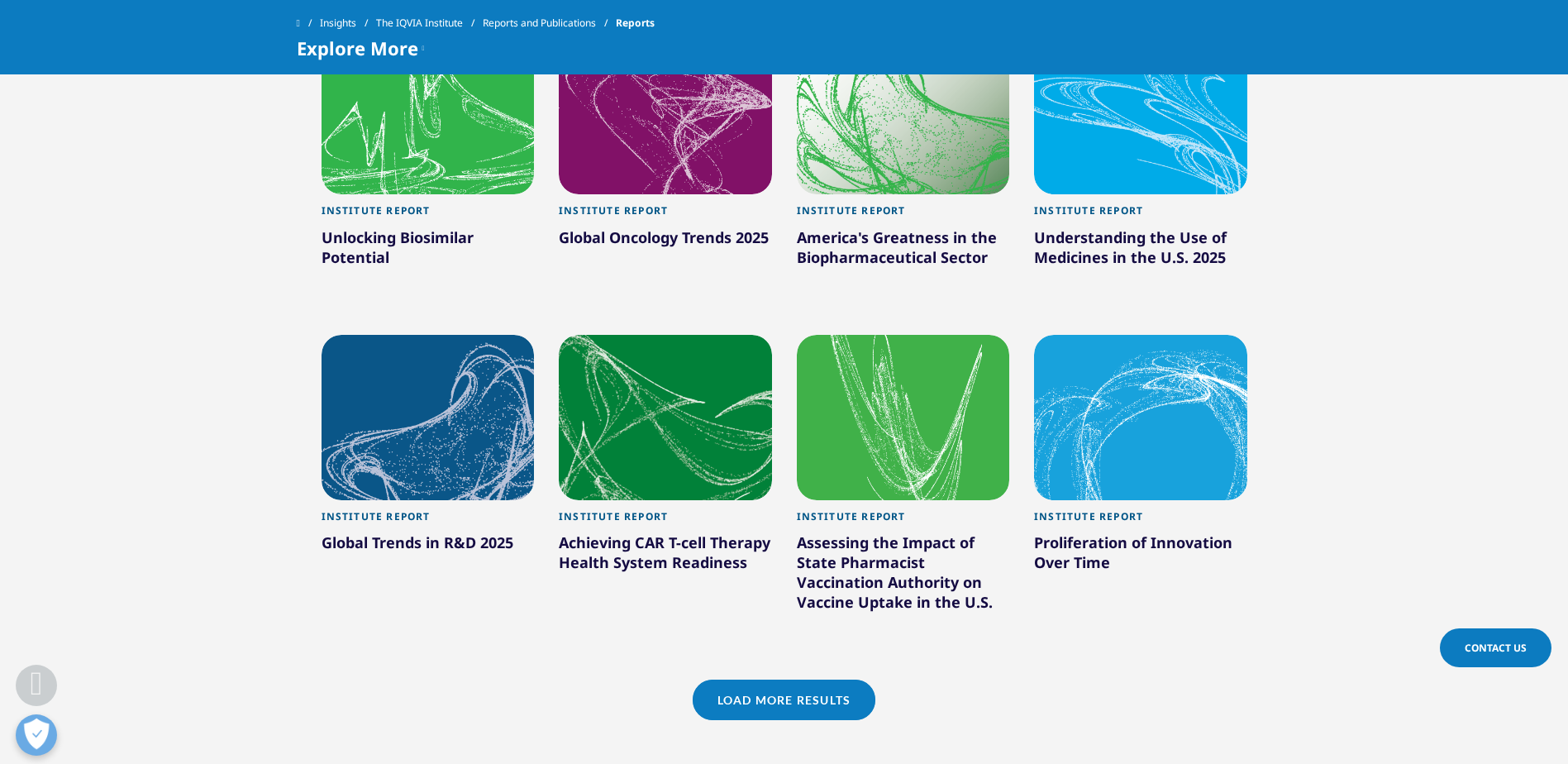
scroll to position [1412, 0]
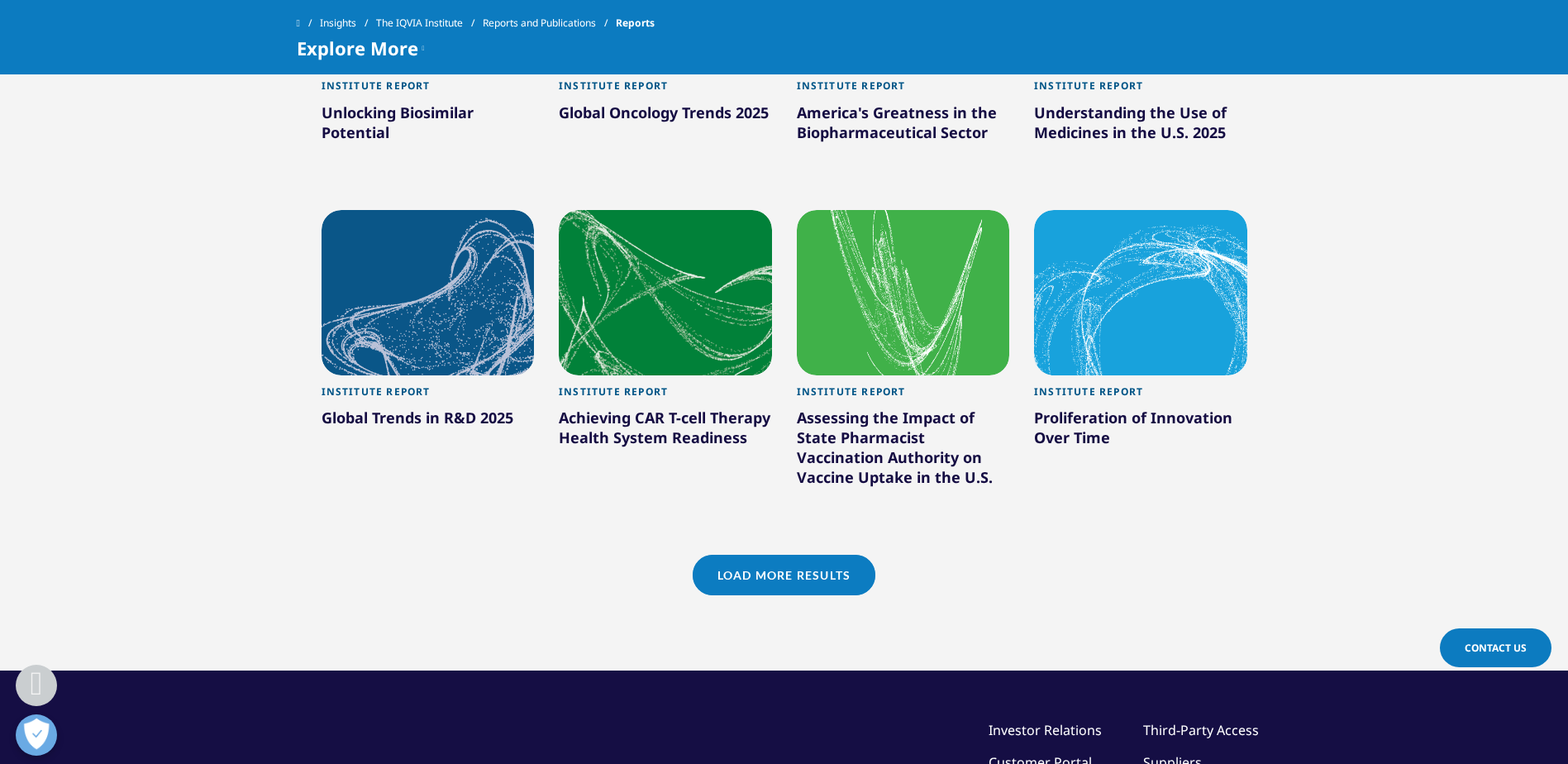
click at [803, 576] on link "Load More Results" at bounding box center [784, 575] width 183 height 41
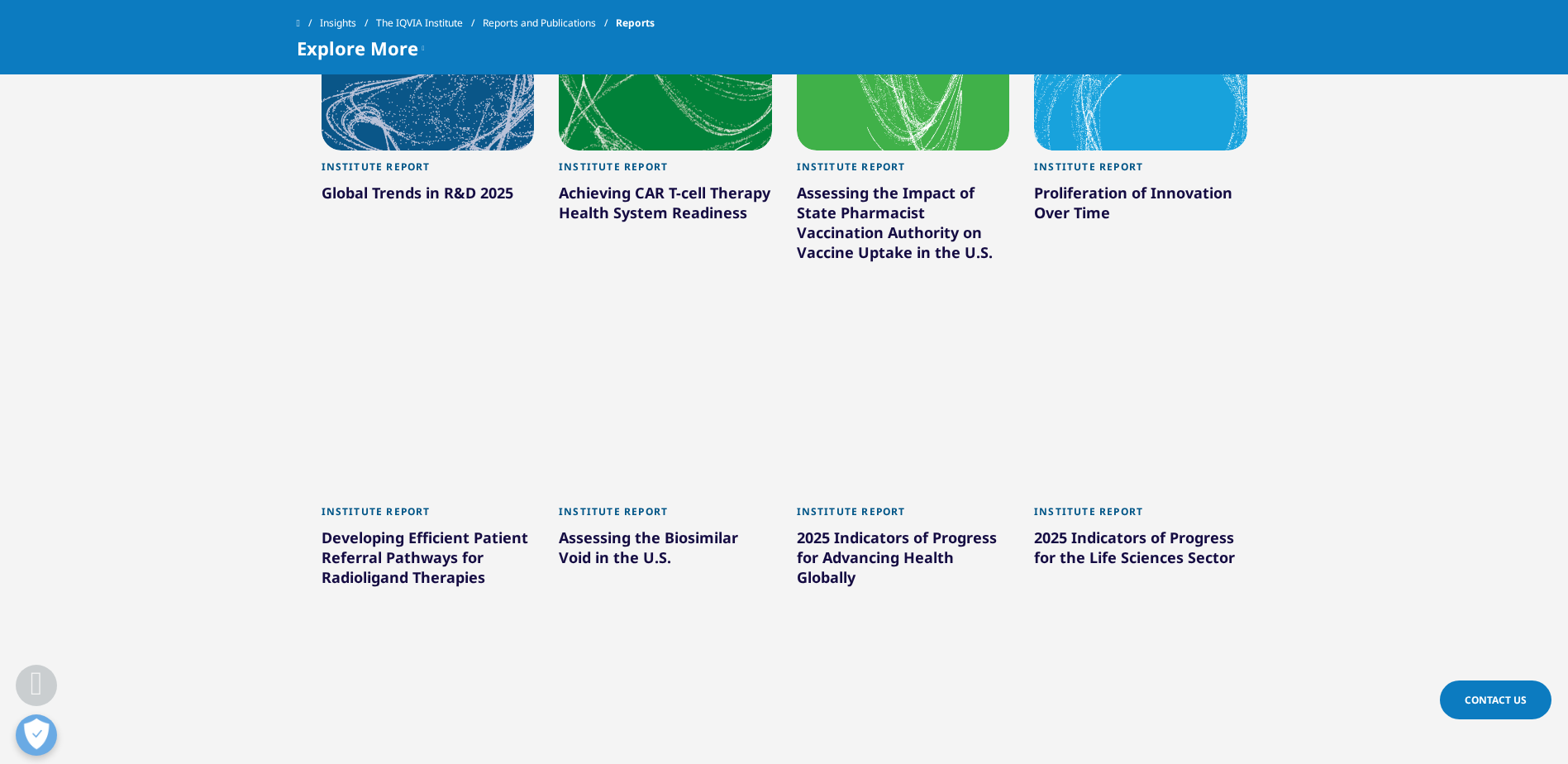
scroll to position [1660, 0]
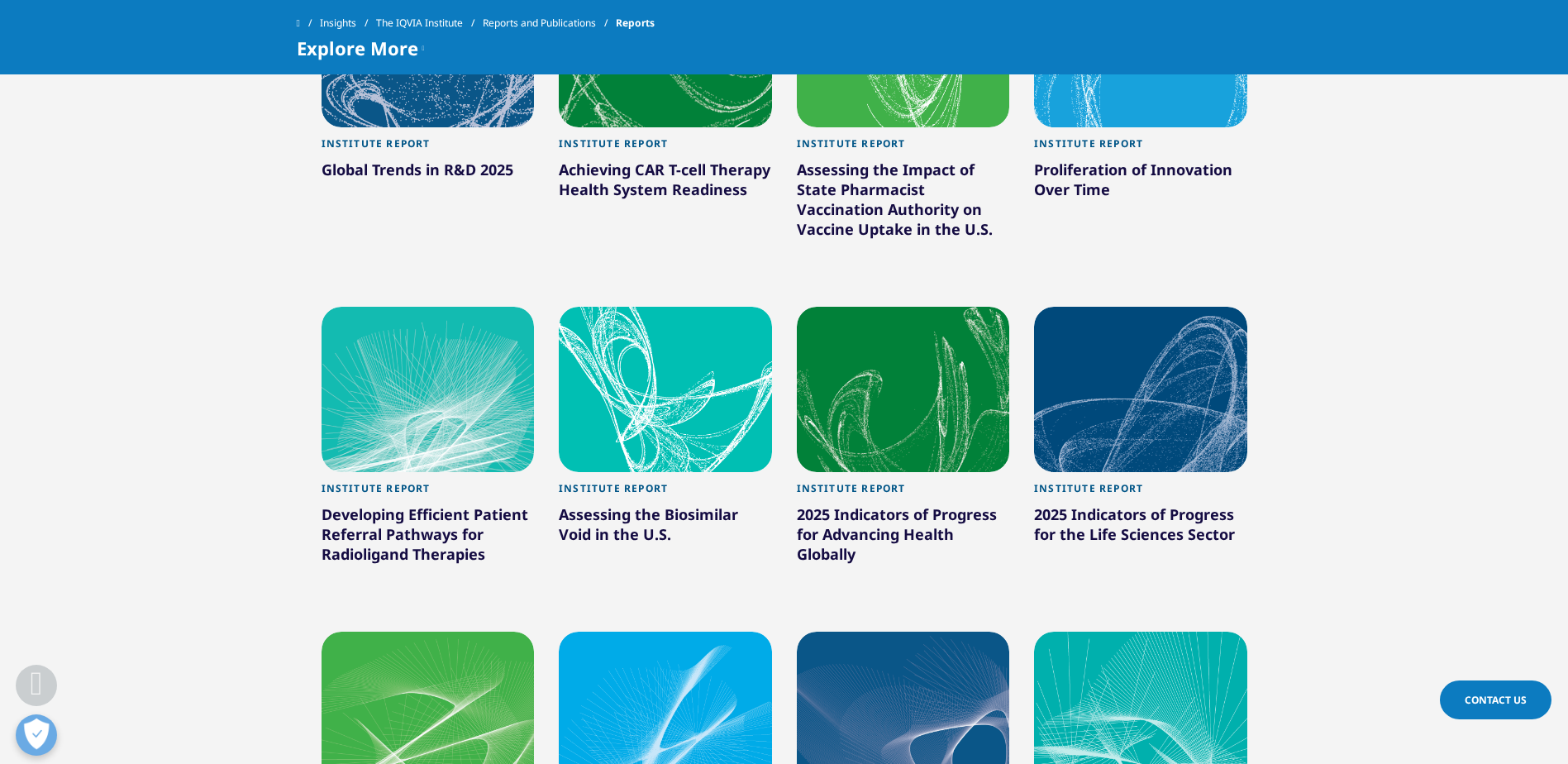
click at [1161, 517] on div "2025 Indicators of Progress for the Life Sciences Sector" at bounding box center [1141, 527] width 213 height 47
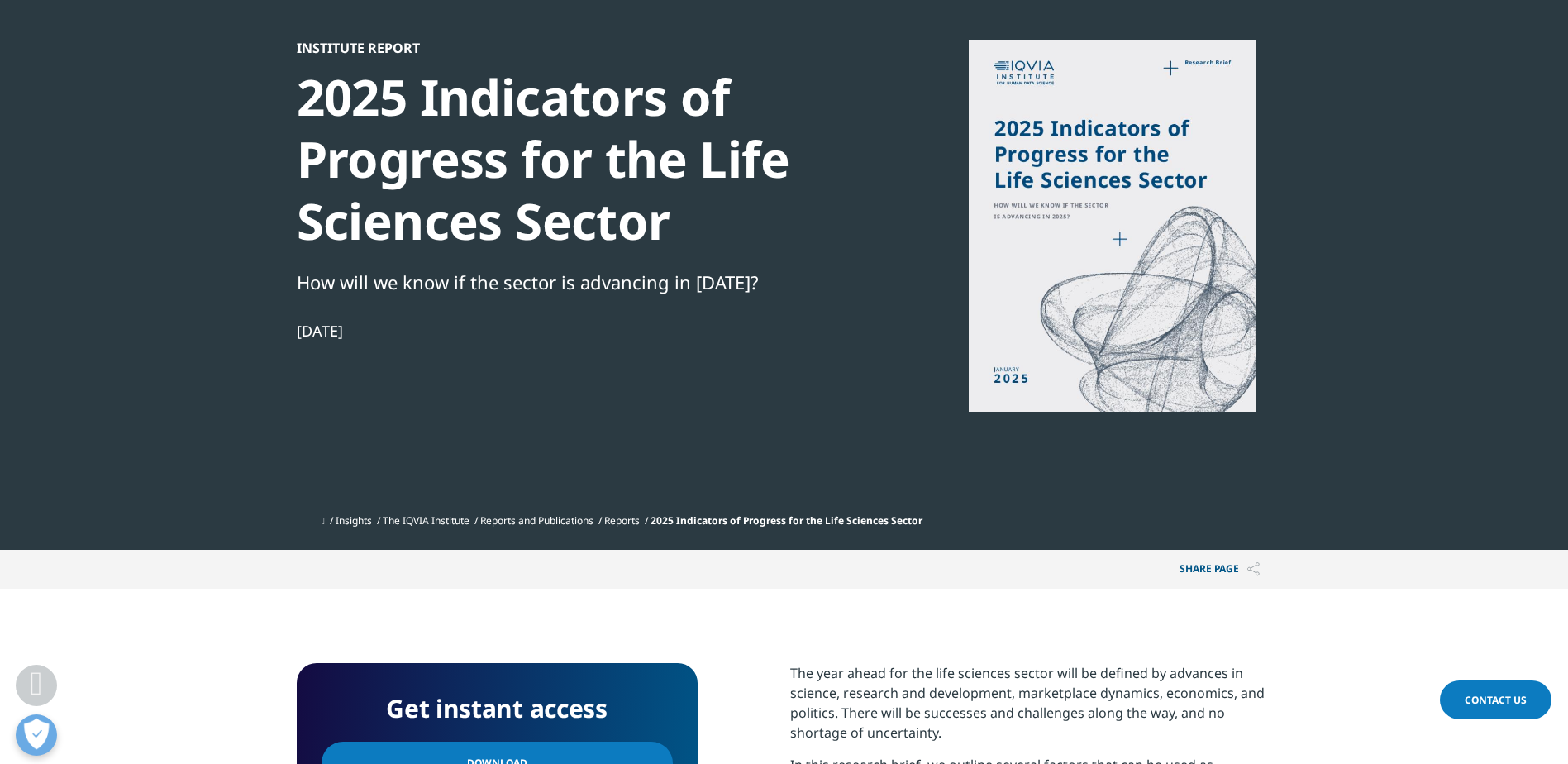
scroll to position [414, 0]
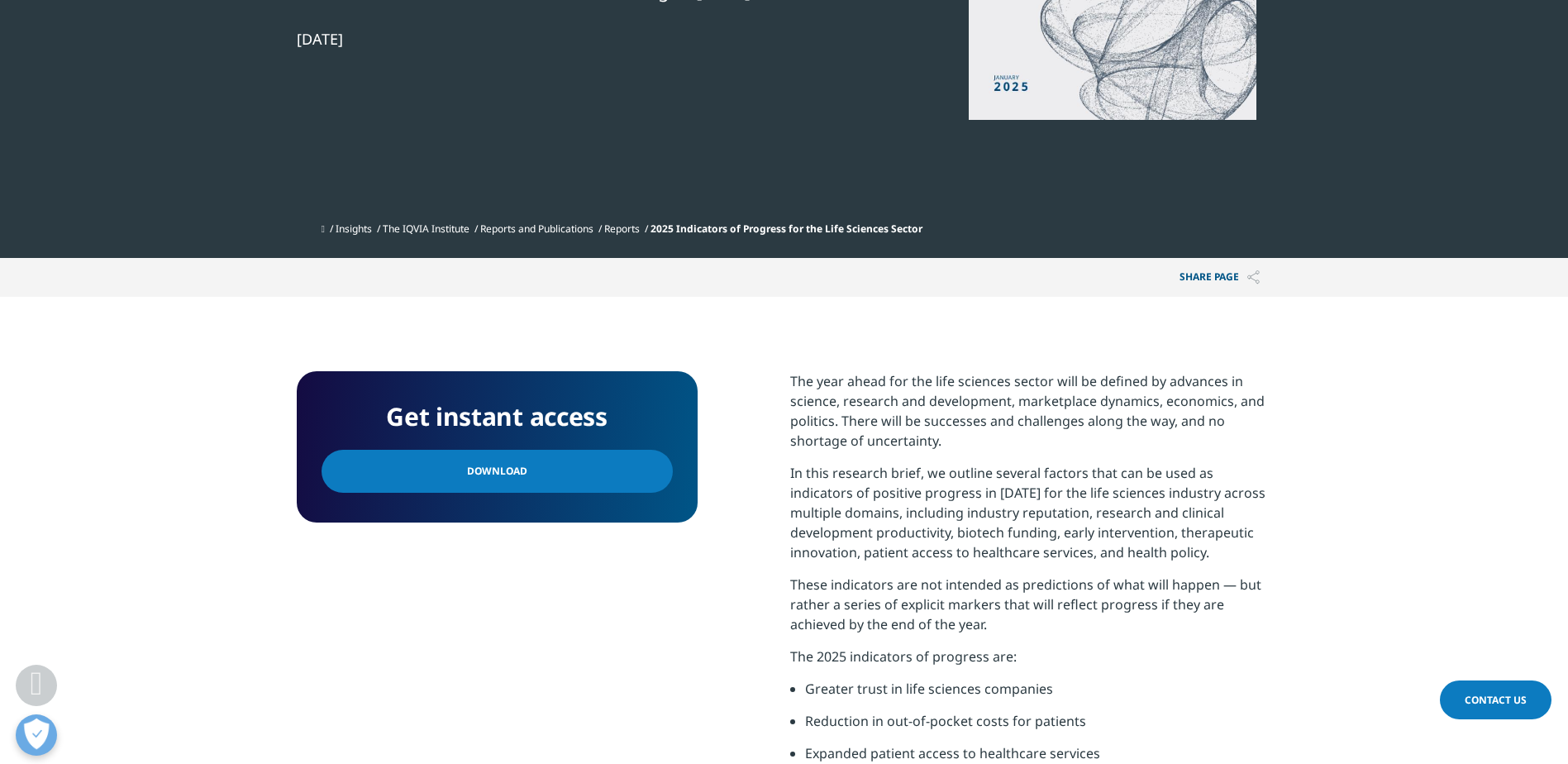
click at [544, 464] on link "Download" at bounding box center [496, 471] width 351 height 43
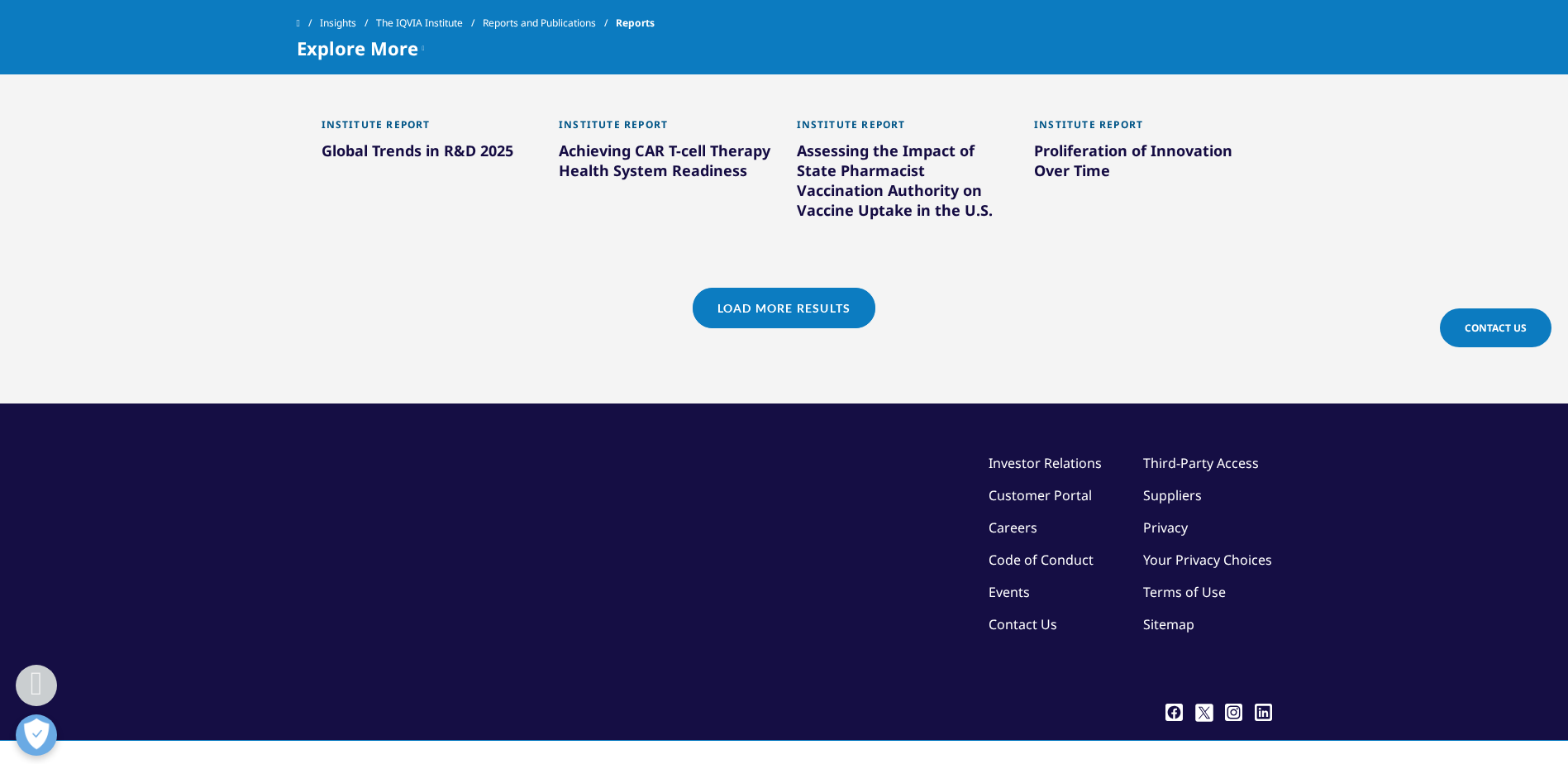
scroll to position [1743, 0]
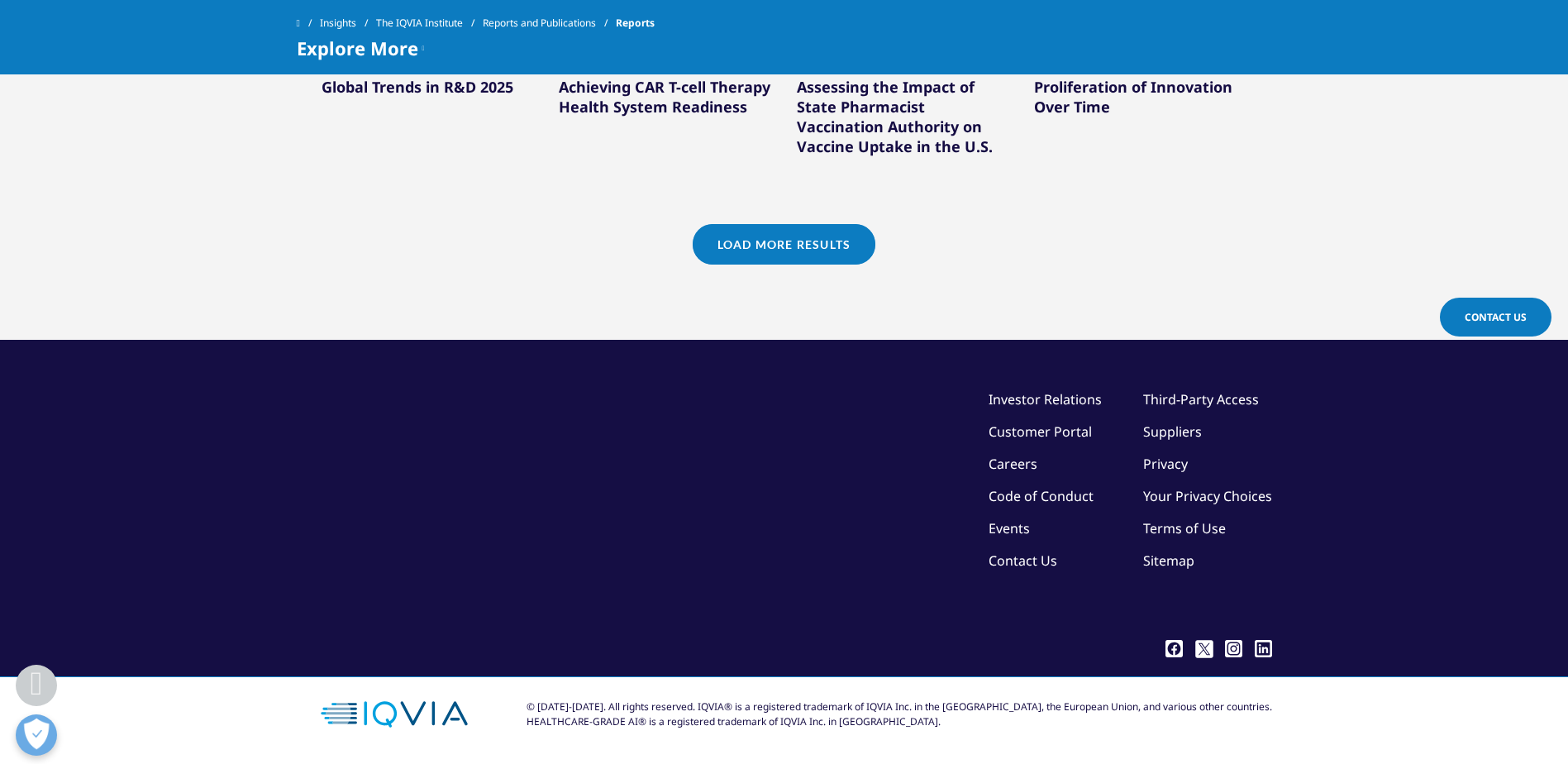
click at [799, 238] on link "Load More Results" at bounding box center [784, 245] width 183 height 41
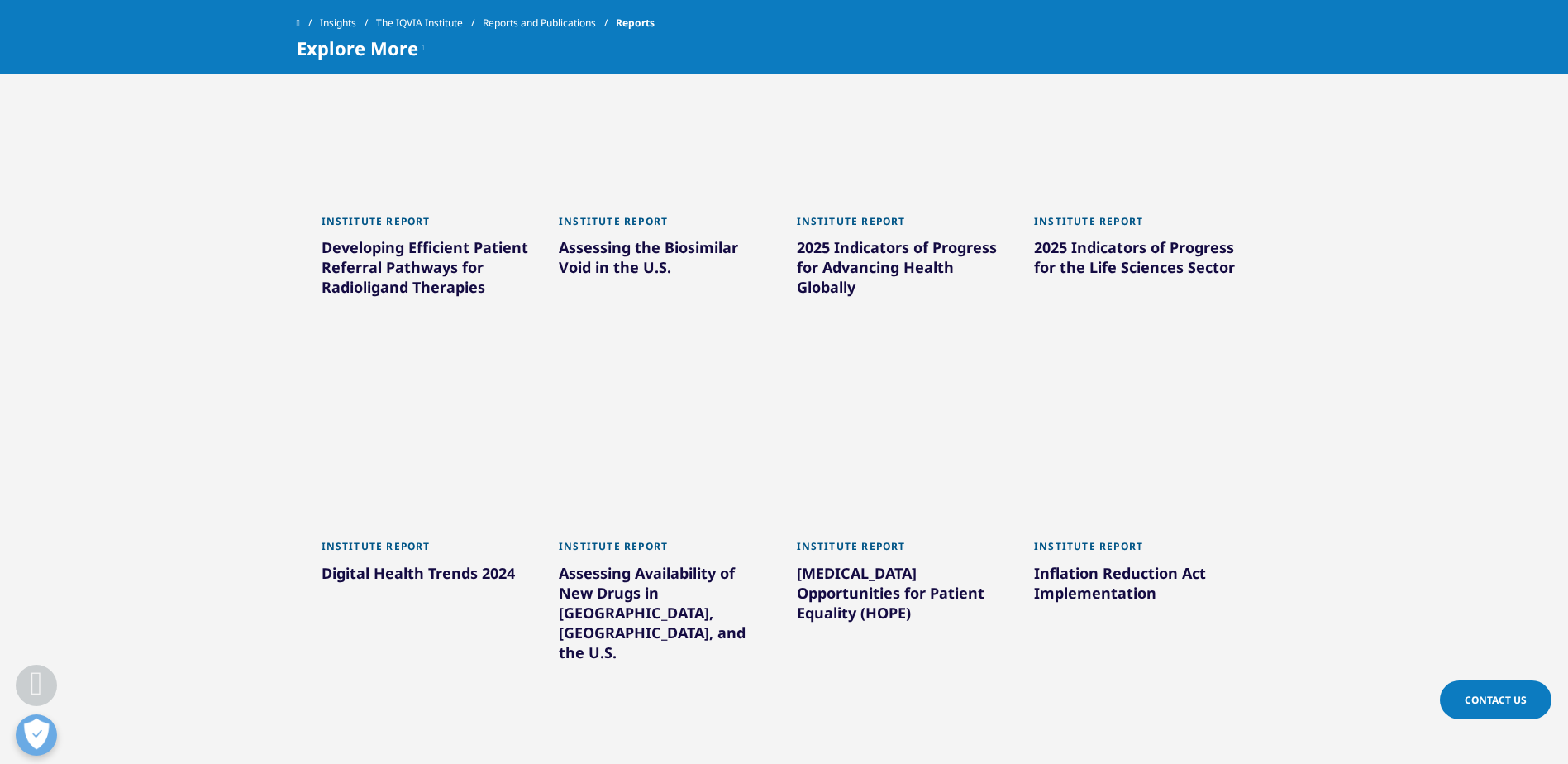
scroll to position [1991, 0]
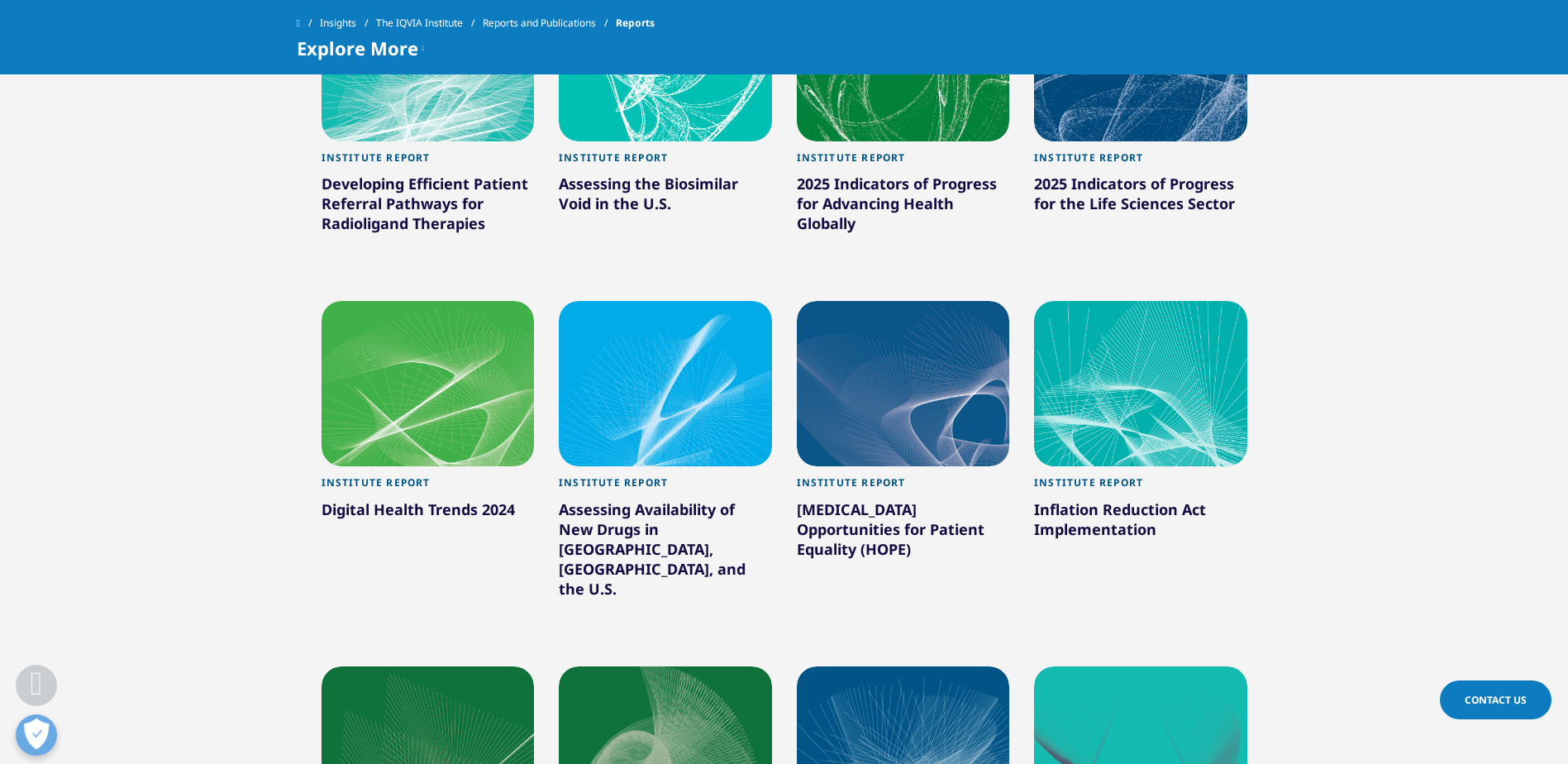
click at [423, 391] on div at bounding box center [428, 383] width 213 height 165
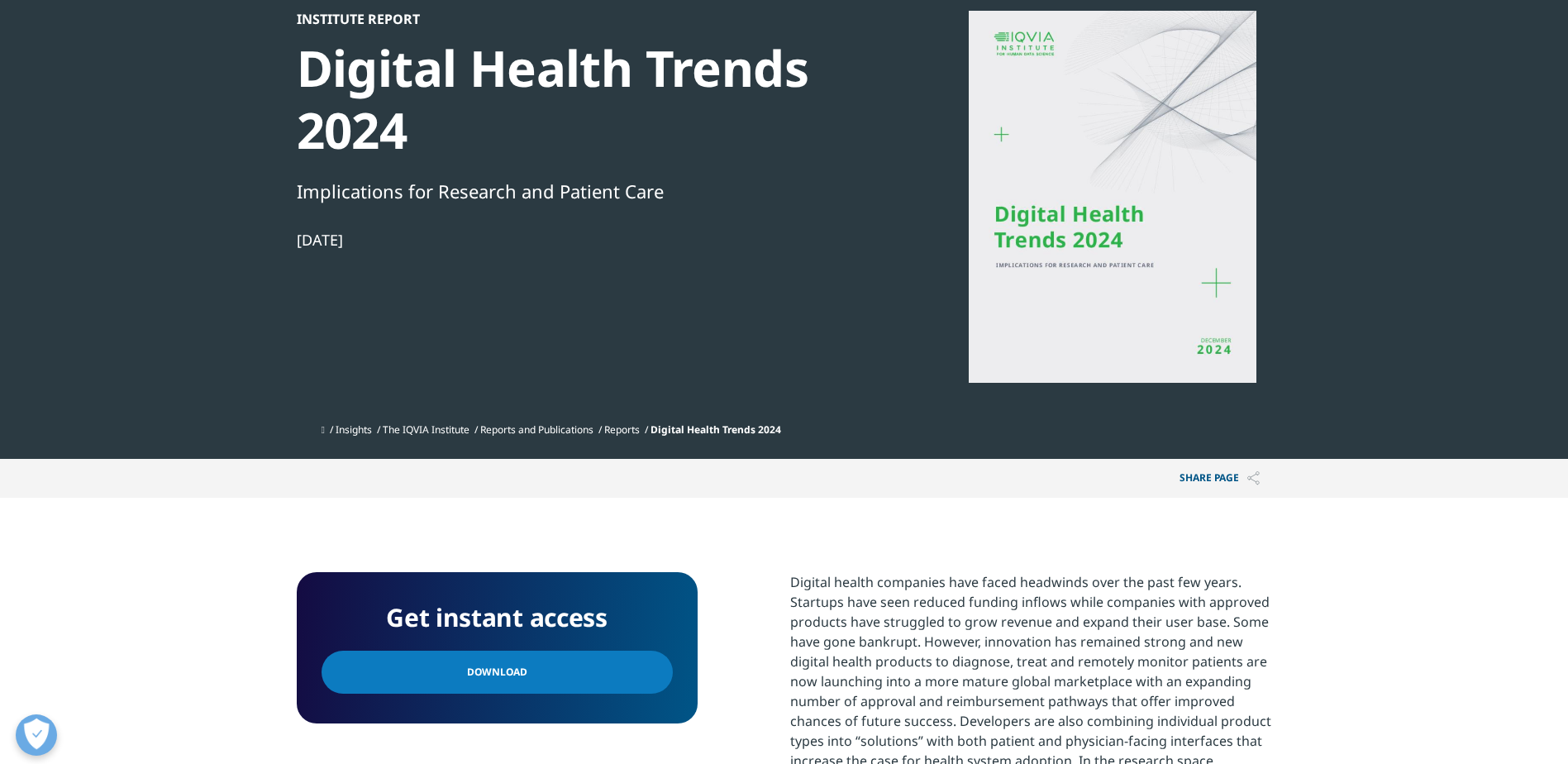
scroll to position [331, 0]
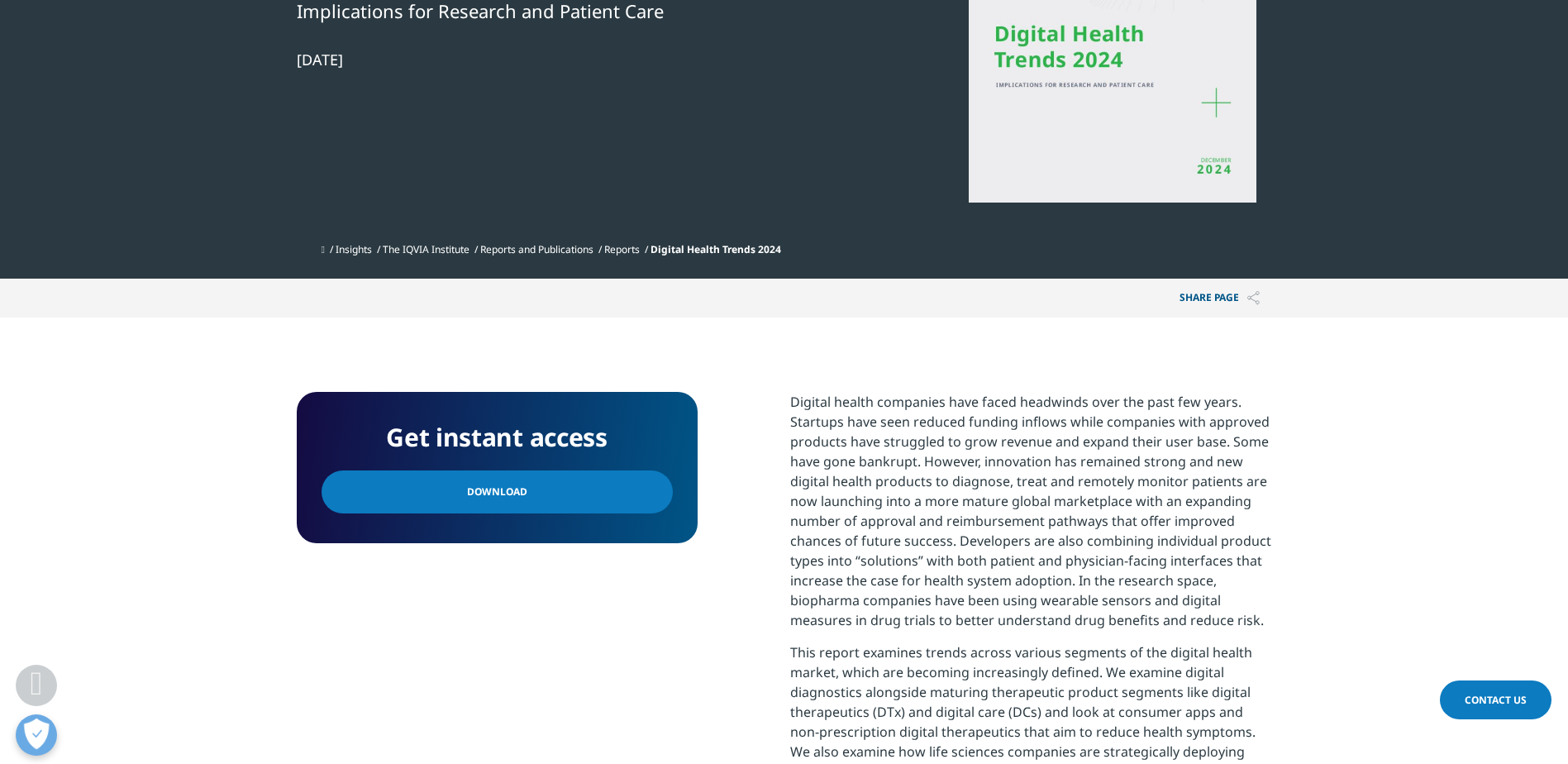
click at [525, 493] on link "Download" at bounding box center [496, 492] width 351 height 43
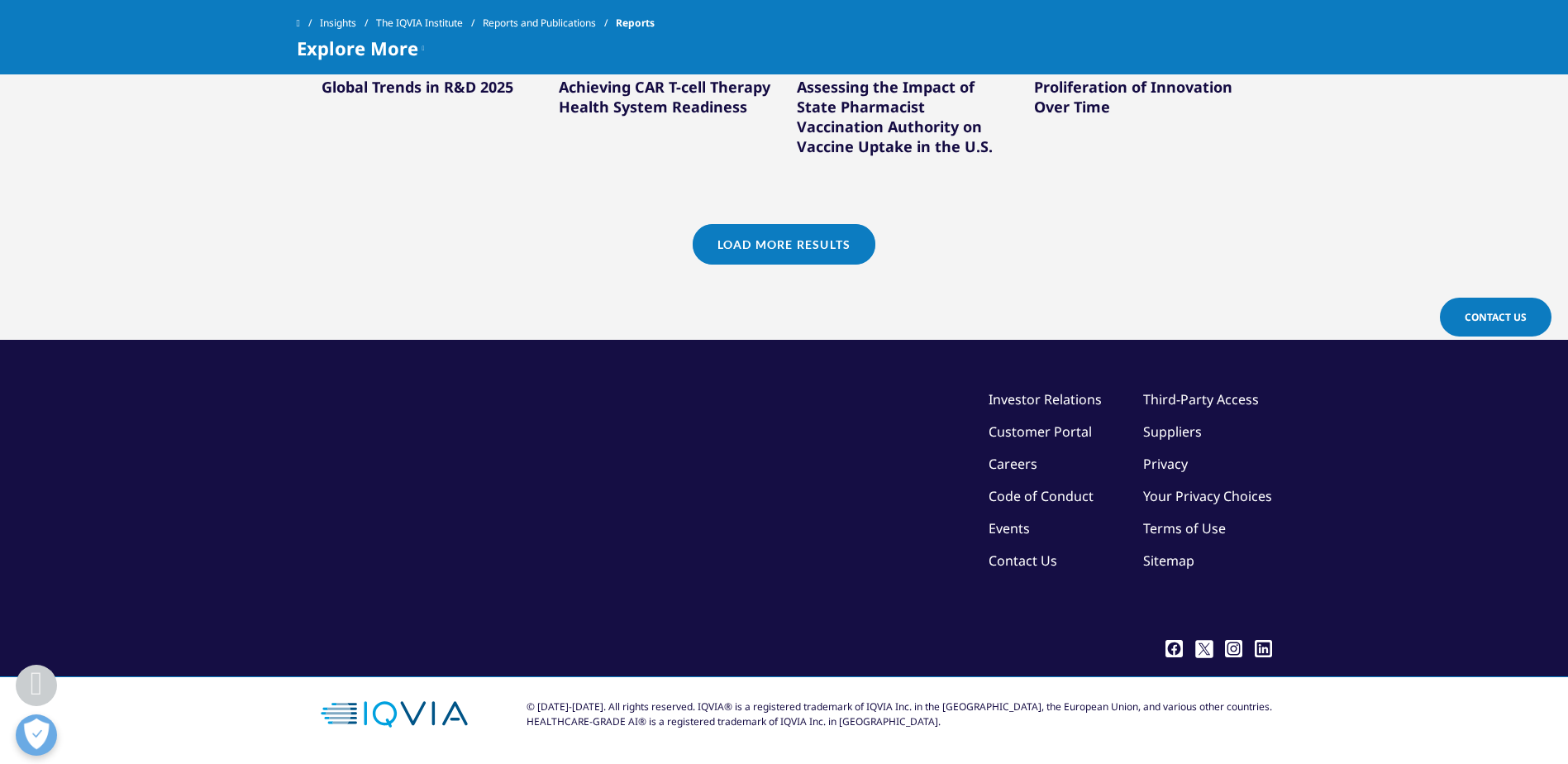
click at [819, 250] on link "Load More Results" at bounding box center [784, 245] width 183 height 41
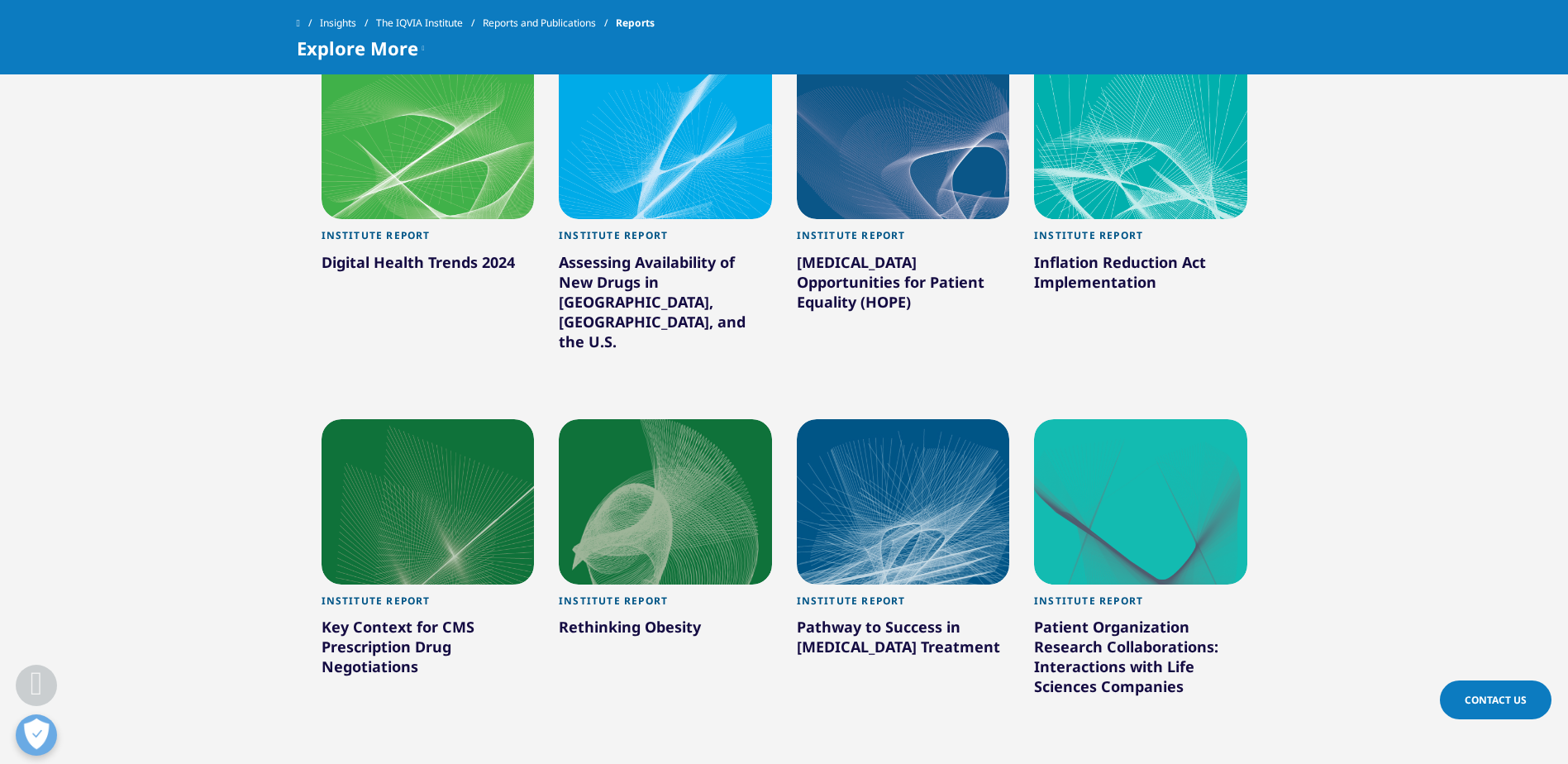
scroll to position [2239, 0]
click at [631, 616] on div "Rethinking Obesity" at bounding box center [666, 629] width 213 height 26
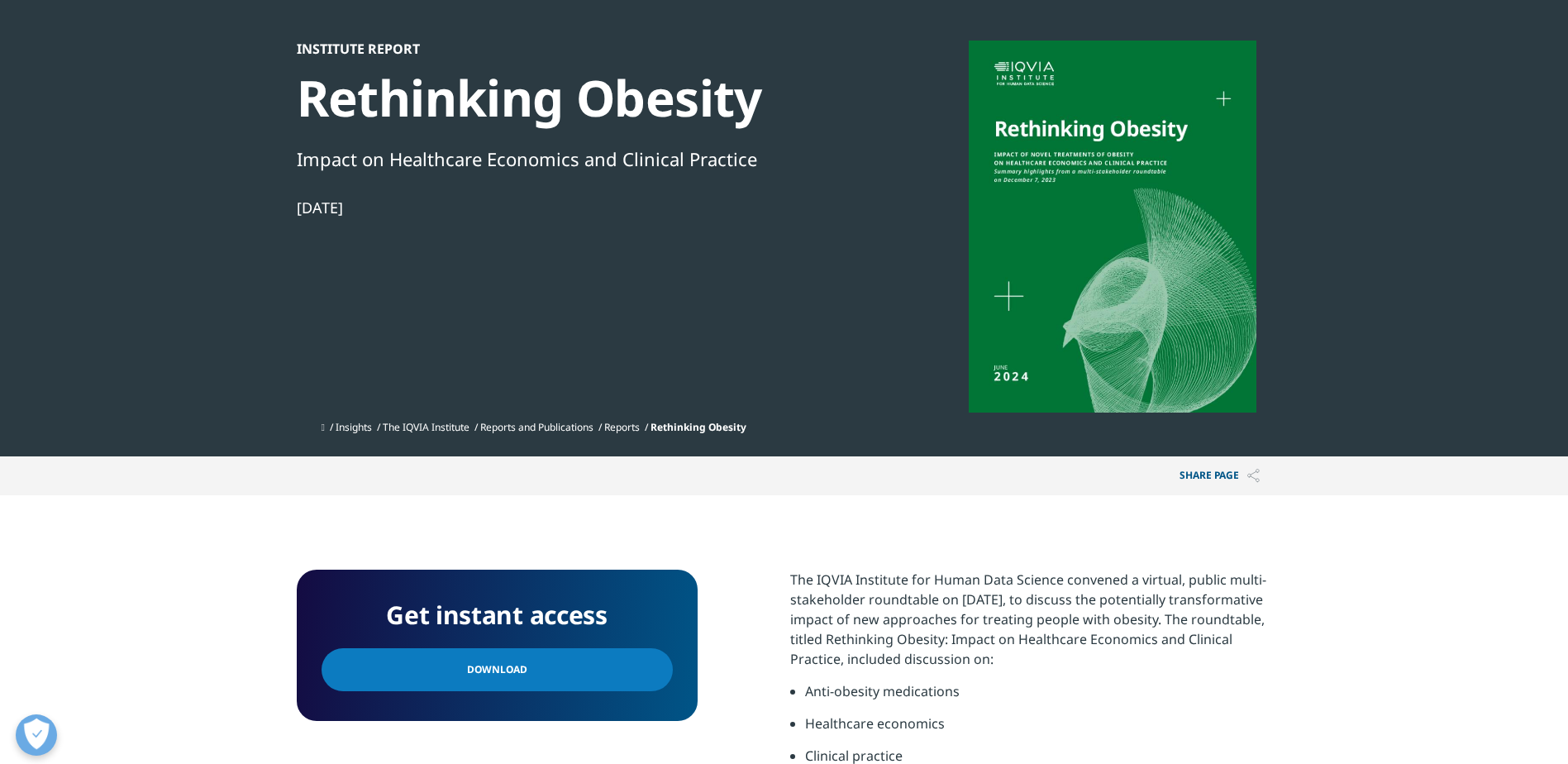
scroll to position [165, 0]
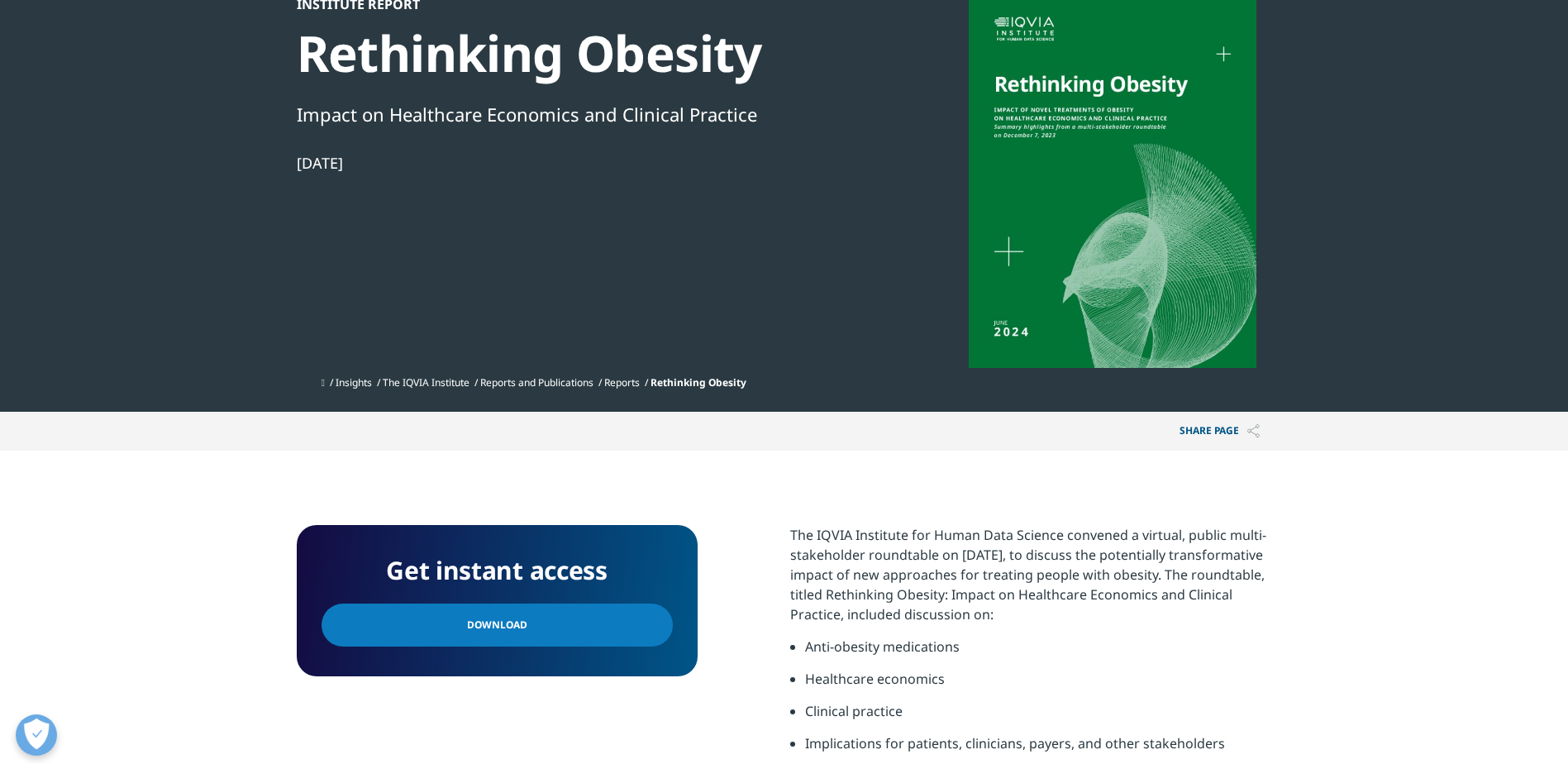
click at [599, 628] on link "Download" at bounding box center [496, 624] width 351 height 43
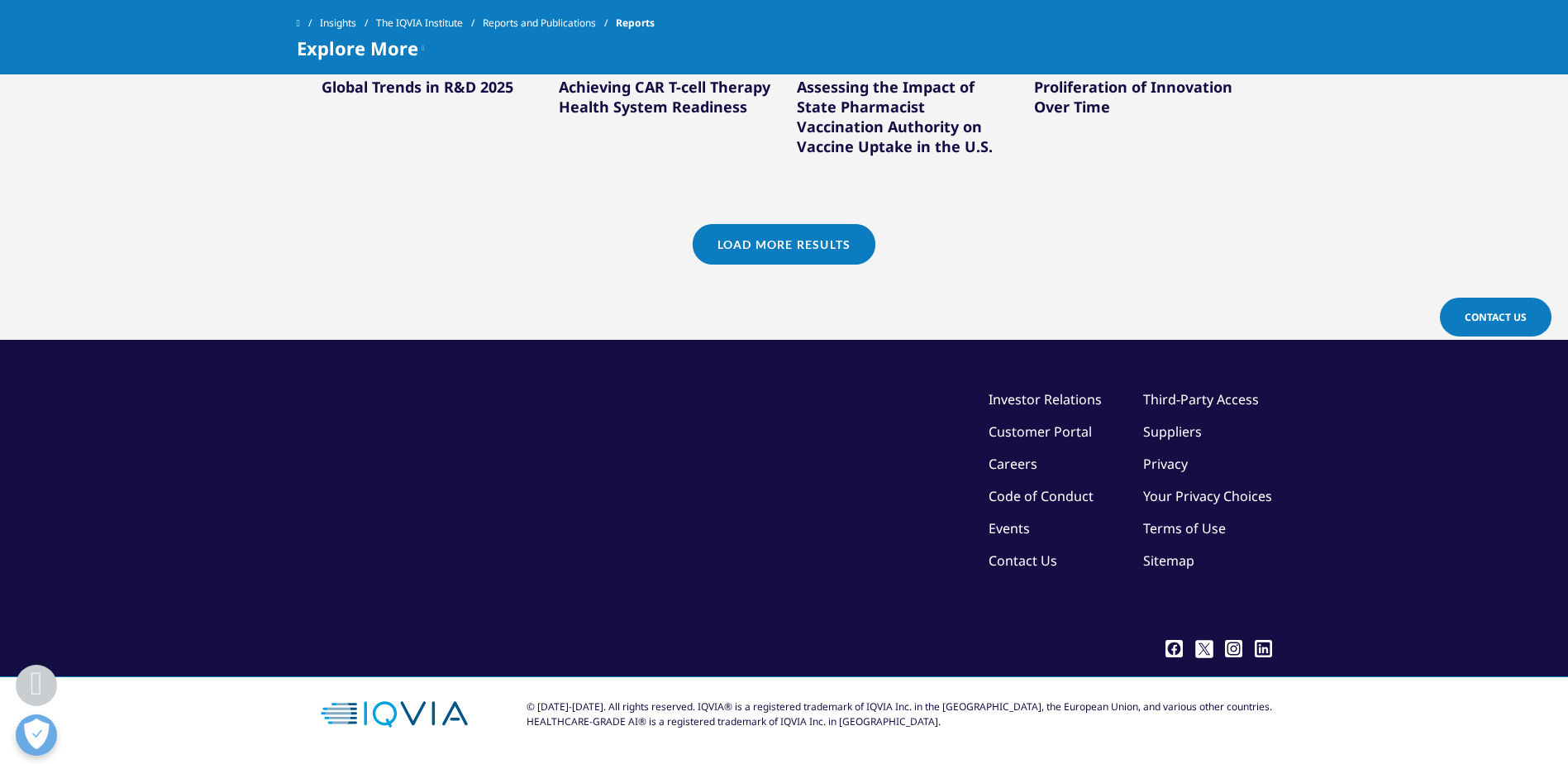
click at [746, 237] on link "Load More Results" at bounding box center [784, 245] width 183 height 41
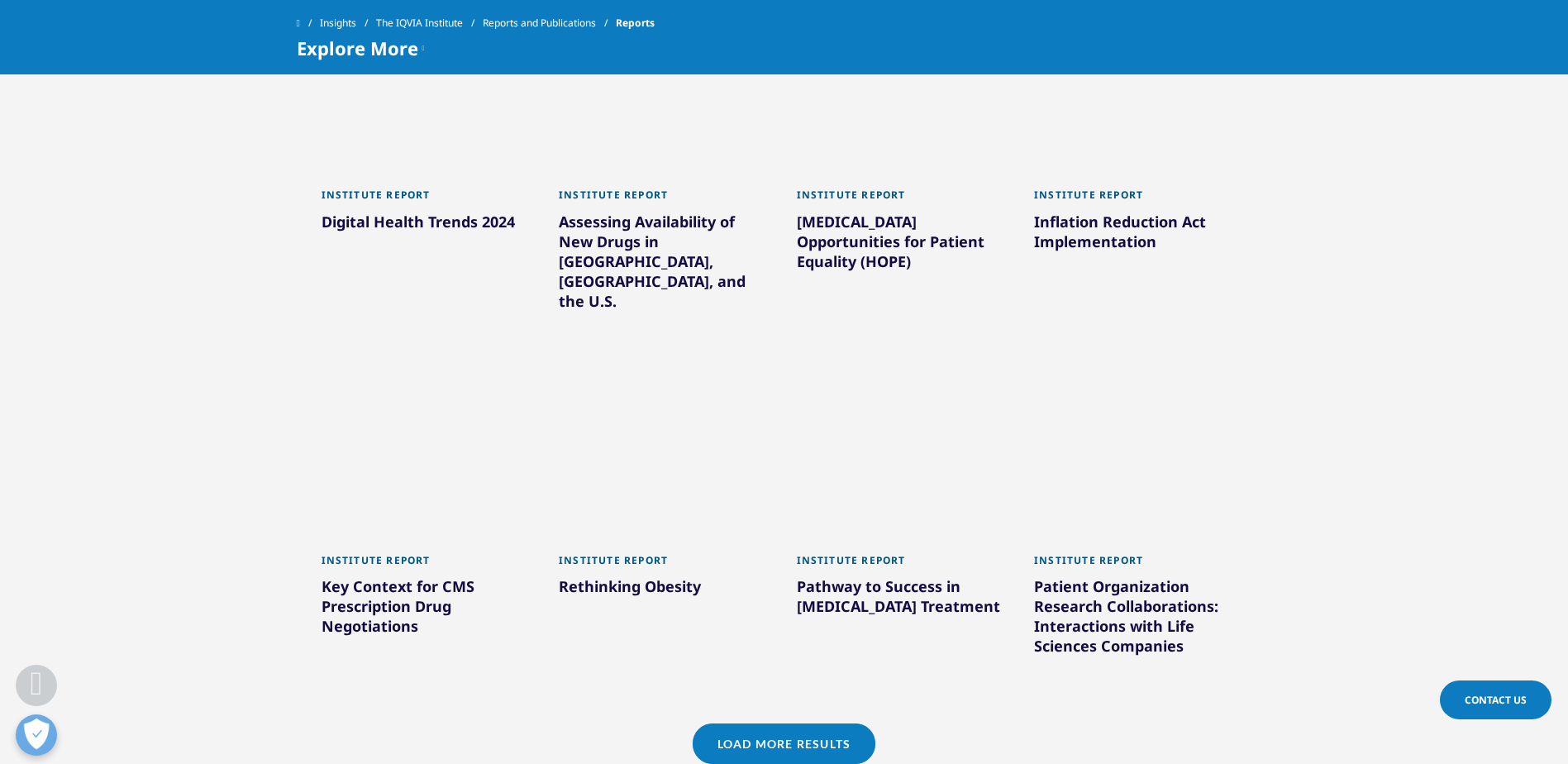
scroll to position [2239, 0]
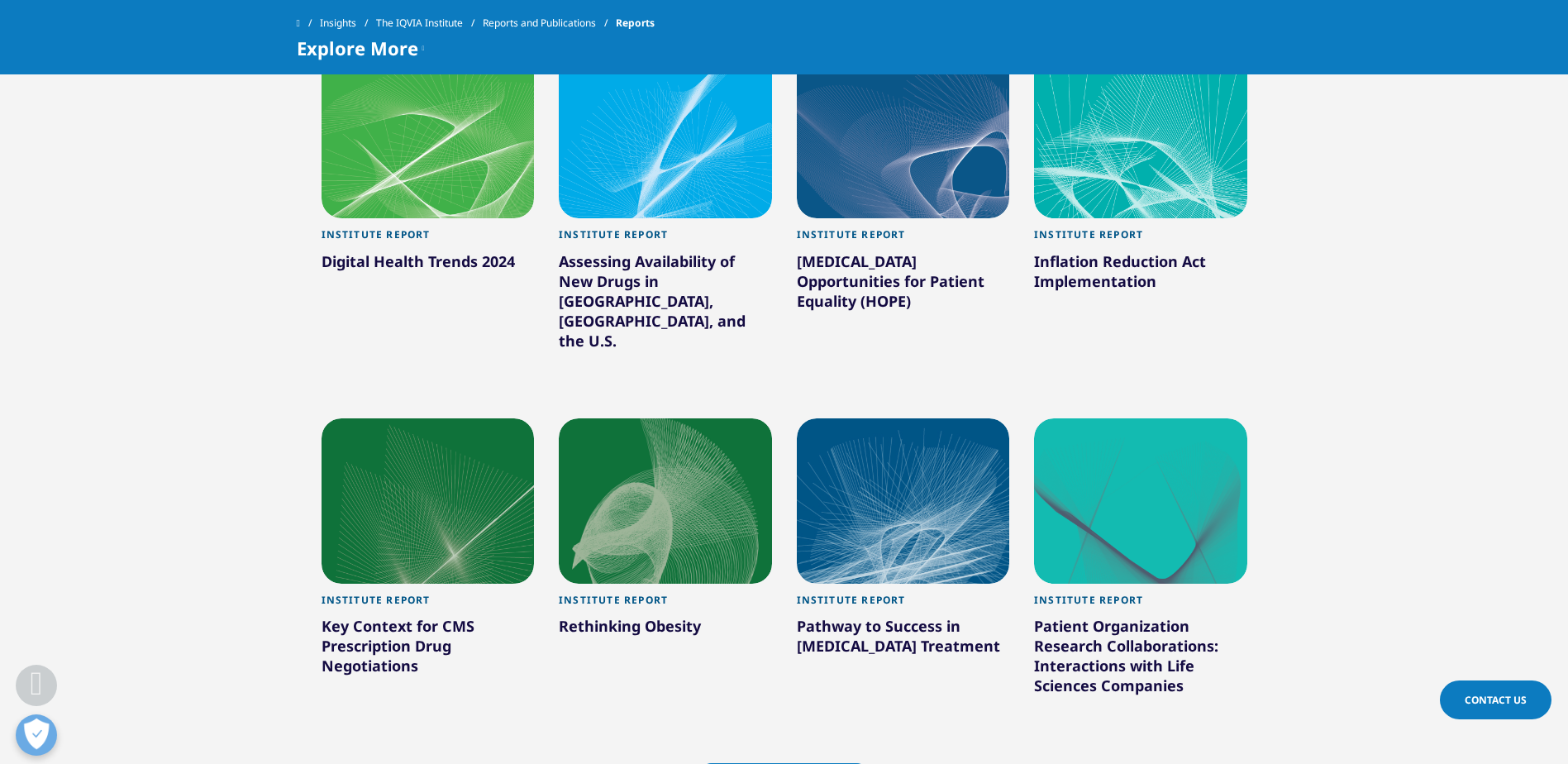
click at [1102, 270] on div "Inflation Reduction Act Implementation" at bounding box center [1141, 274] width 213 height 47
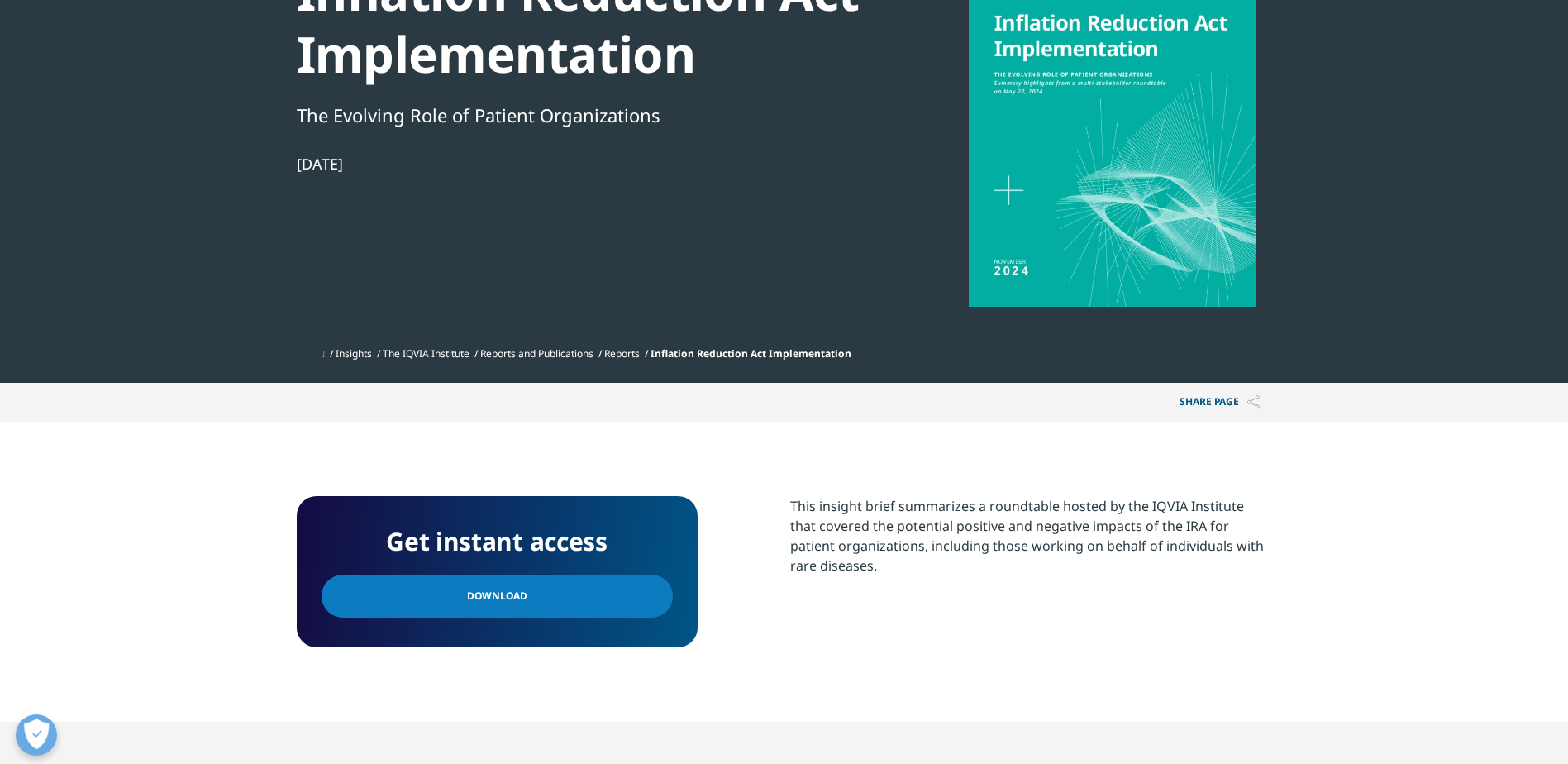
scroll to position [248, 0]
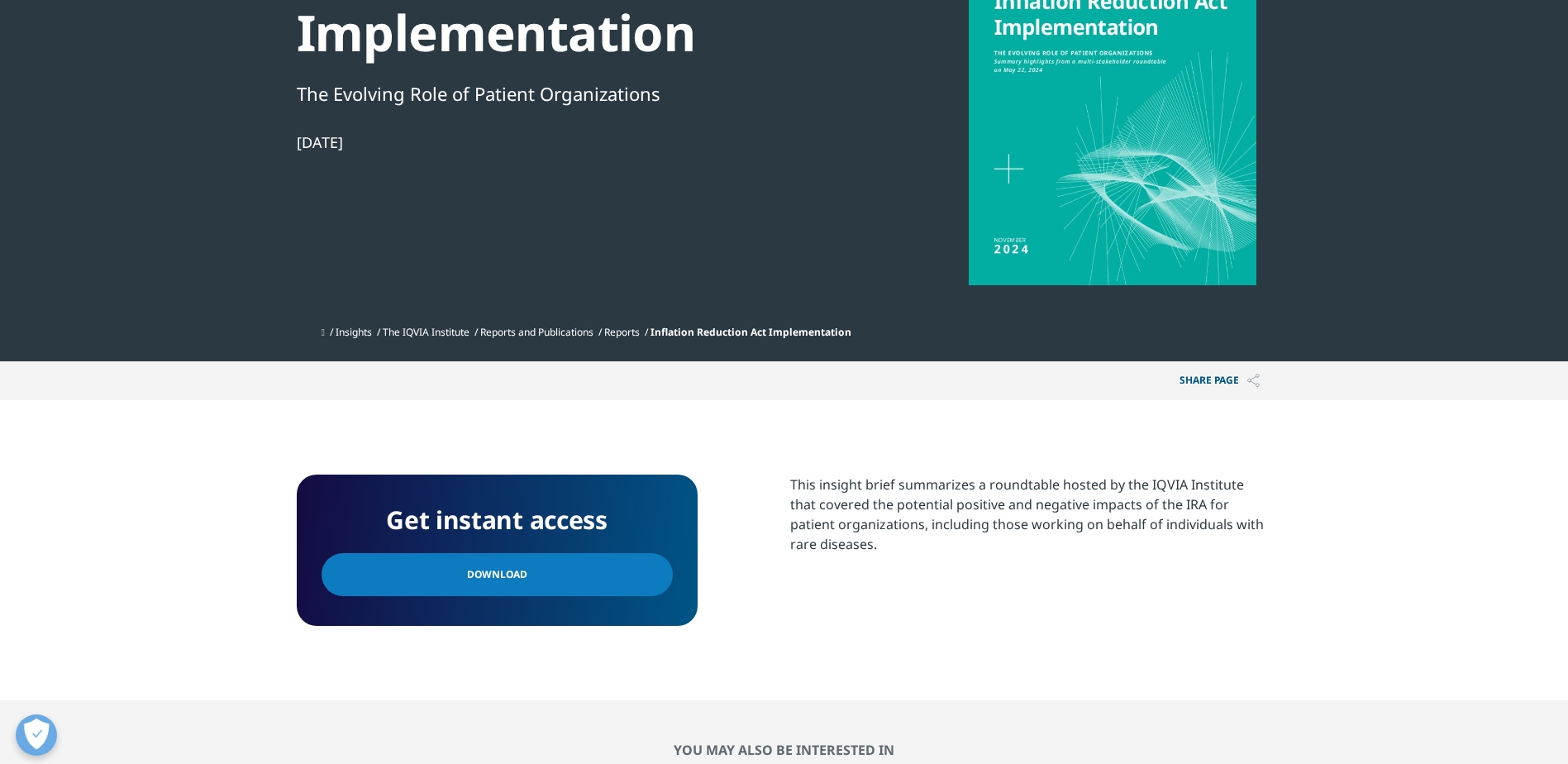
click at [544, 579] on link "Download" at bounding box center [496, 574] width 351 height 43
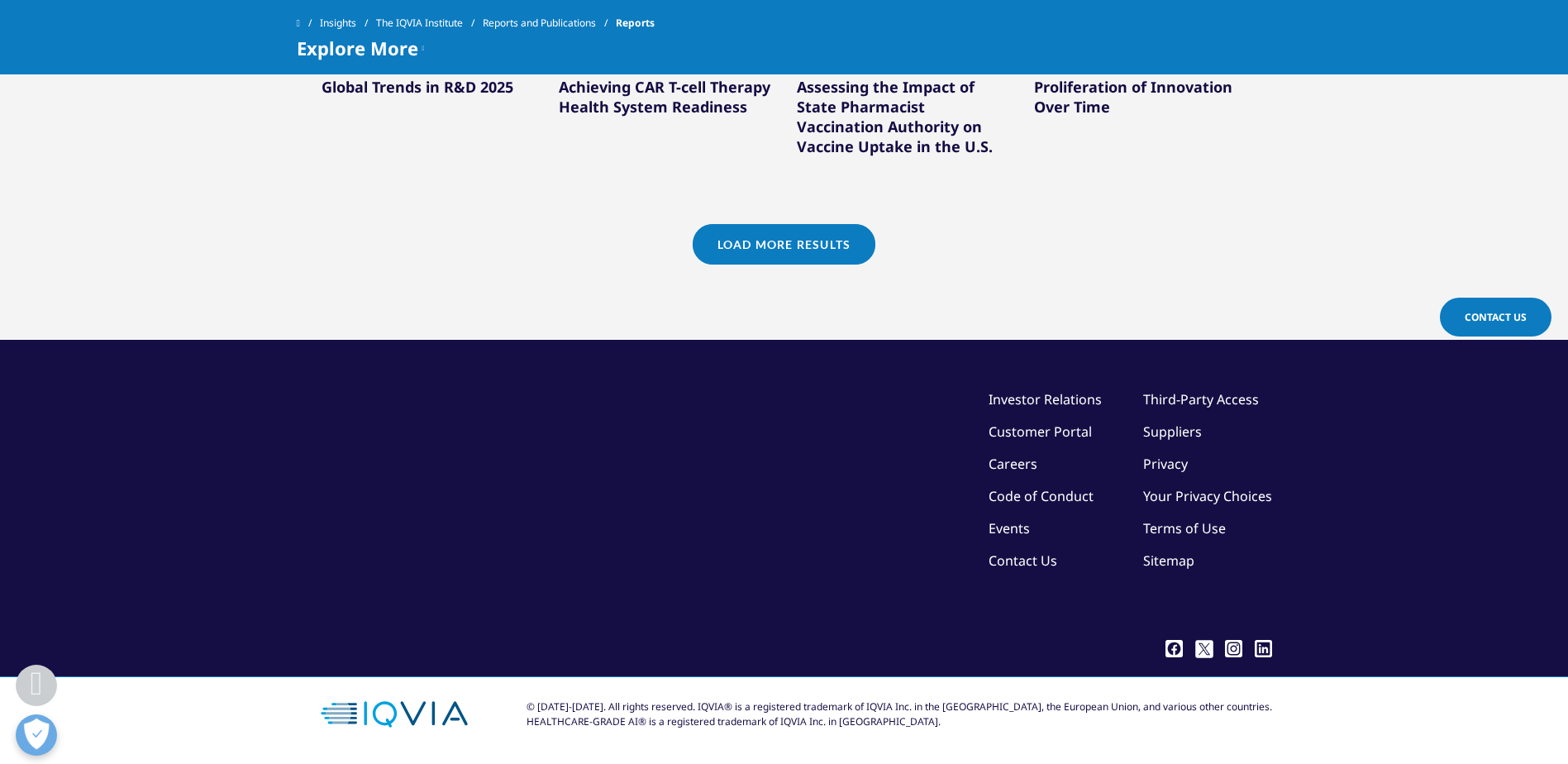
click at [808, 252] on link "Load More Results" at bounding box center [784, 245] width 183 height 41
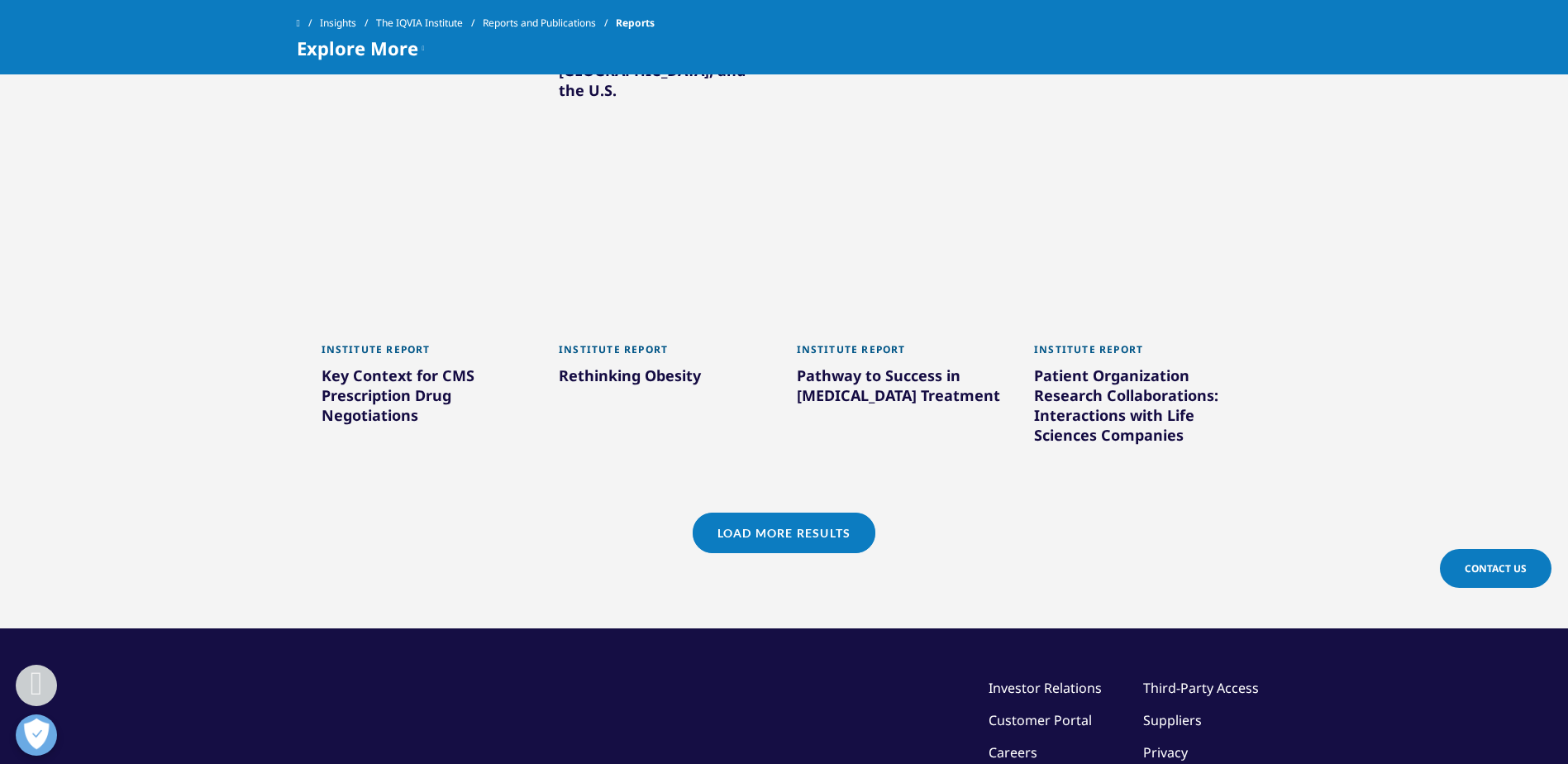
scroll to position [2487, 0]
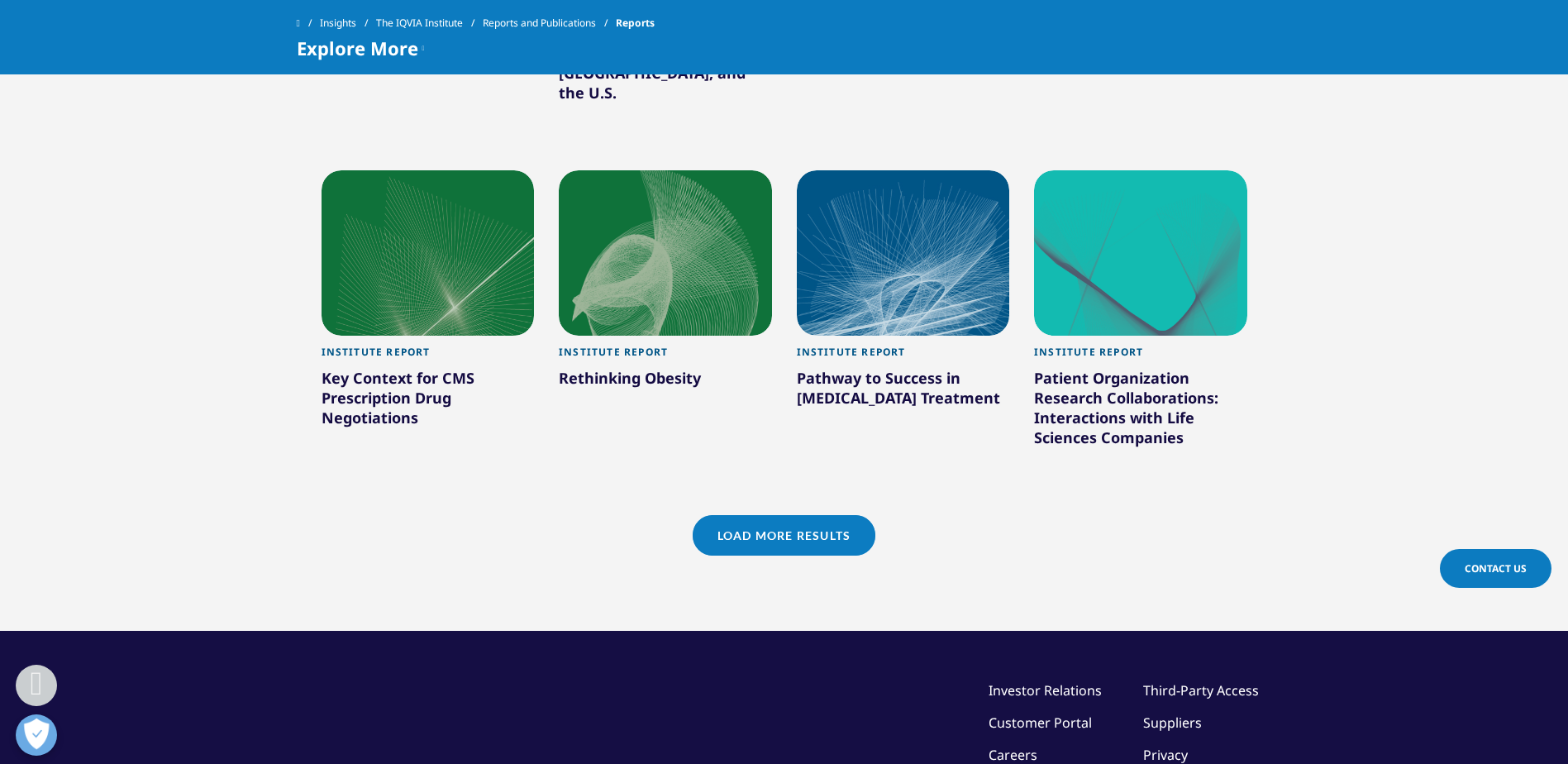
click at [760, 515] on link "Load More Results" at bounding box center [784, 536] width 183 height 41
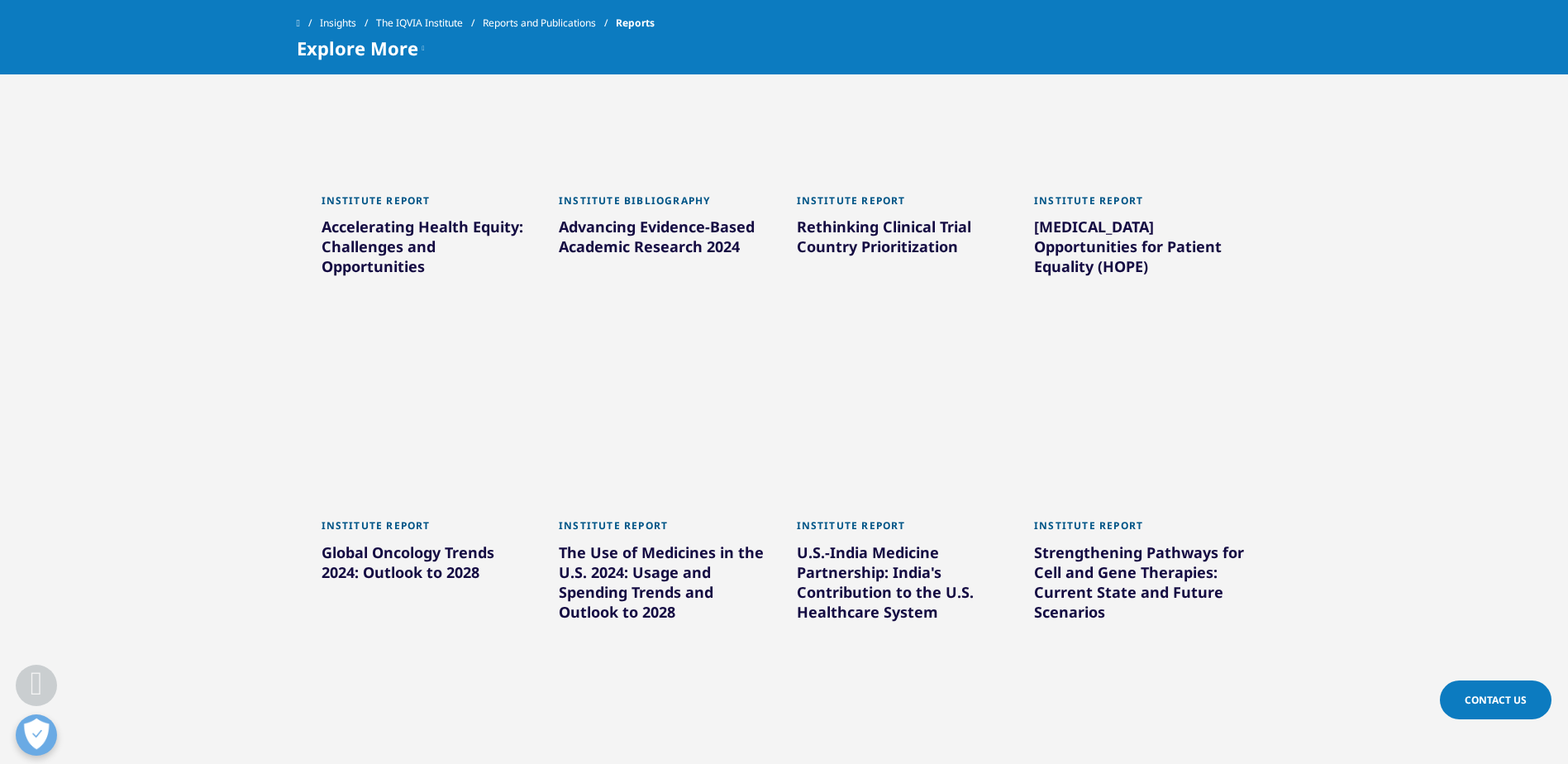
scroll to position [2900, 0]
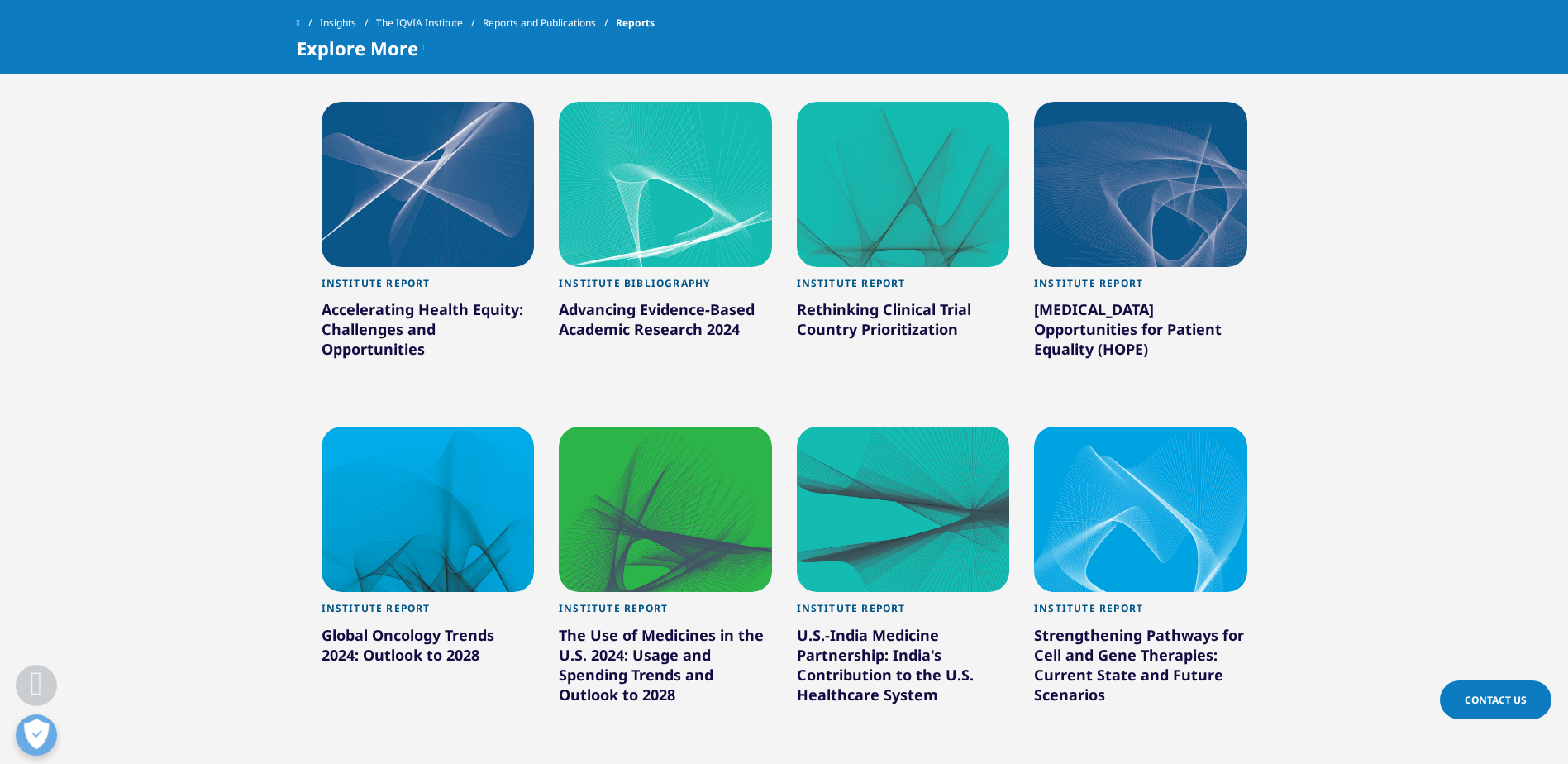
click at [396, 300] on div "Accelerating Health Equity: Challenges and Opportunities" at bounding box center [428, 333] width 213 height 66
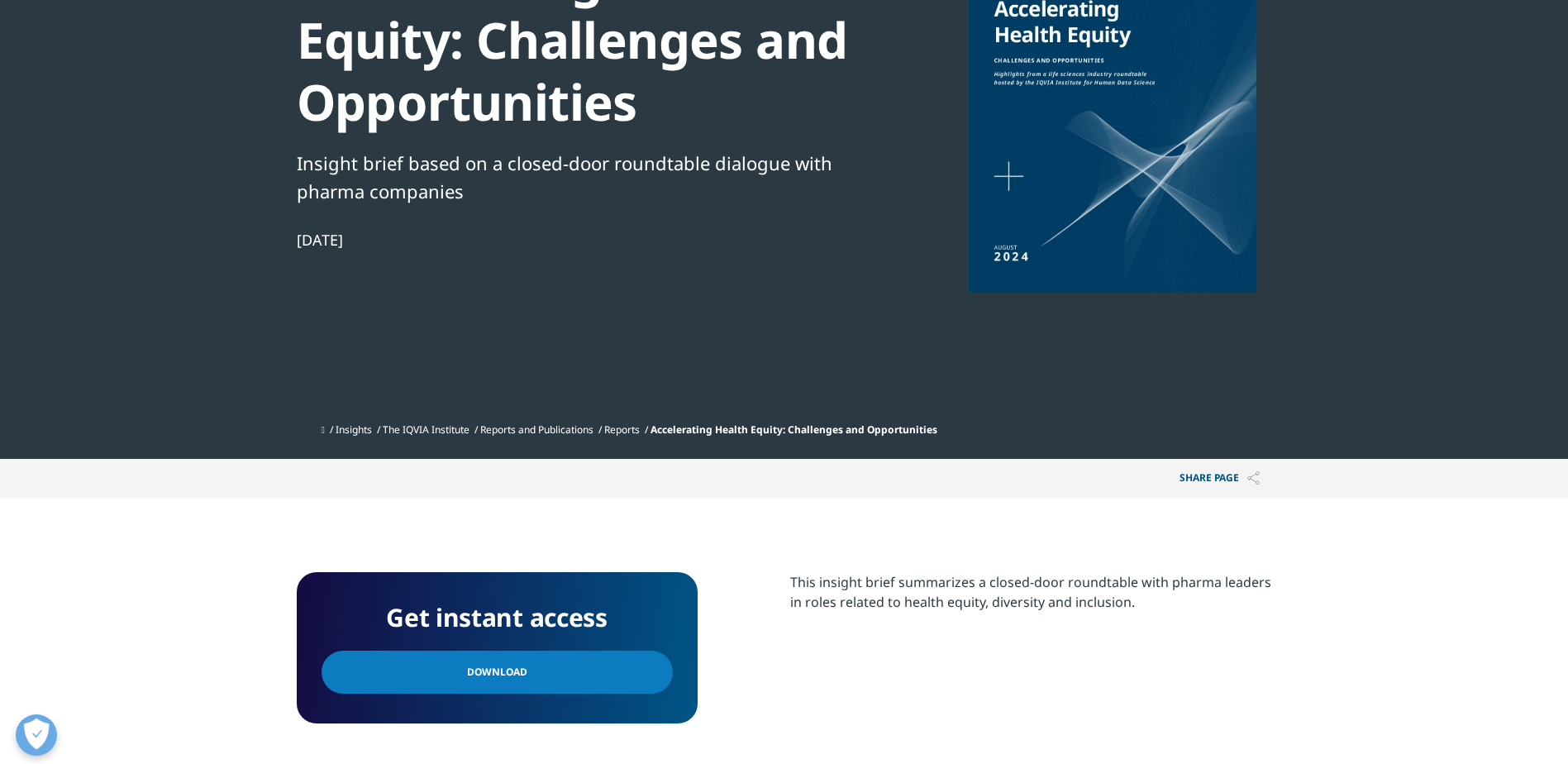
scroll to position [248, 0]
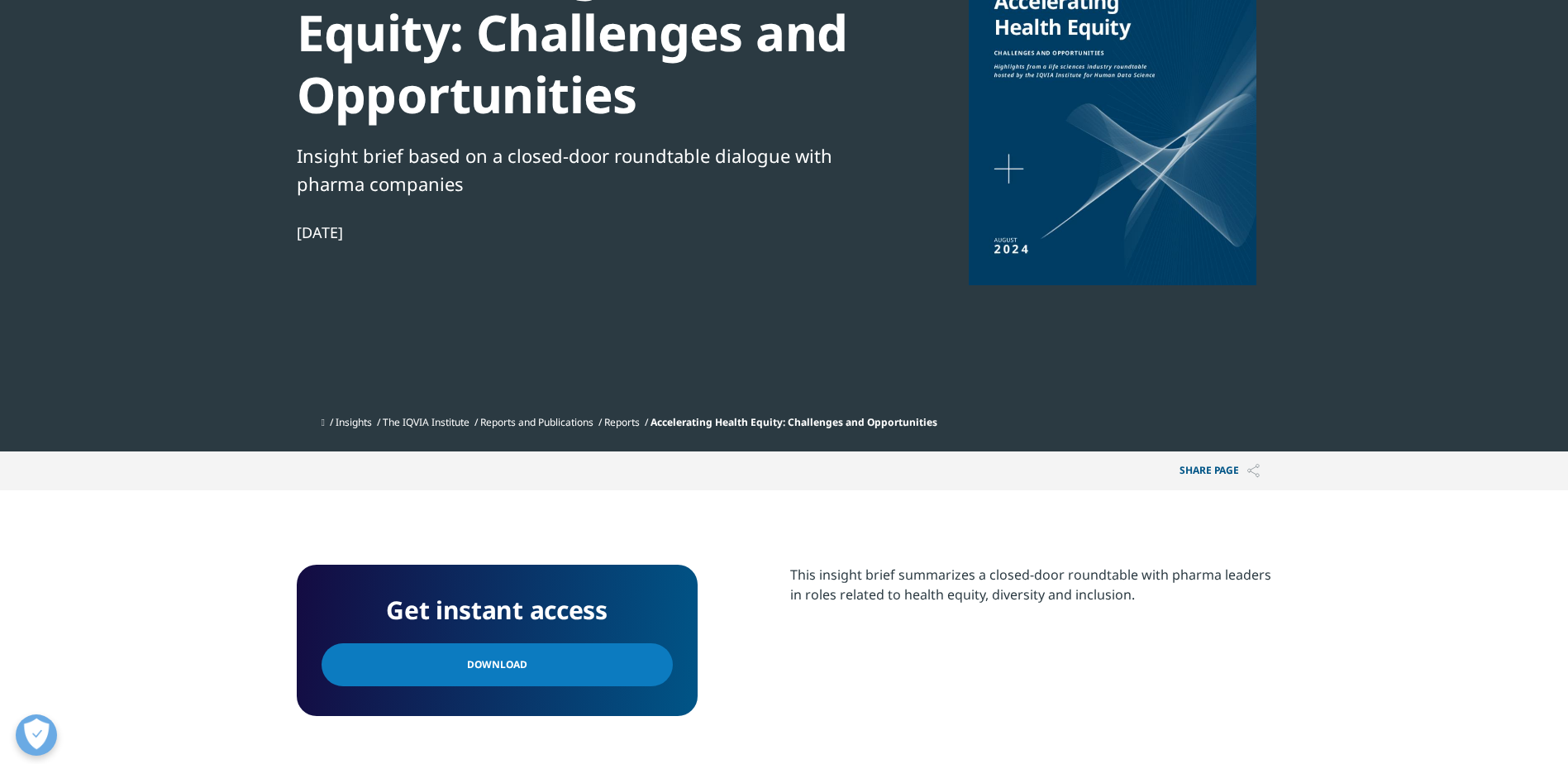
click at [496, 662] on span "Download" at bounding box center [496, 665] width 60 height 19
